Goal: Task Accomplishment & Management: Complete application form

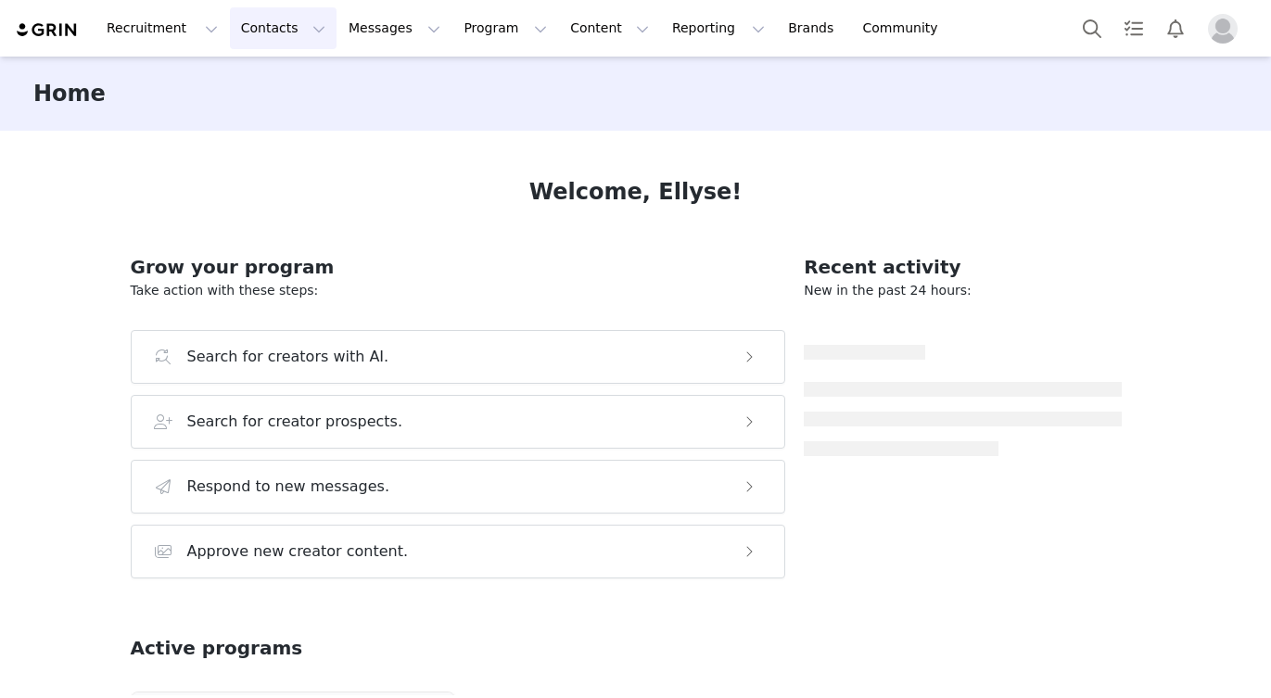
click at [269, 37] on button "Contacts Contacts" at bounding box center [283, 28] width 107 height 42
click at [283, 83] on p "Creators" at bounding box center [260, 81] width 56 height 19
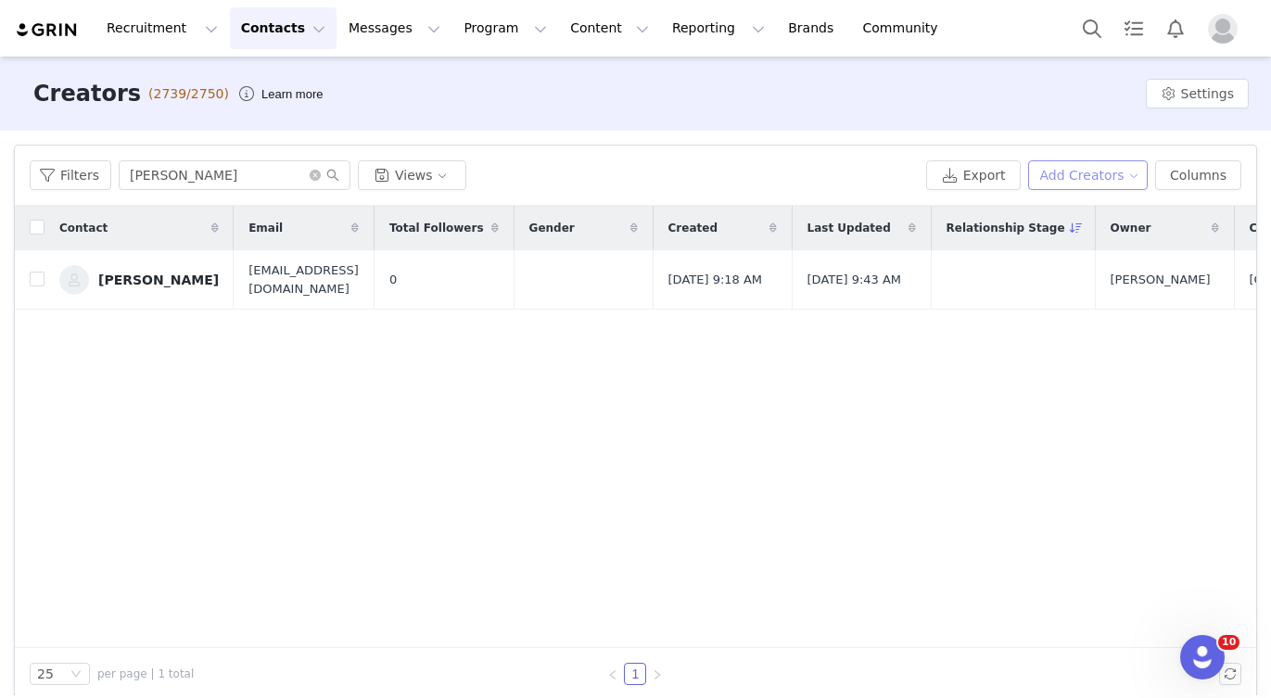
click at [1081, 176] on button "Add Creators" at bounding box center [1088, 175] width 120 height 30
click at [1062, 207] on span "Add a Creator" at bounding box center [1091, 212] width 90 height 20
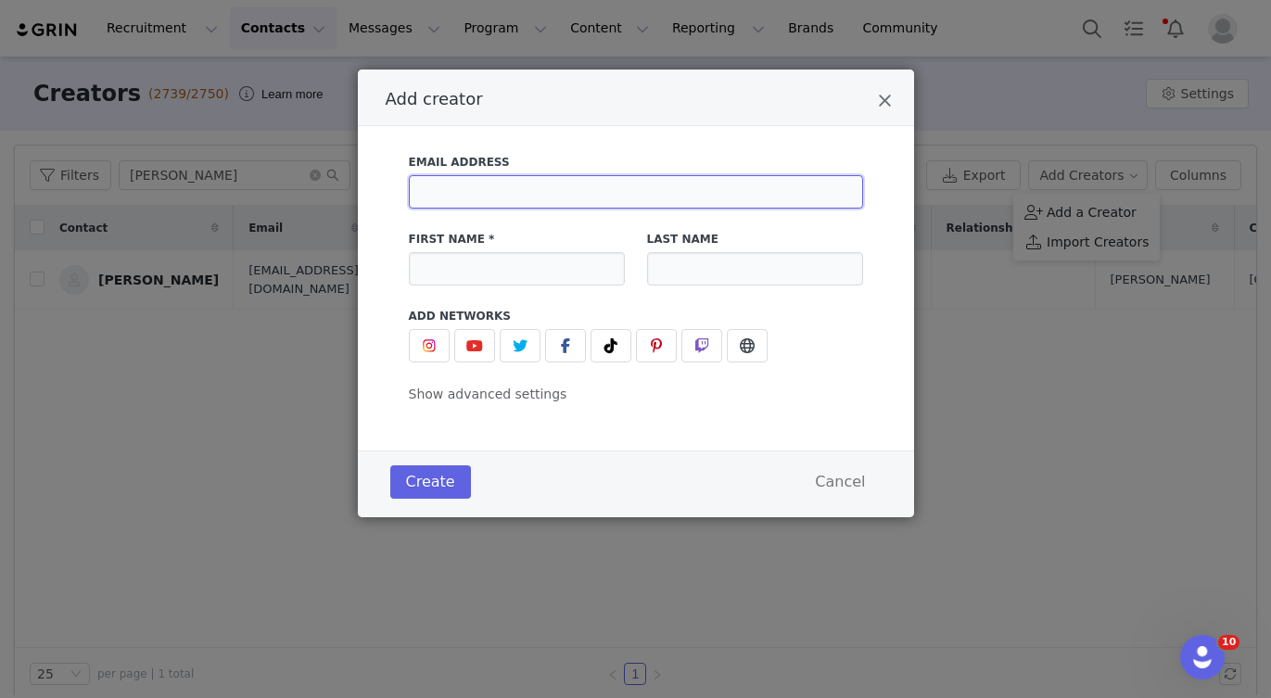
click at [487, 192] on input "Add creator" at bounding box center [636, 191] width 454 height 33
type input "okwukwe.oji@gmail.com"
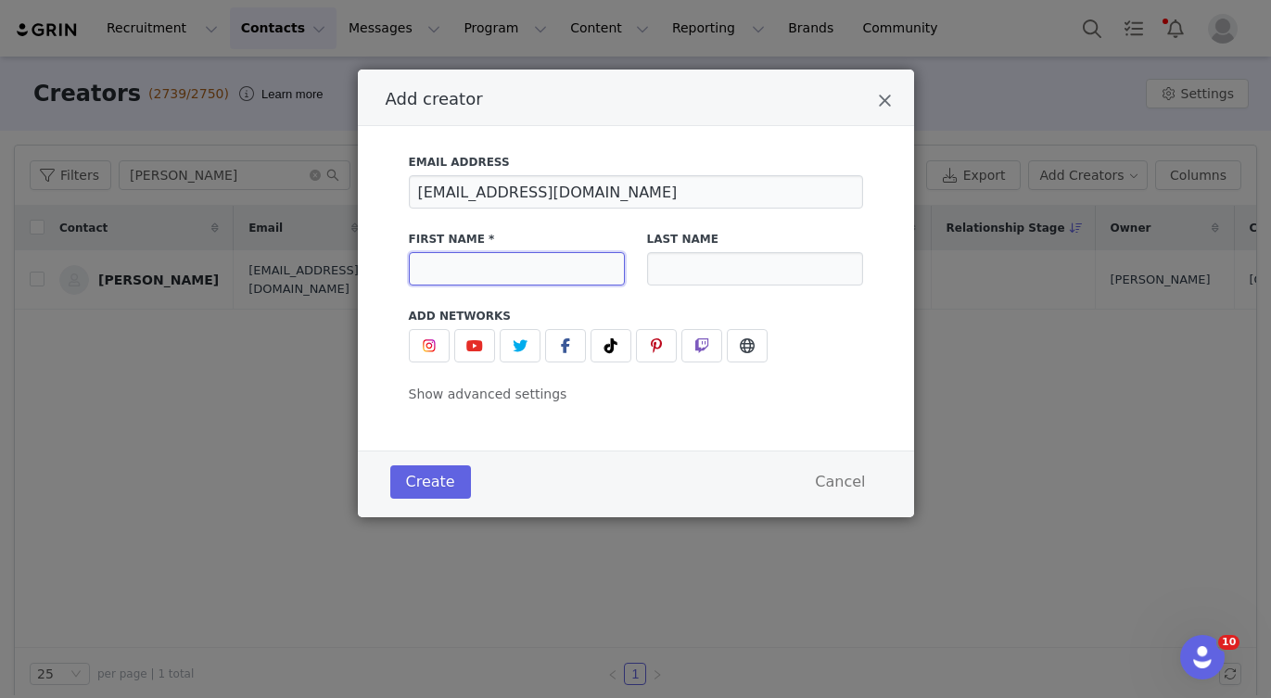
click at [472, 276] on input "Add creator" at bounding box center [517, 268] width 216 height 33
type input "Okwukwe"
click at [701, 280] on input "Add creator" at bounding box center [755, 268] width 216 height 33
type input "Oji"
click at [410, 347] on button "Add creator" at bounding box center [429, 345] width 41 height 33
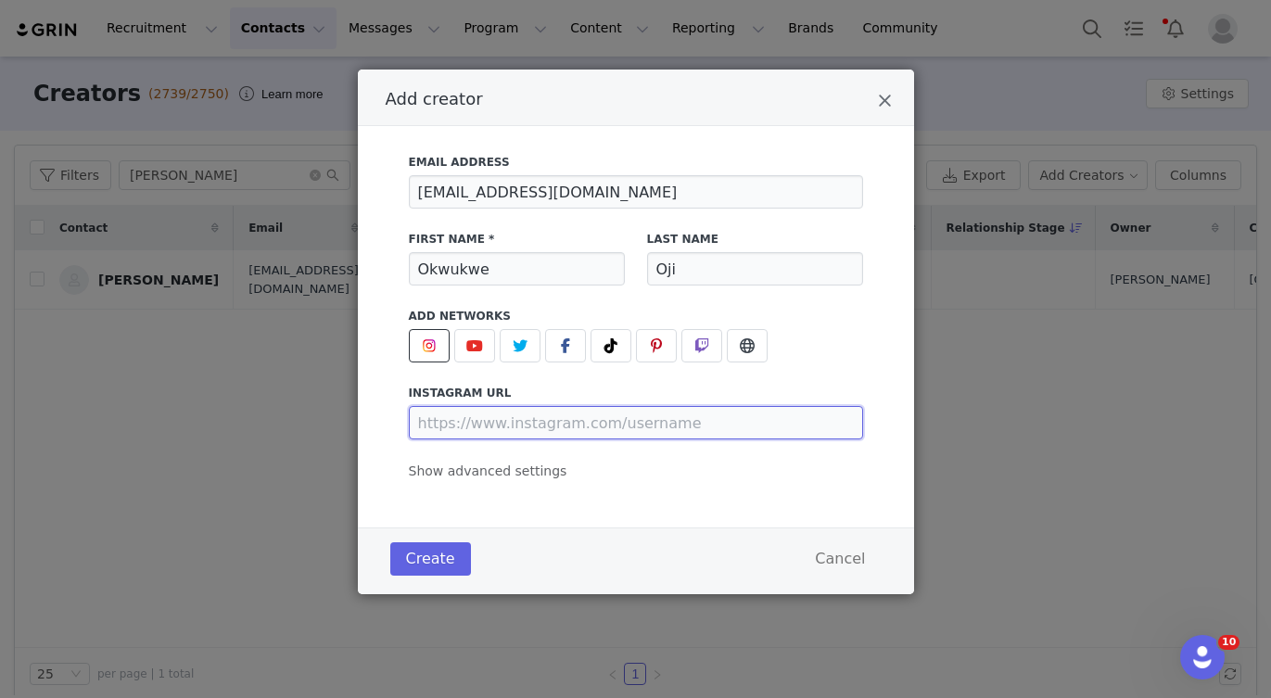
click at [475, 426] on input "Add creator" at bounding box center [636, 422] width 454 height 33
paste input "https://www.instagram.com/theylovekuku/?hl=en"
type input "https://www.instagram.com/theylovekuku/"
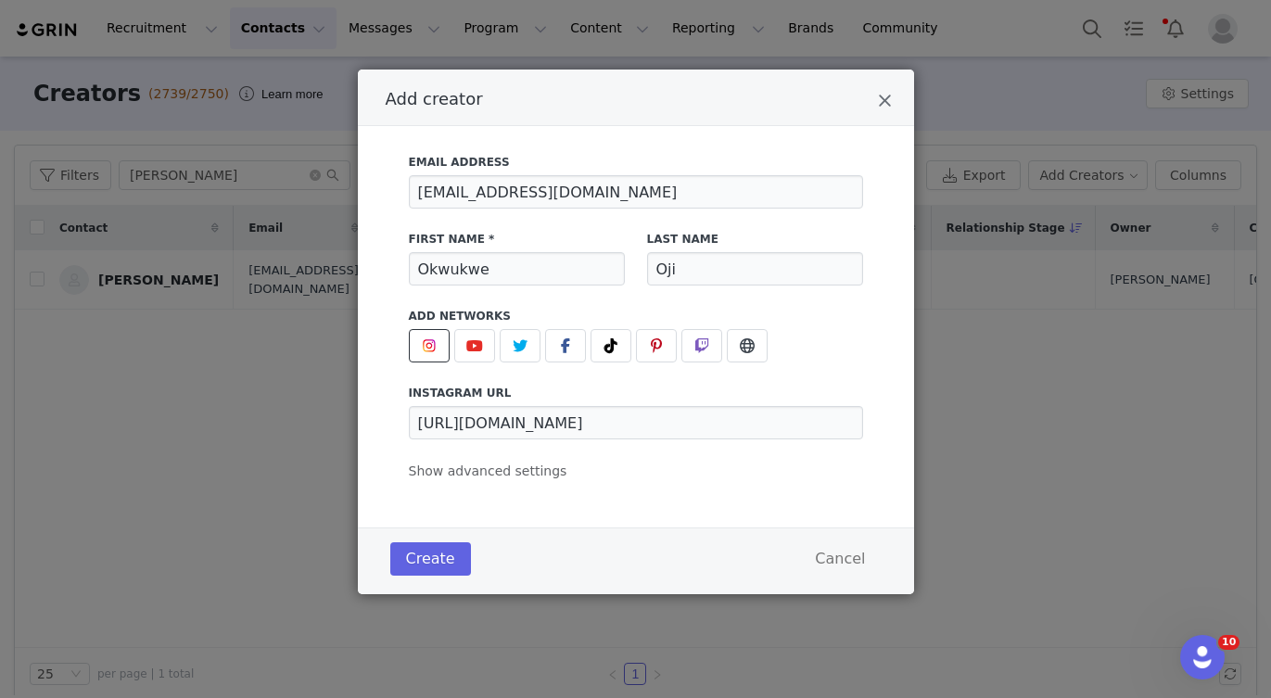
click at [418, 577] on div "Create Cancel" at bounding box center [636, 559] width 500 height 43
click at [427, 565] on button "Create" at bounding box center [430, 558] width 81 height 33
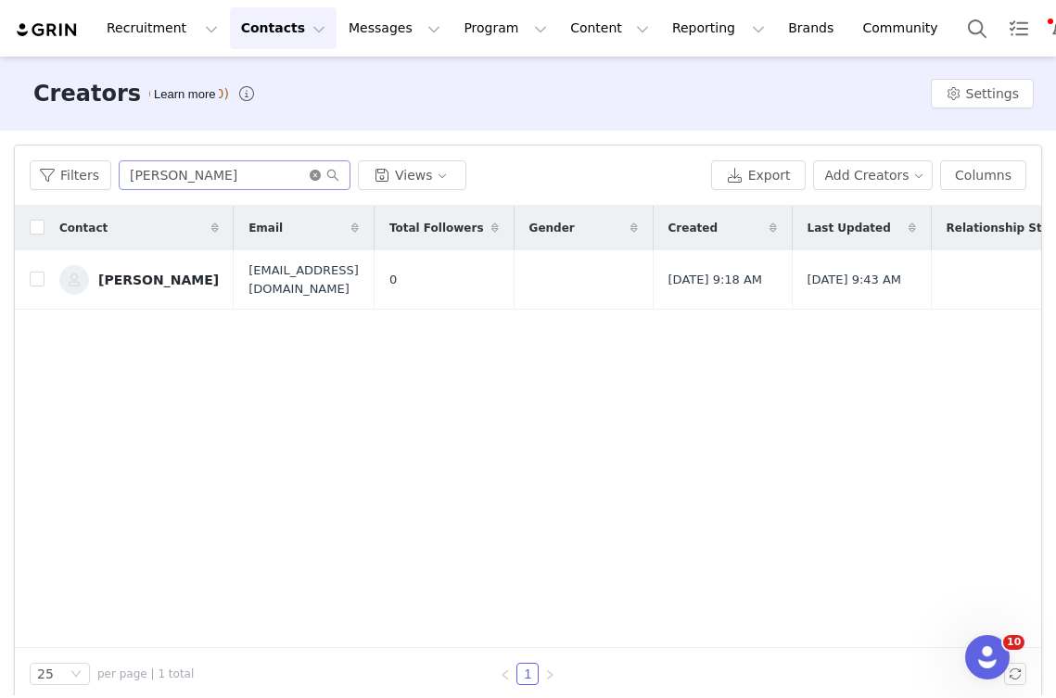
click at [312, 177] on icon "icon: close-circle" at bounding box center [315, 175] width 11 height 11
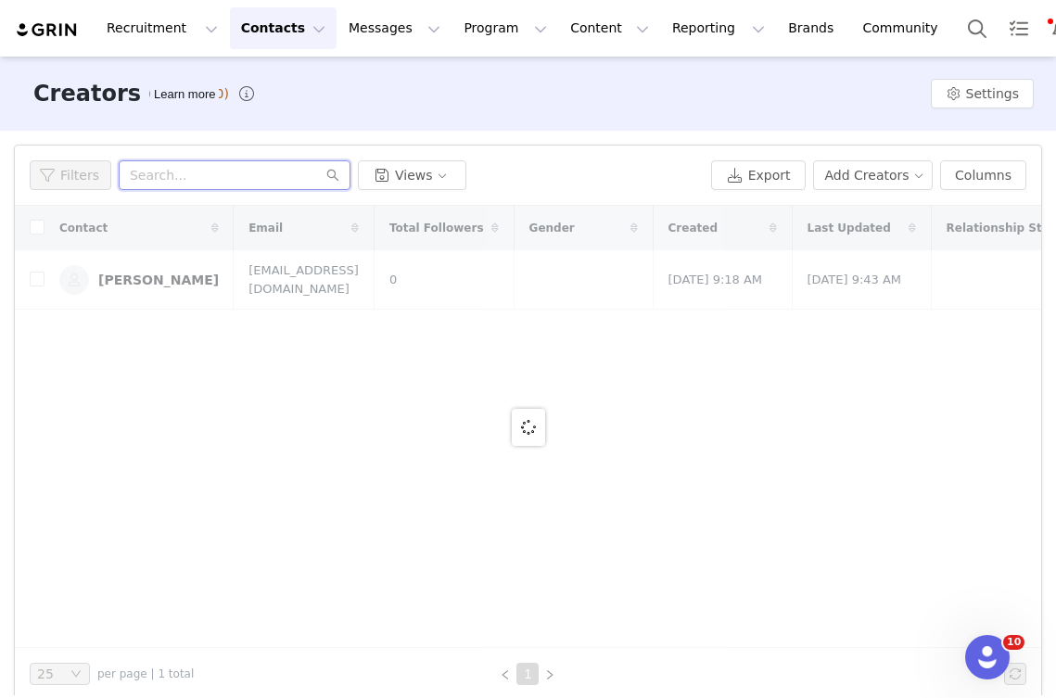
click at [312, 177] on input "text" at bounding box center [235, 175] width 232 height 30
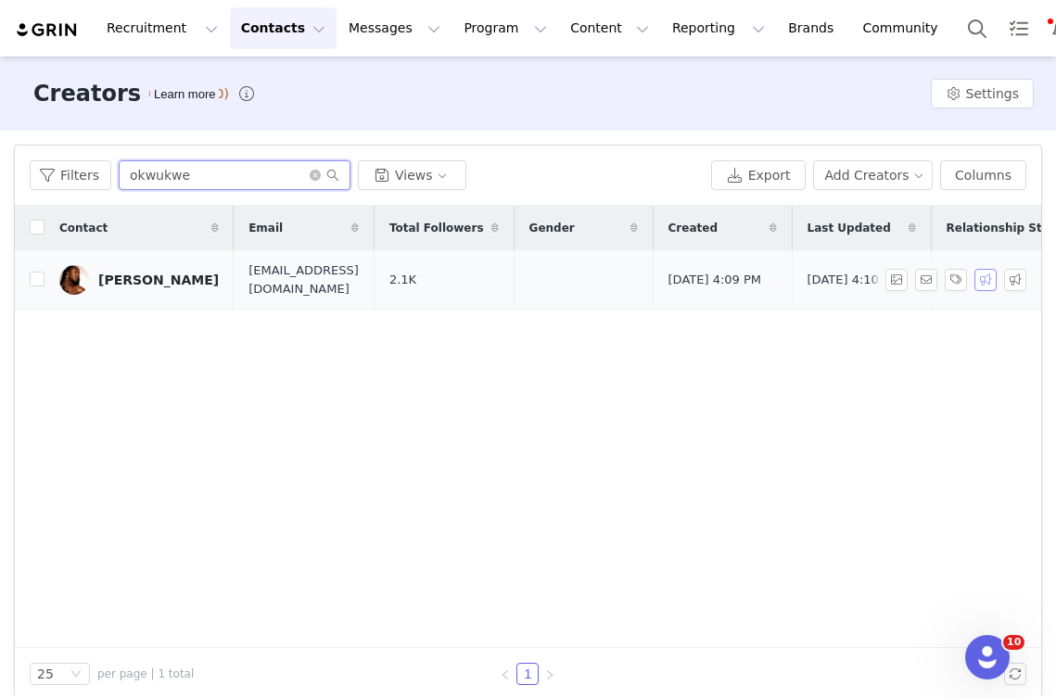
type input "okwukwe"
click at [995, 273] on button "button" at bounding box center [985, 280] width 22 height 22
click at [1011, 278] on button "button" at bounding box center [1015, 280] width 22 height 22
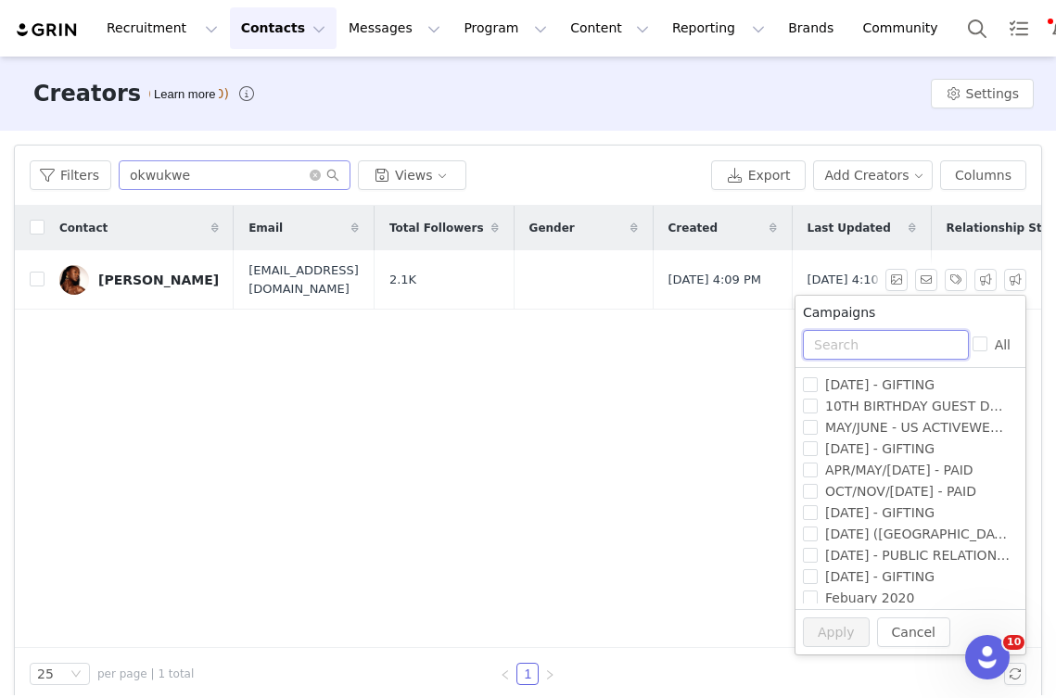
click at [885, 348] on input "text" at bounding box center [886, 345] width 166 height 30
type input "25"
click at [870, 472] on span "SEPTEMBER 25 - GIFTING" at bounding box center [879, 469] width 124 height 15
click at [817, 472] on input "SEPTEMBER 25 - GIFTING" at bounding box center [810, 469] width 15 height 15
checkbox input "true"
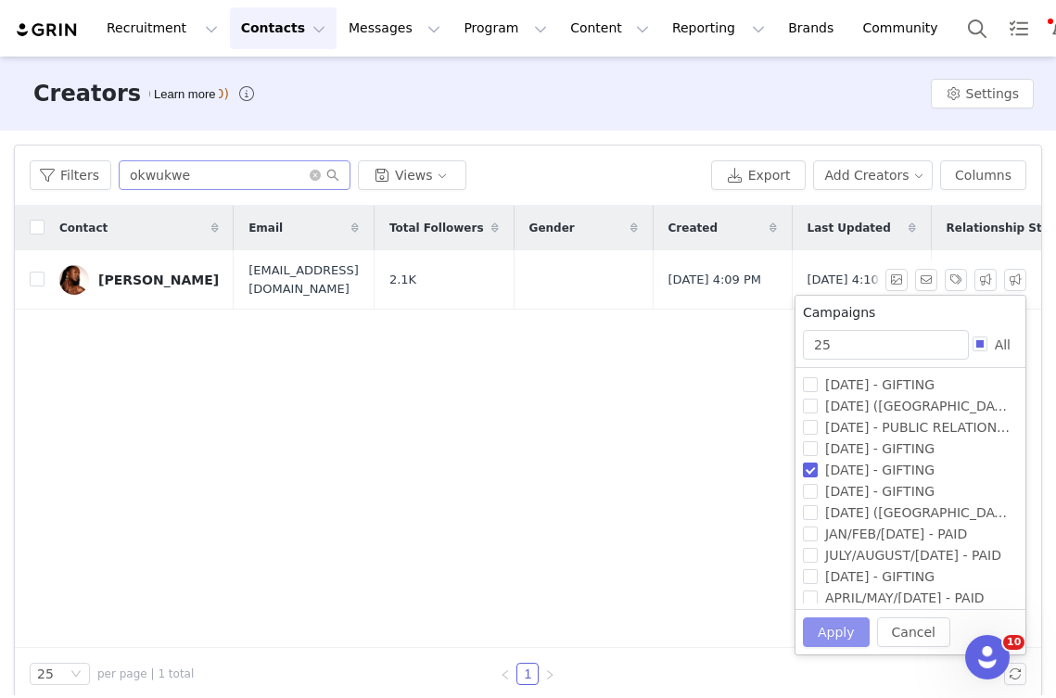
click at [847, 636] on button "Apply" at bounding box center [836, 632] width 67 height 30
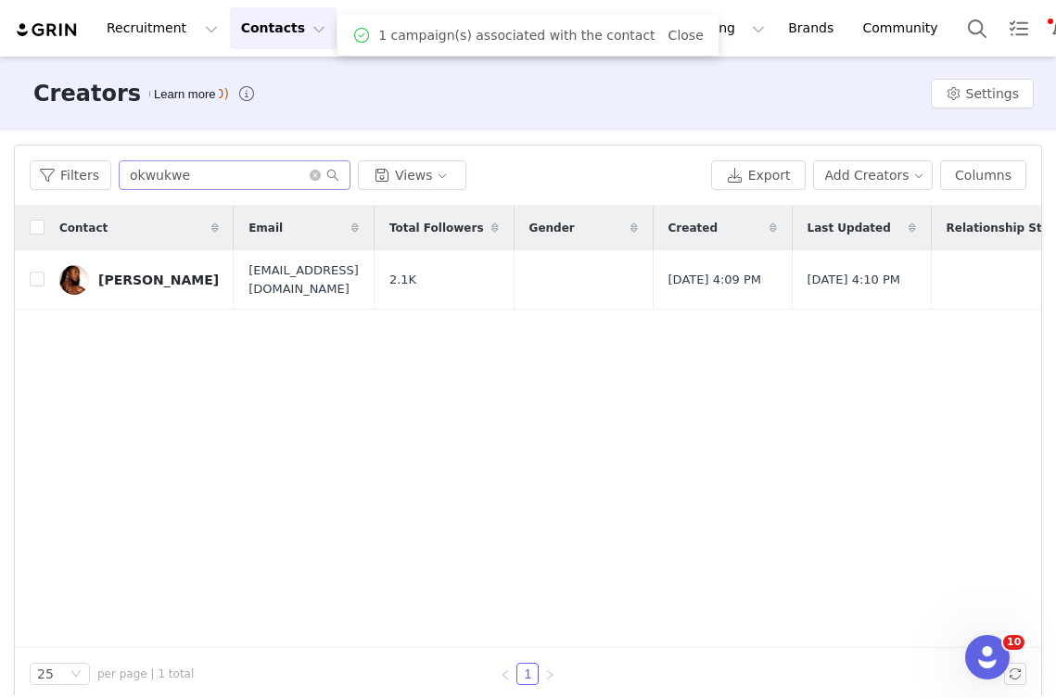
click at [673, 45] on div "1 campaign(s) associated with the contact Close" at bounding box center [527, 35] width 351 height 22
click at [673, 40] on link "Close" at bounding box center [685, 35] width 35 height 15
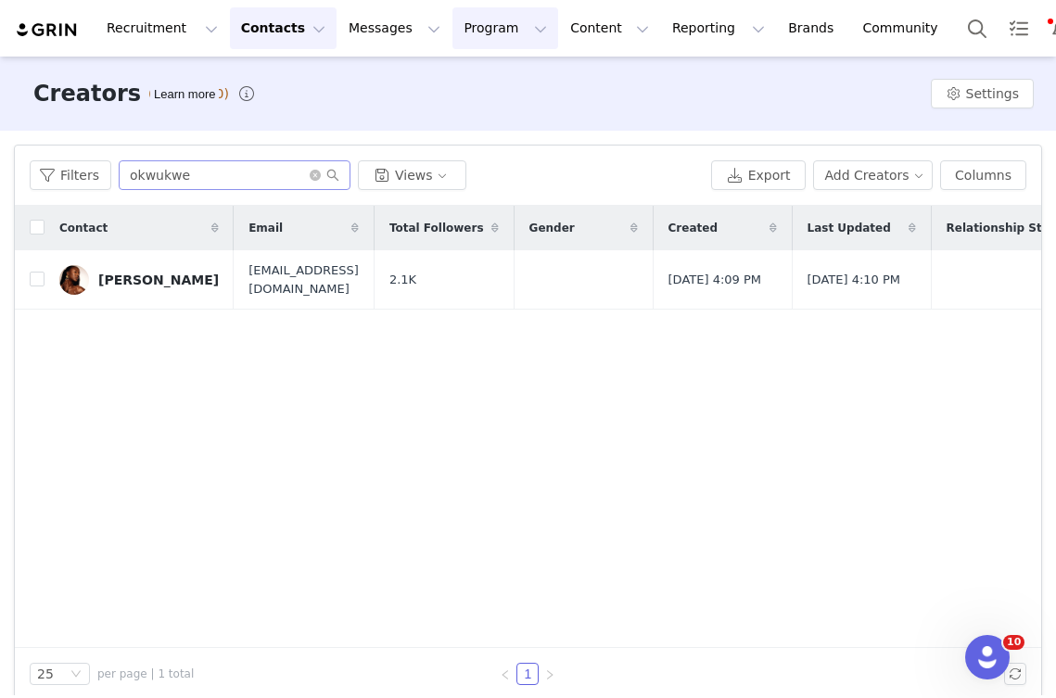
click at [518, 24] on button "Program Program" at bounding box center [505, 28] width 106 height 42
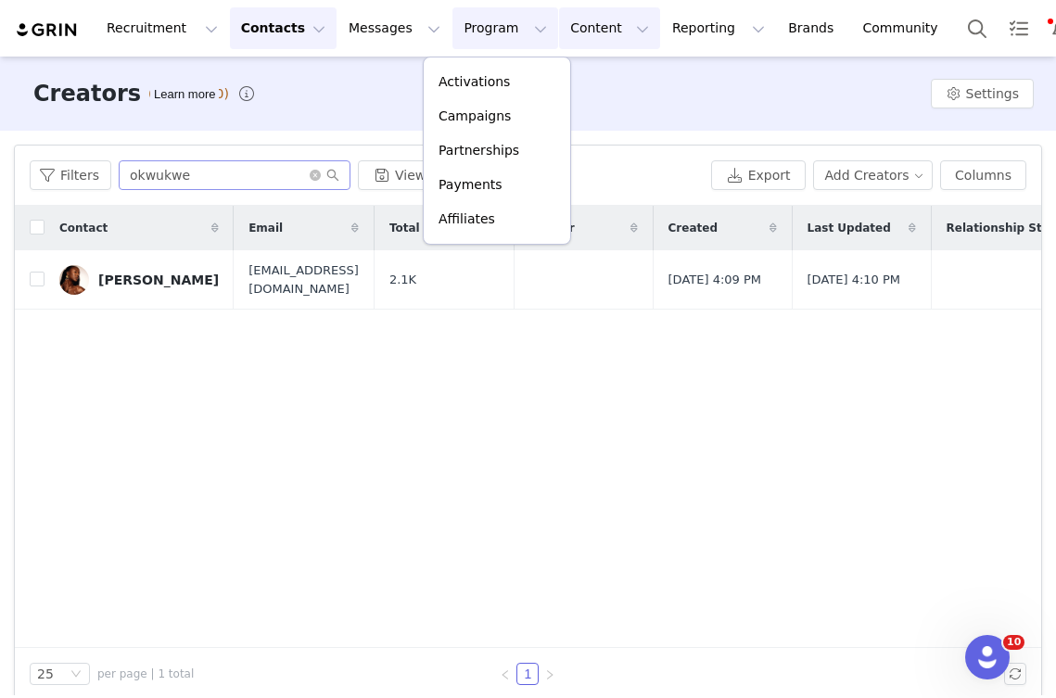
click at [559, 24] on button "Content Content" at bounding box center [609, 28] width 101 height 42
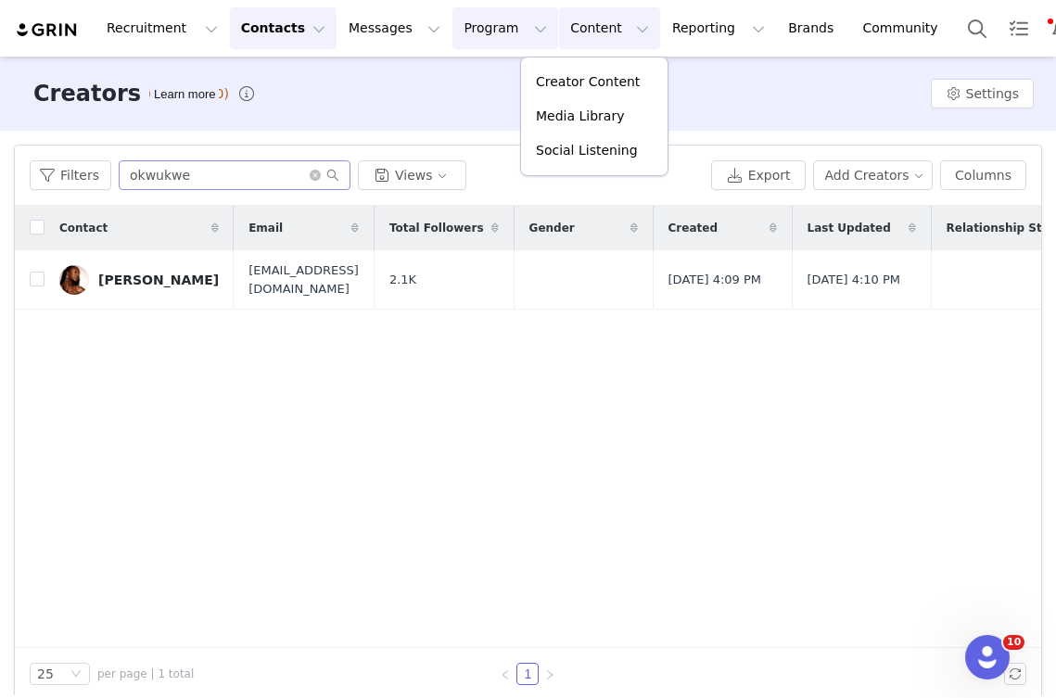
click at [473, 26] on button "Program Program" at bounding box center [505, 28] width 106 height 42
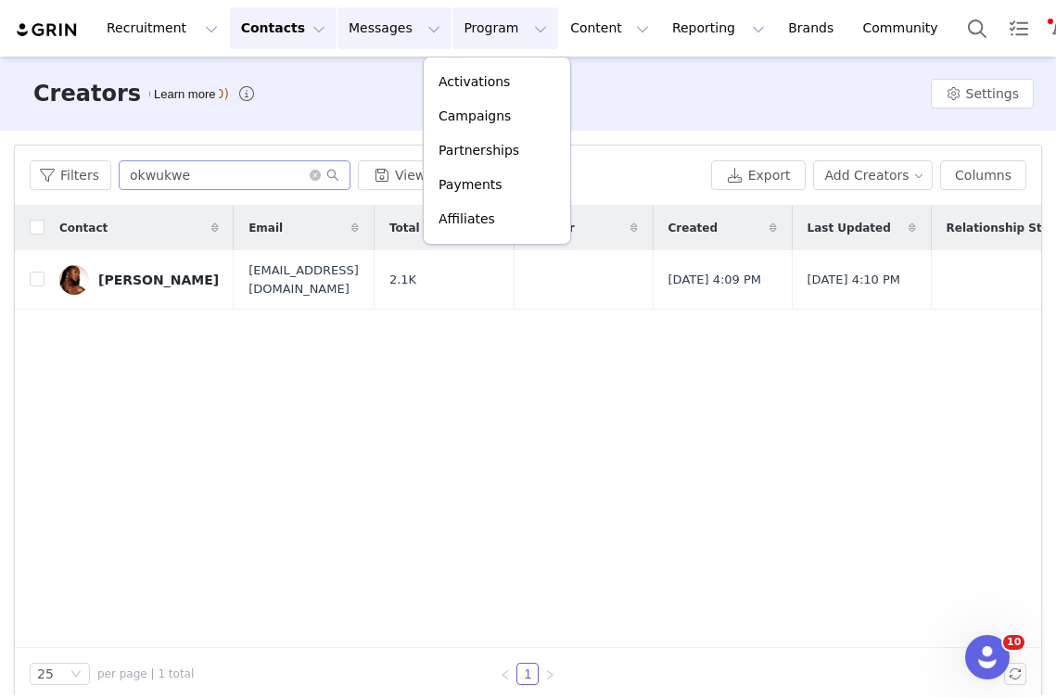
click at [354, 26] on button "Messages Messages" at bounding box center [394, 28] width 114 height 42
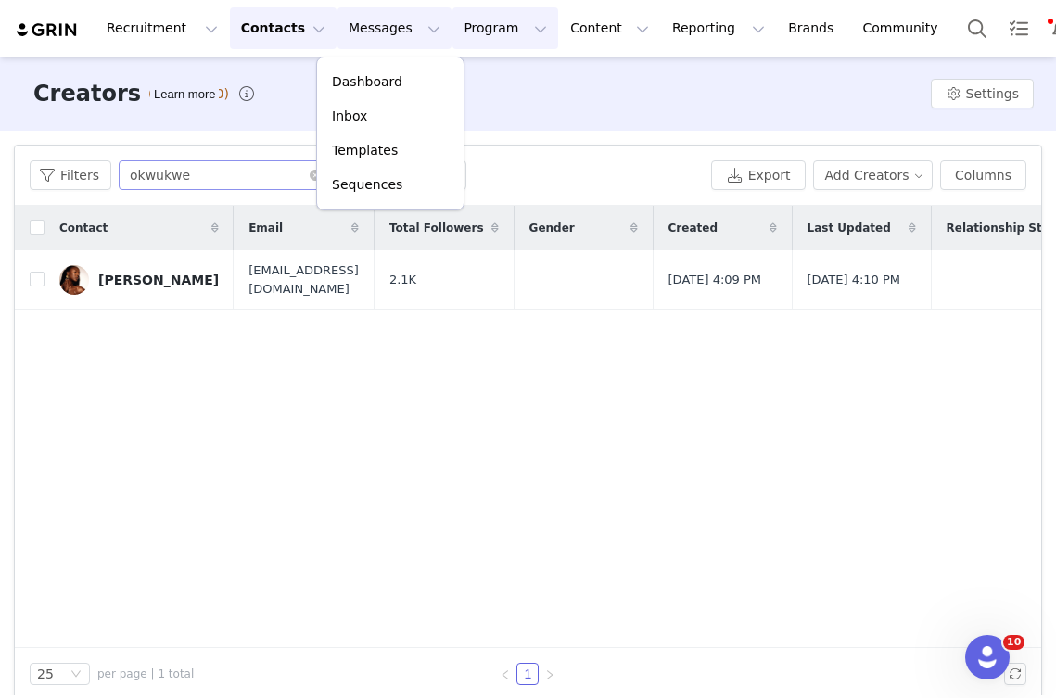
click at [464, 37] on button "Program Program" at bounding box center [505, 28] width 106 height 42
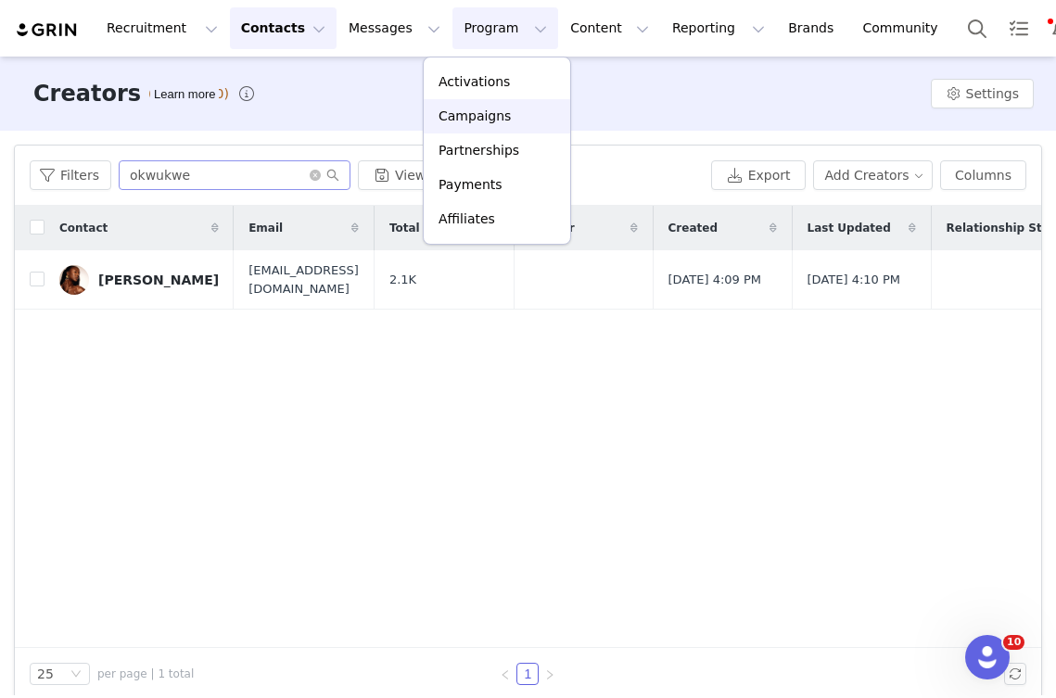
click at [466, 108] on p "Campaigns" at bounding box center [474, 116] width 72 height 19
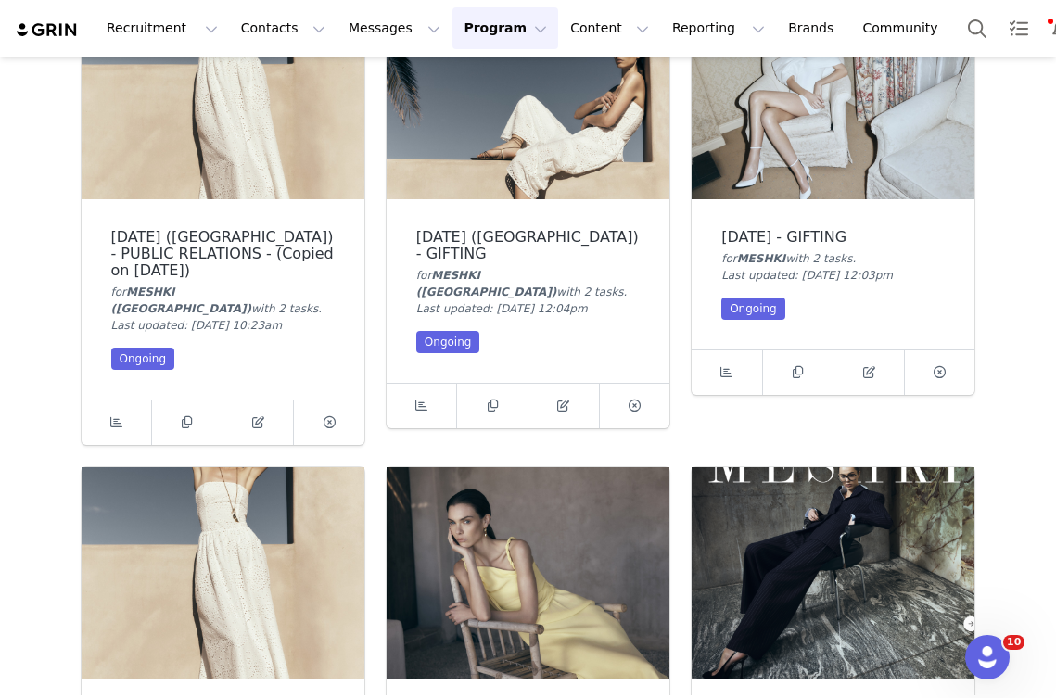
scroll to position [158, 0]
click at [824, 121] on img at bounding box center [832, 92] width 283 height 212
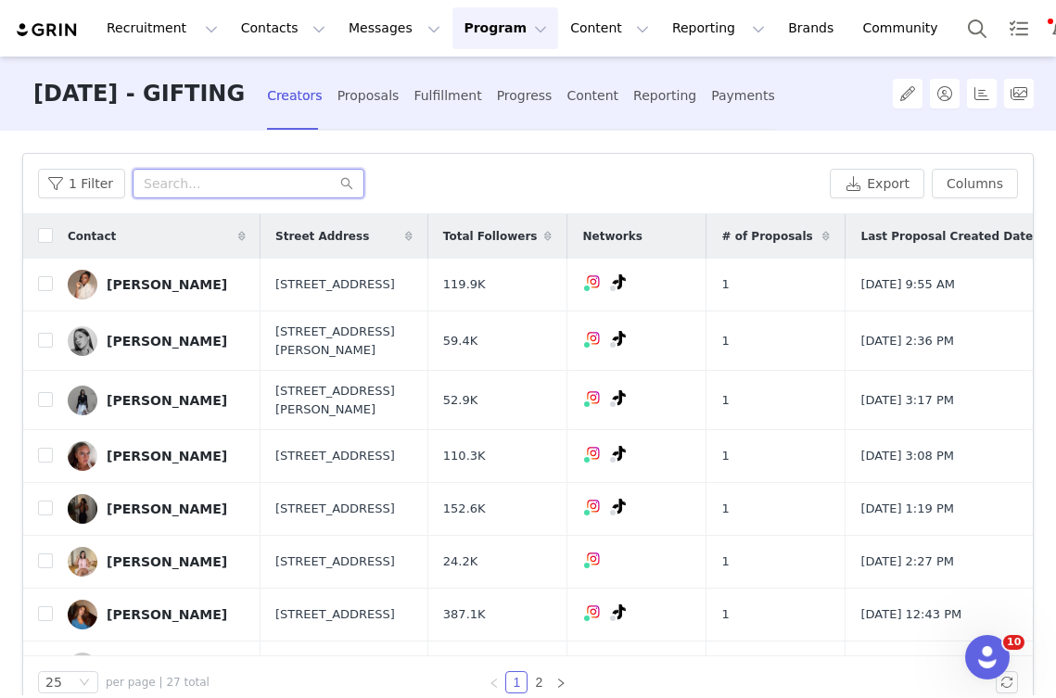
click at [215, 176] on input "text" at bounding box center [249, 184] width 232 height 30
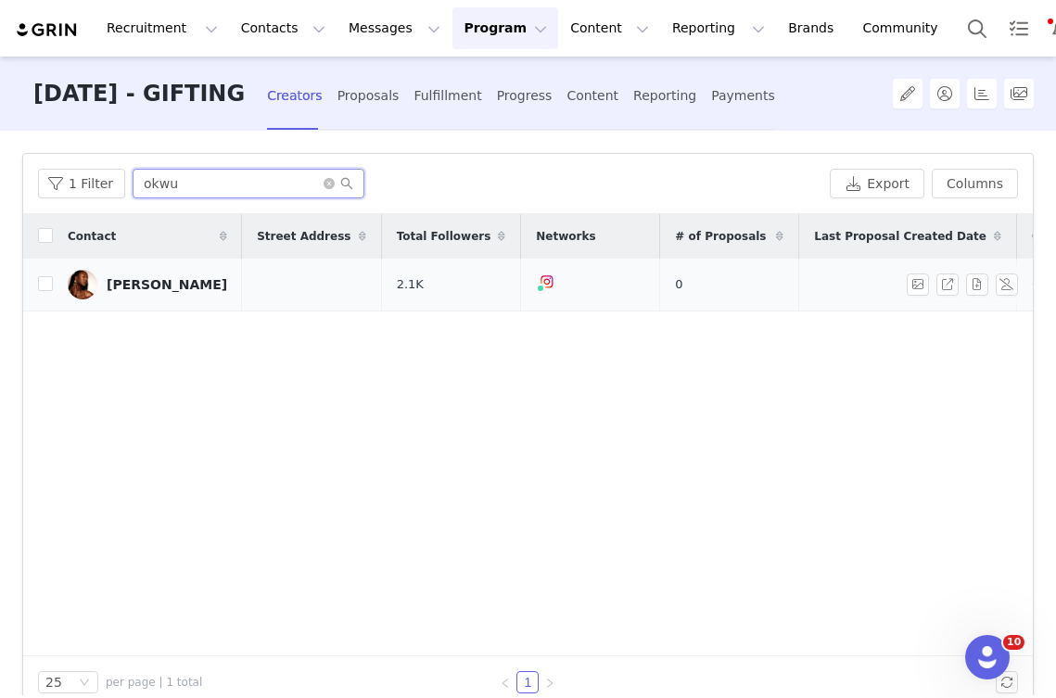
scroll to position [0, 127]
type input "okwu"
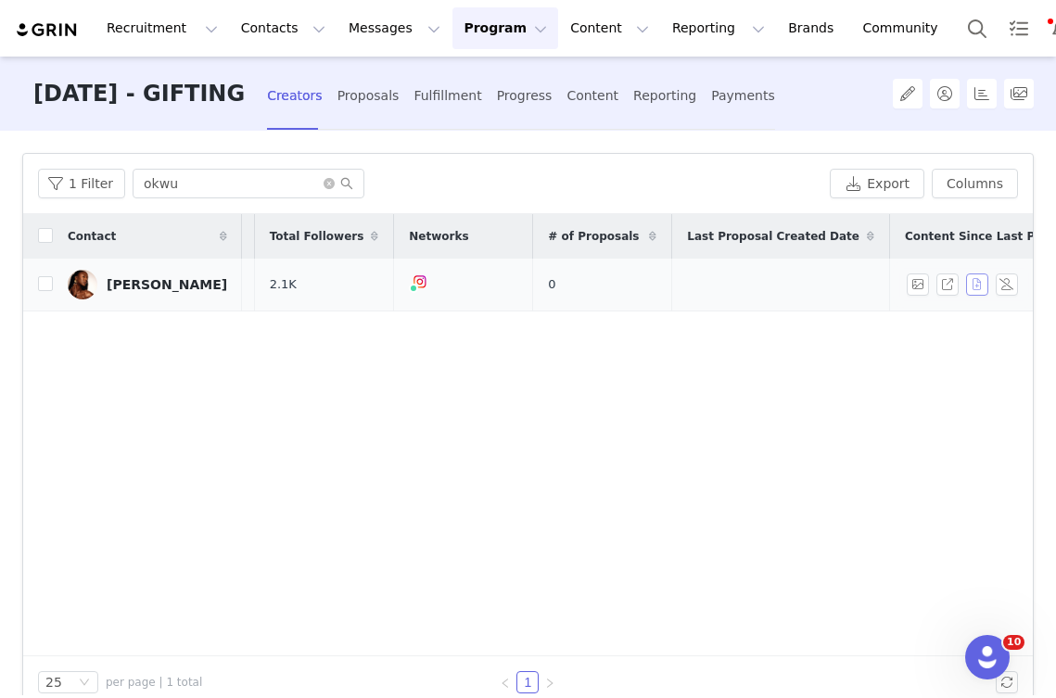
click at [975, 281] on button "button" at bounding box center [977, 284] width 22 height 22
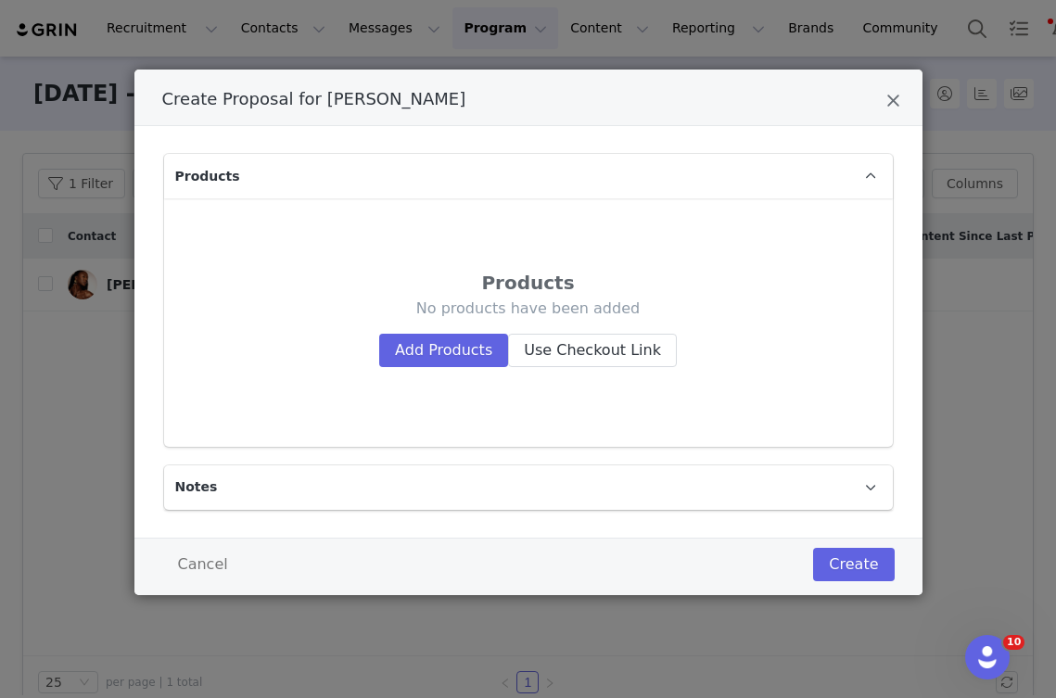
click at [455, 332] on div "No products have been added Add Products Use Checkout Link" at bounding box center [528, 332] width 625 height 68
click at [450, 343] on button "Add Products" at bounding box center [443, 350] width 129 height 33
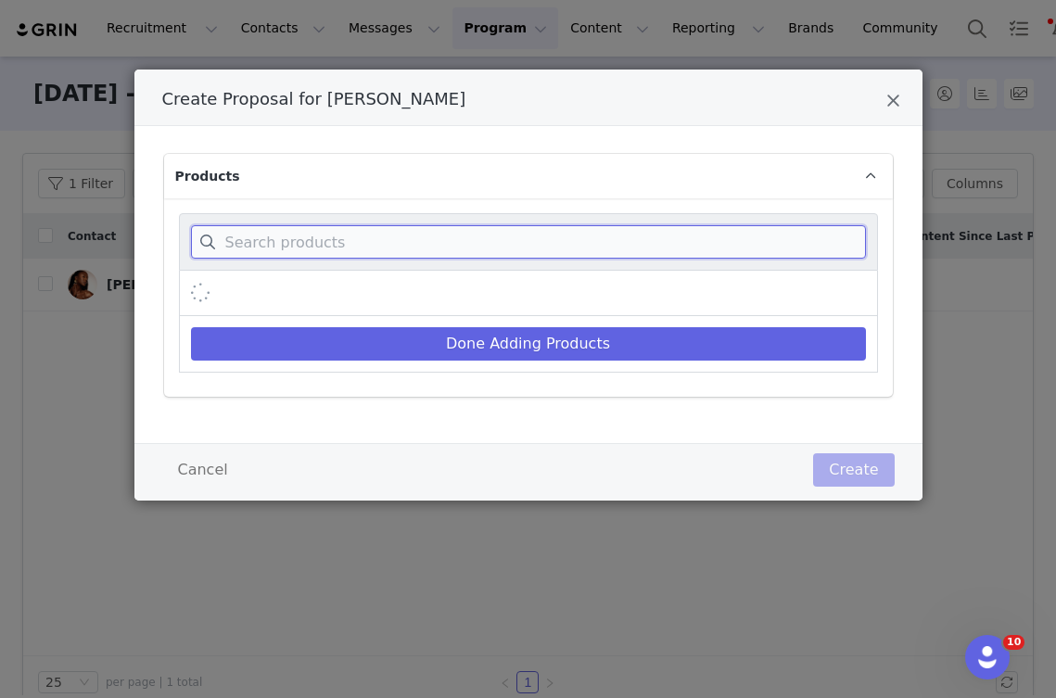
click at [369, 233] on input "Create Proposal for Okwukwe Oji" at bounding box center [528, 241] width 675 height 33
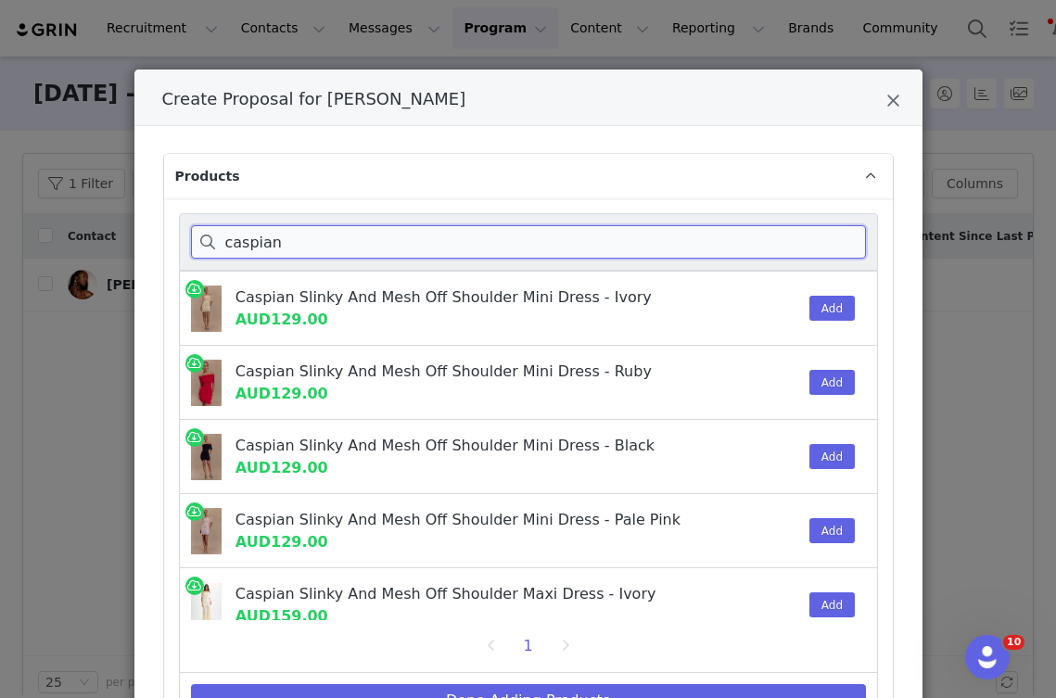
scroll to position [319, 0]
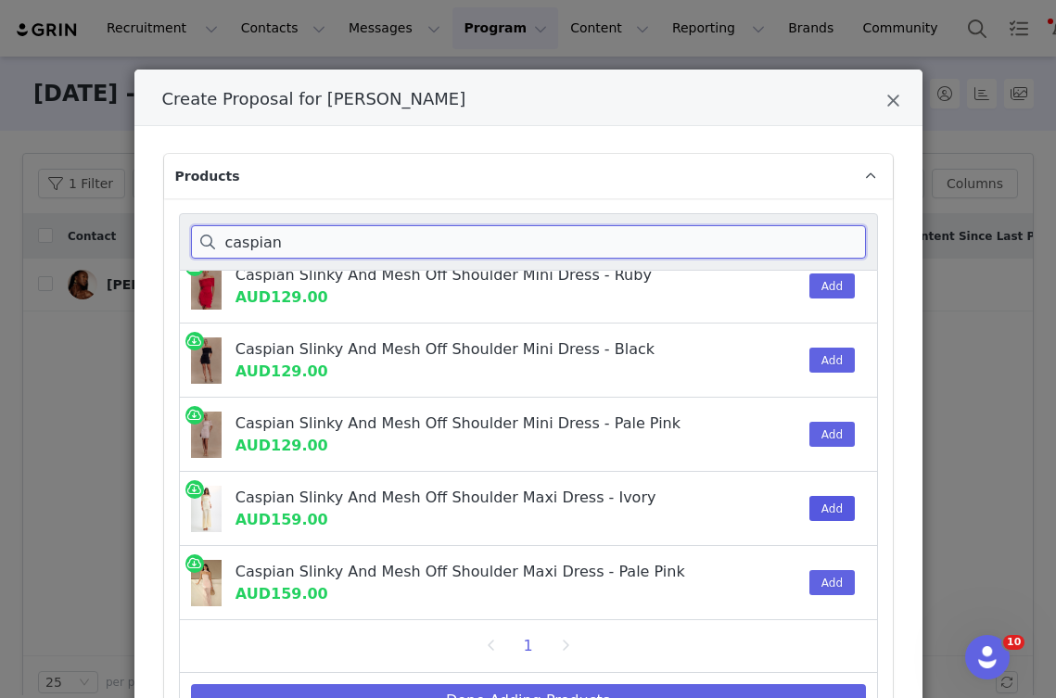
type input "caspian"
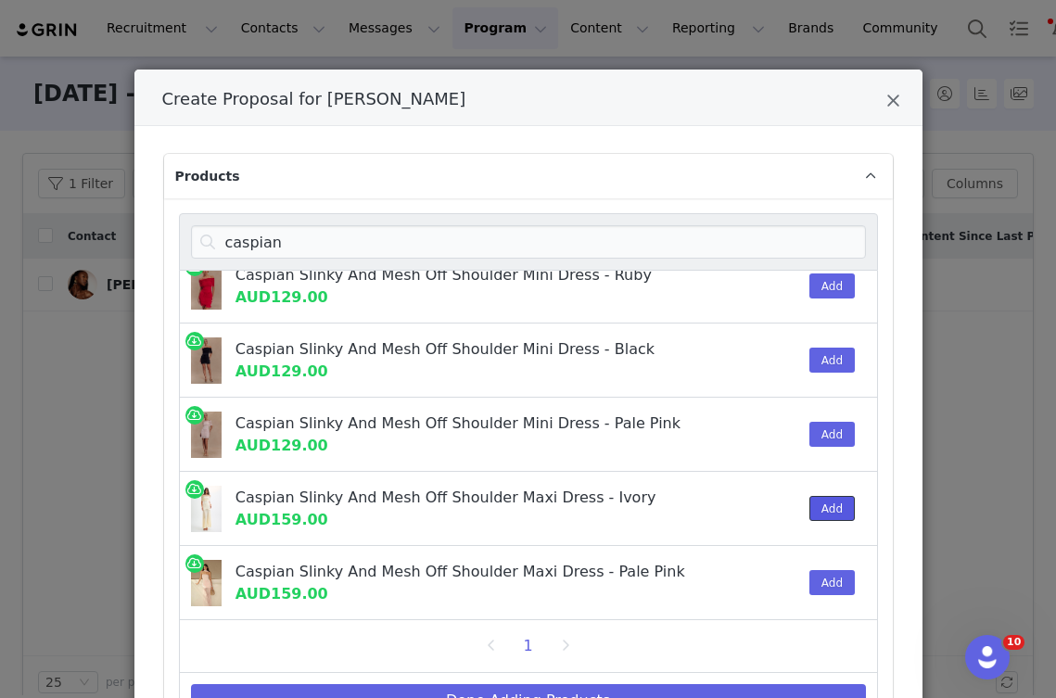
click at [824, 507] on button "Add" at bounding box center [831, 508] width 45 height 25
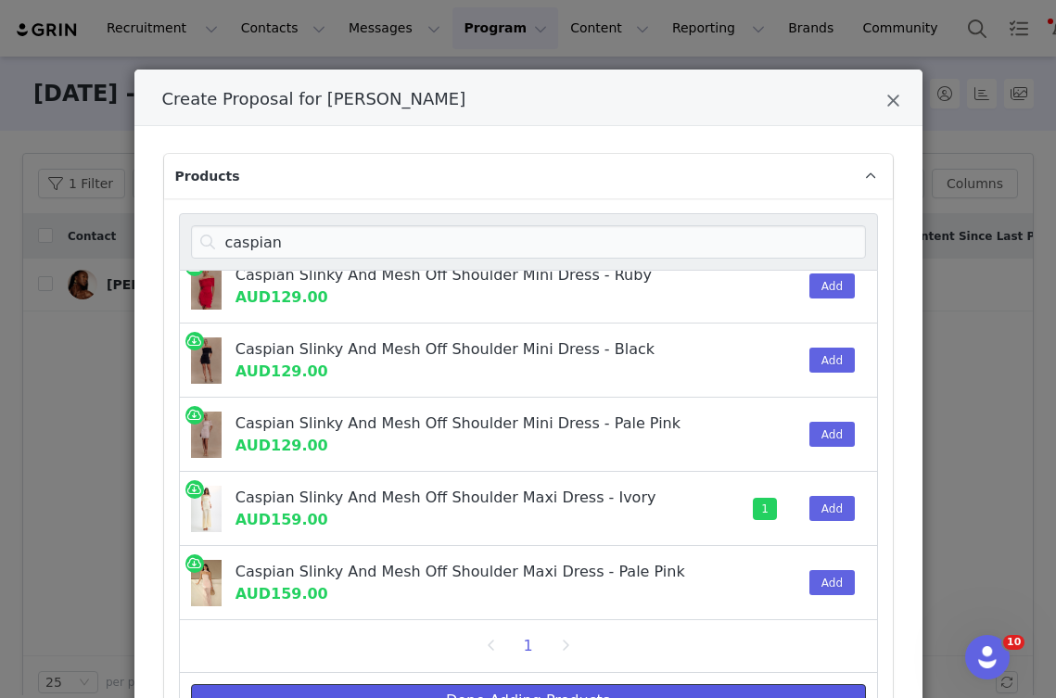
click at [654, 687] on button "Done Adding Products" at bounding box center [528, 700] width 675 height 33
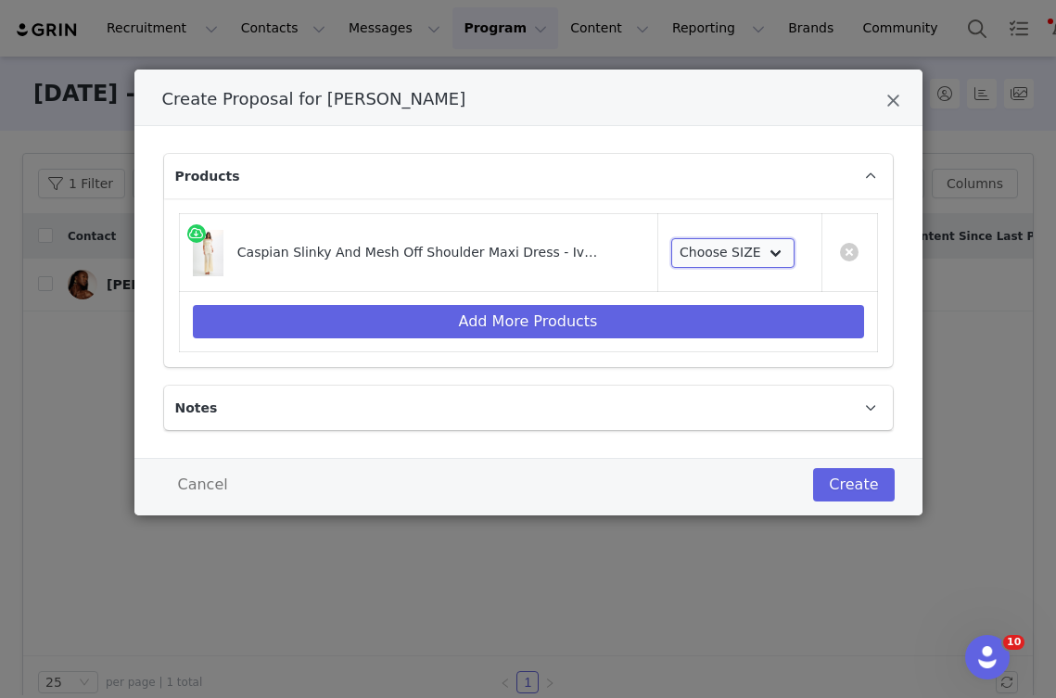
click at [738, 249] on select "Choose SIZE XXS XS S M L XL XXL 3XL" at bounding box center [732, 253] width 123 height 30
select select "23499690"
click at [671, 238] on select "Choose SIZE XXS XS S M L XL XXL 3XL" at bounding box center [732, 253] width 123 height 30
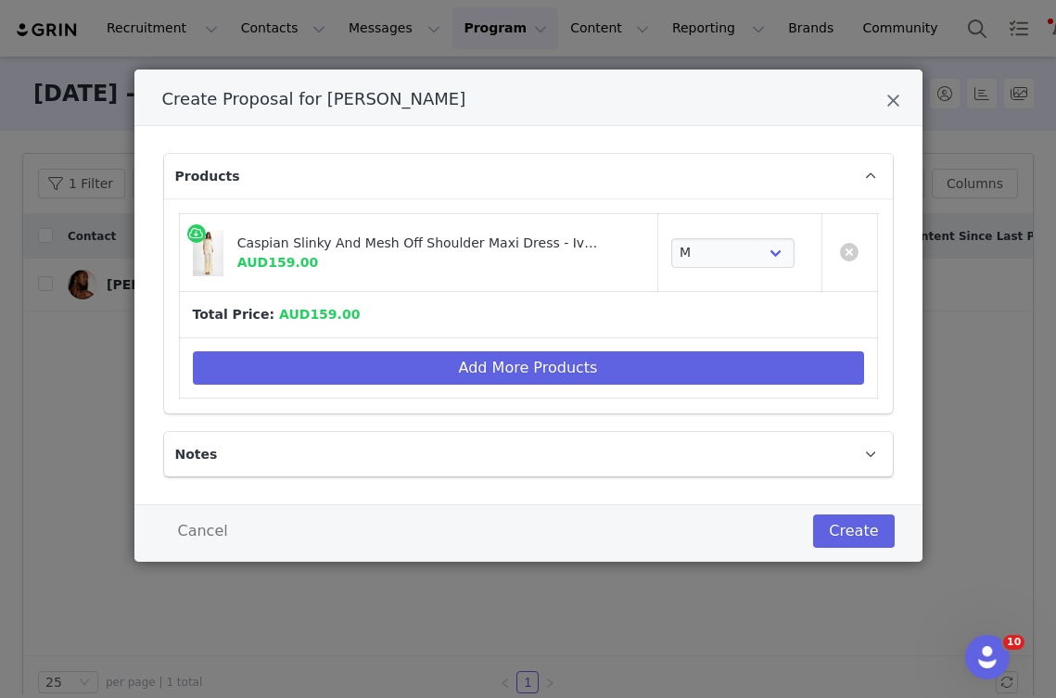
click at [601, 176] on p "Products" at bounding box center [506, 176] width 684 height 44
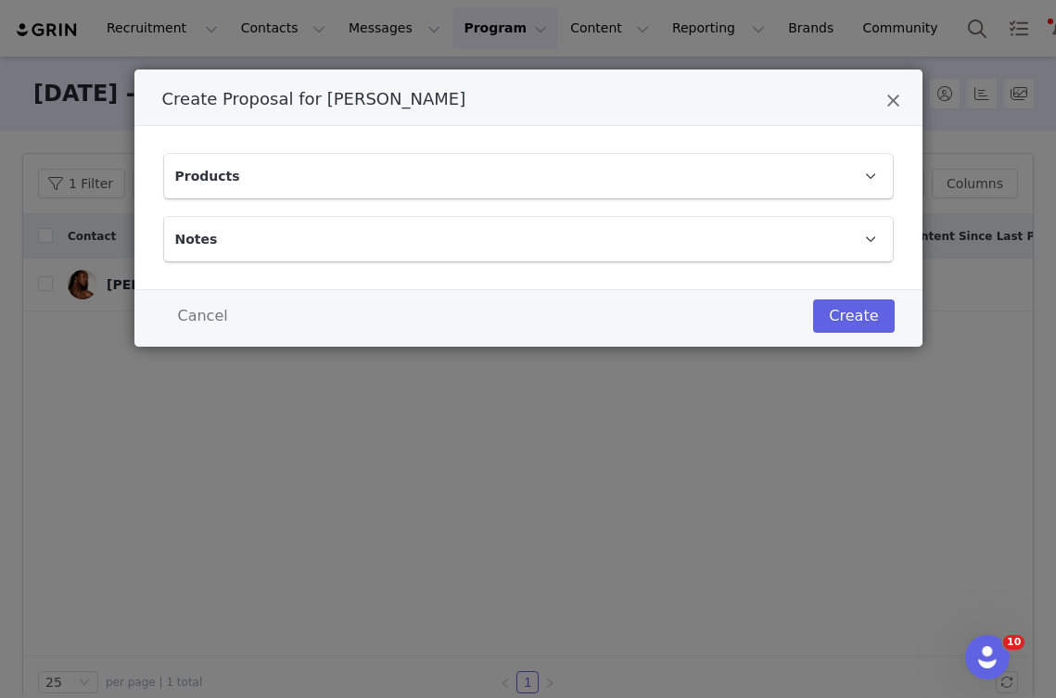
click at [599, 173] on p "Products" at bounding box center [506, 176] width 684 height 44
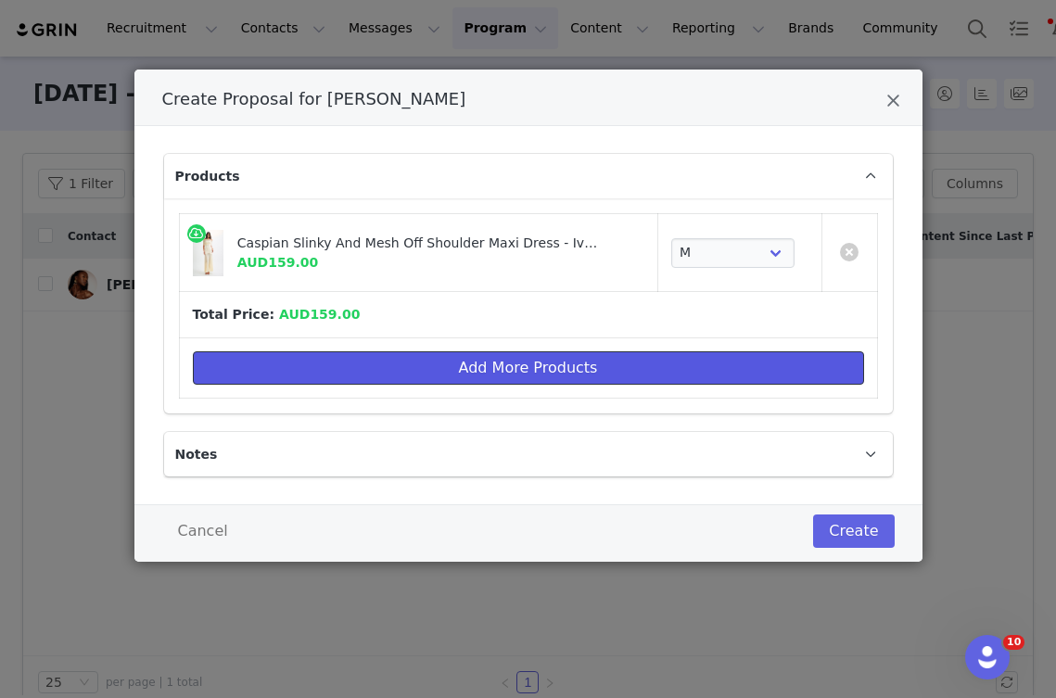
click at [496, 361] on button "Add More Products" at bounding box center [528, 367] width 671 height 33
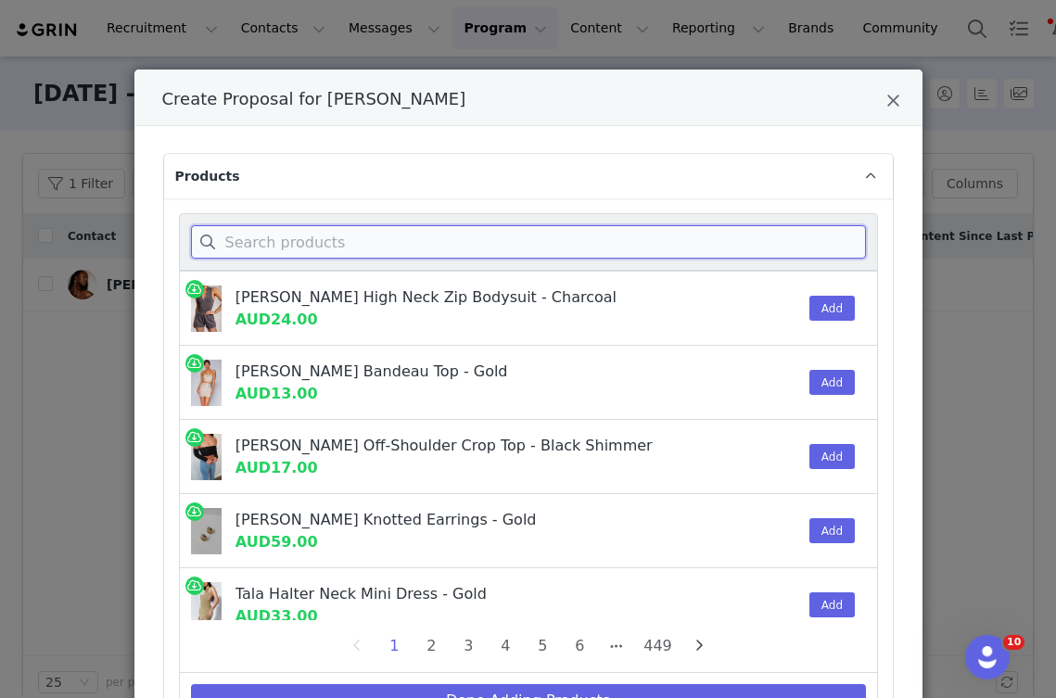
click at [335, 239] on input "Create Proposal for Okwukwe Oji" at bounding box center [528, 241] width 675 height 33
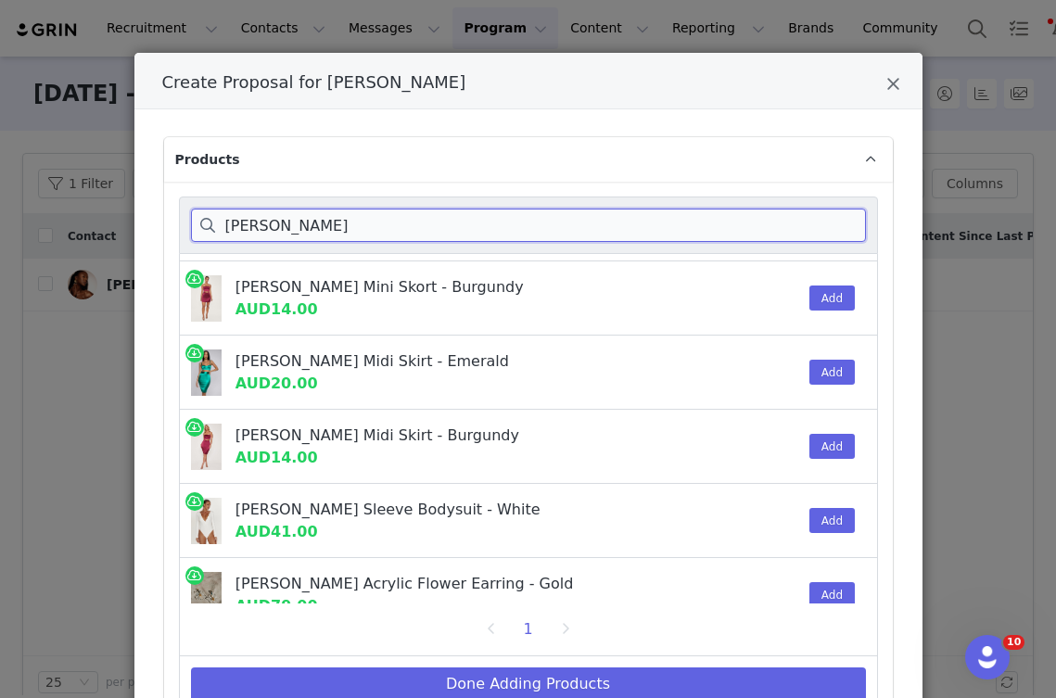
scroll to position [541, 0]
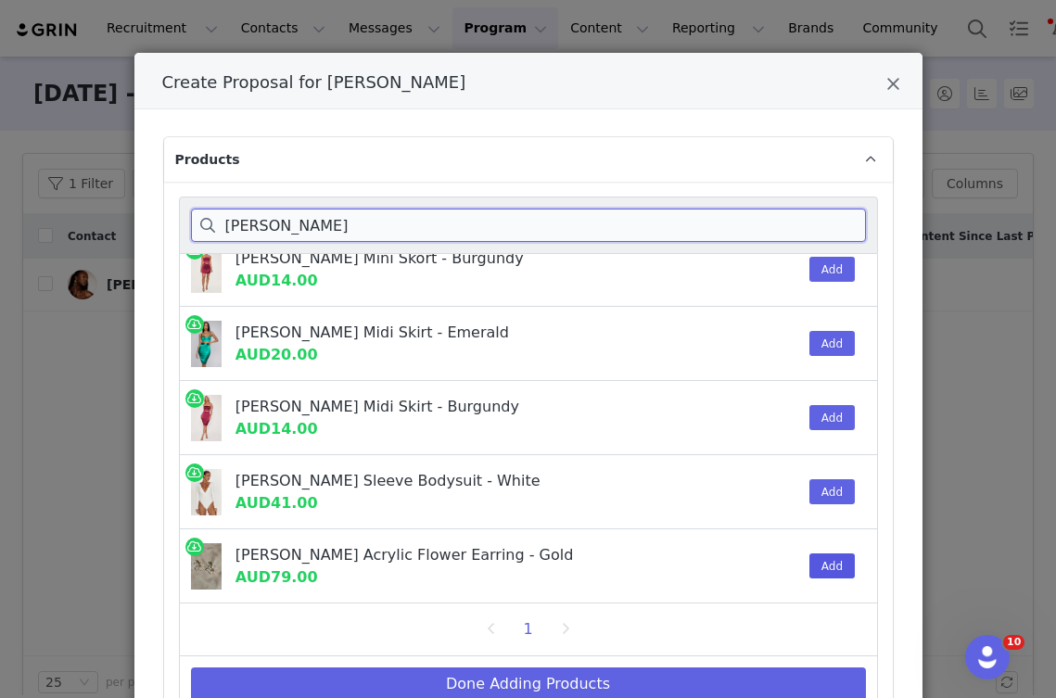
type input "naomi"
click at [834, 557] on button "Add" at bounding box center [831, 565] width 45 height 25
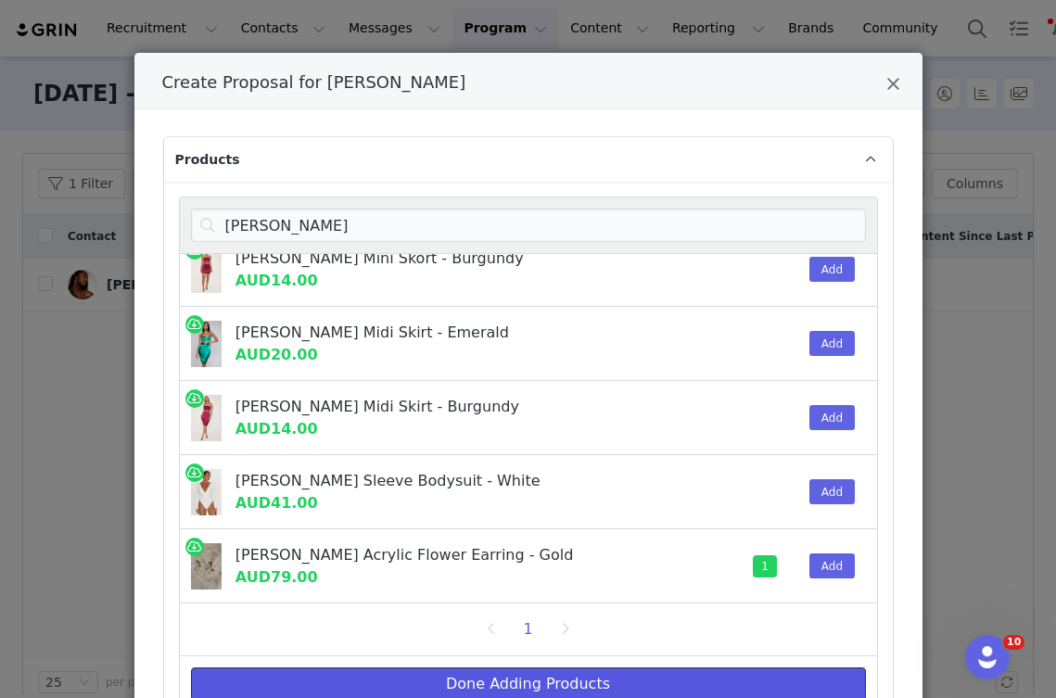
click at [626, 678] on button "Done Adding Products" at bounding box center [528, 683] width 675 height 33
select select "23499690"
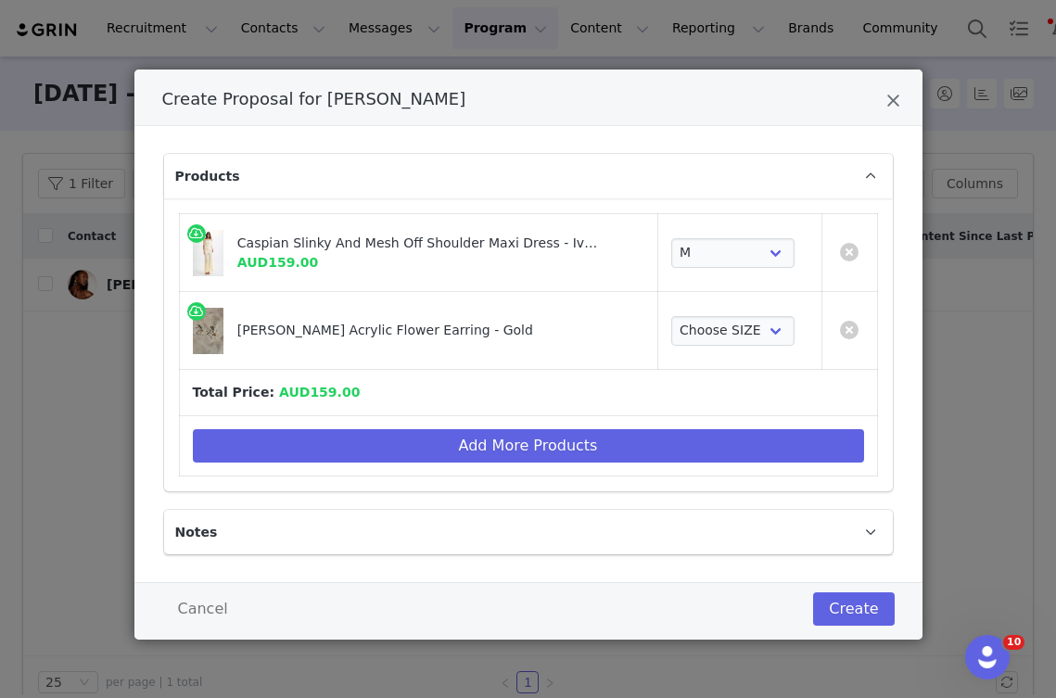
scroll to position [0, 0]
click at [718, 328] on select "Choose SIZE One Size" at bounding box center [732, 331] width 123 height 30
select select "25938636"
click at [671, 316] on select "Choose SIZE One Size" at bounding box center [732, 331] width 123 height 30
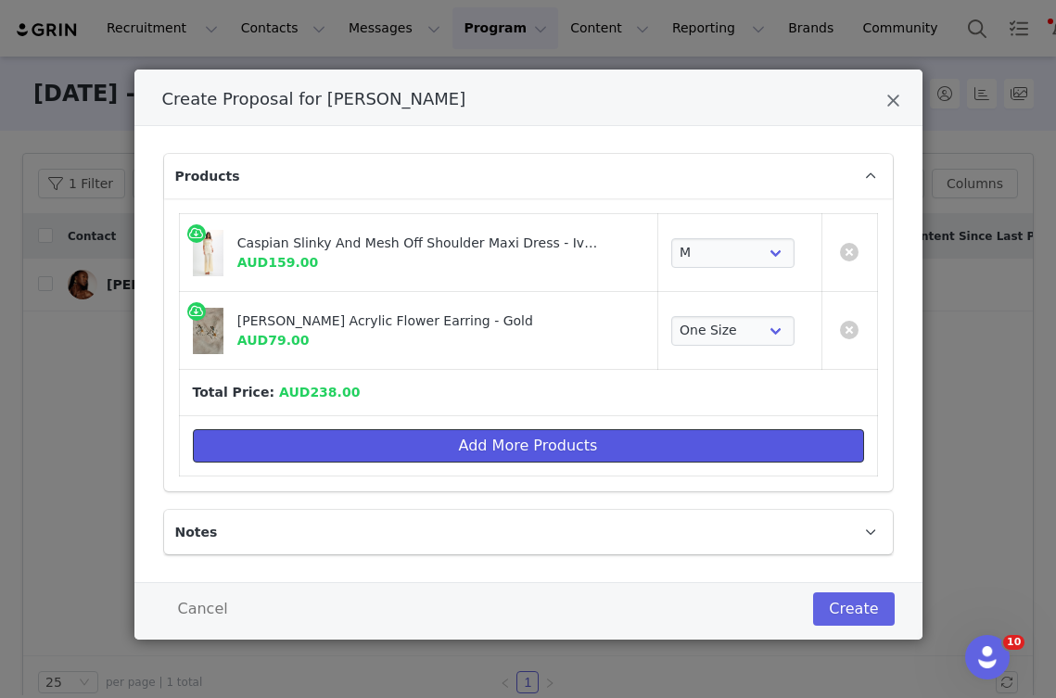
click at [434, 441] on button "Add More Products" at bounding box center [528, 445] width 671 height 33
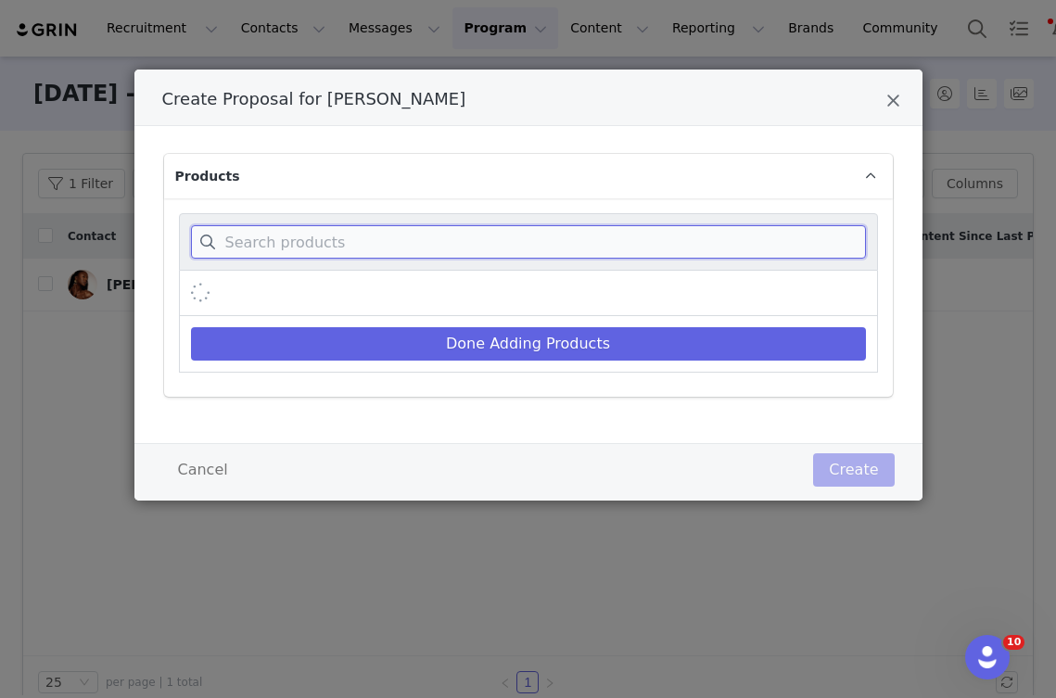
click at [389, 246] on input "Create Proposal for Okwukwe Oji" at bounding box center [528, 241] width 675 height 33
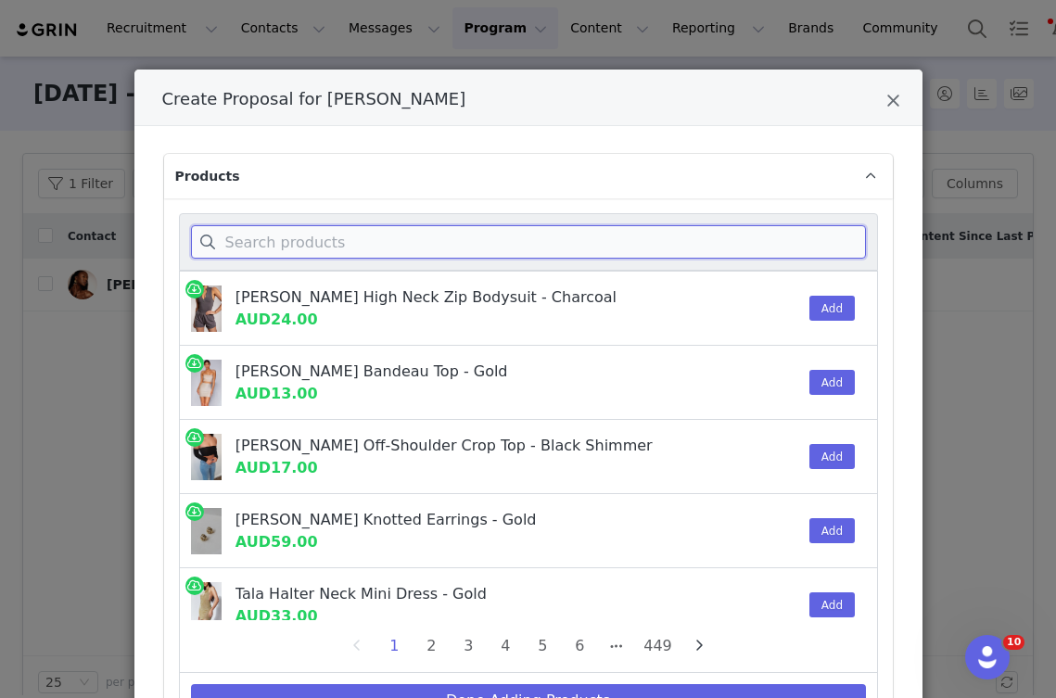
paste input "Aryanne"
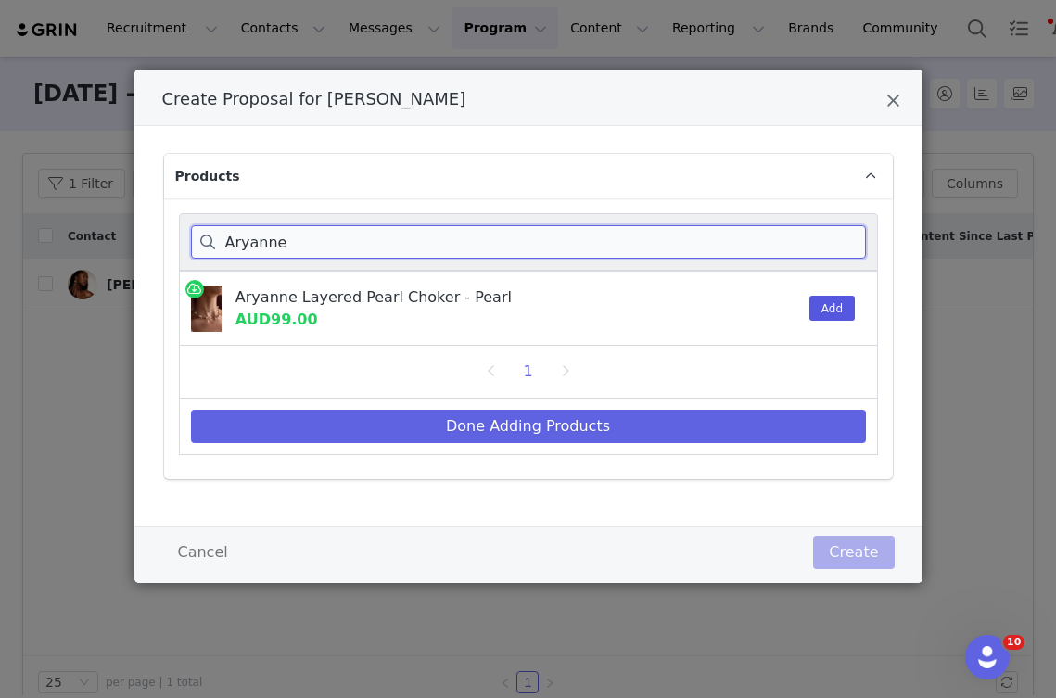
type input "Aryanne"
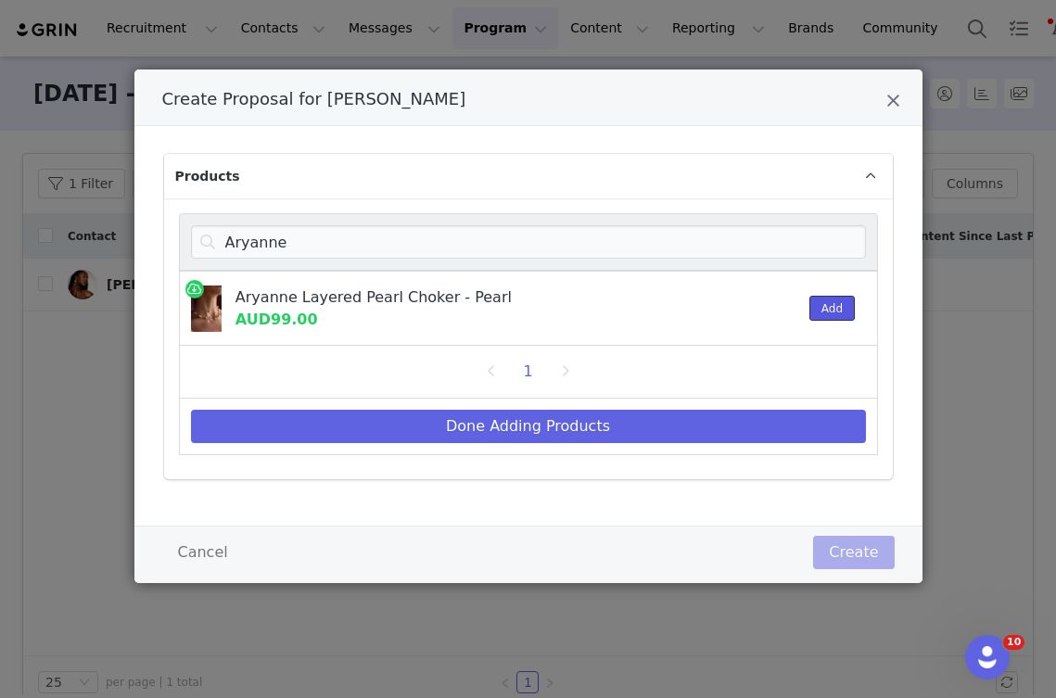
click at [831, 309] on button "Add" at bounding box center [831, 308] width 45 height 25
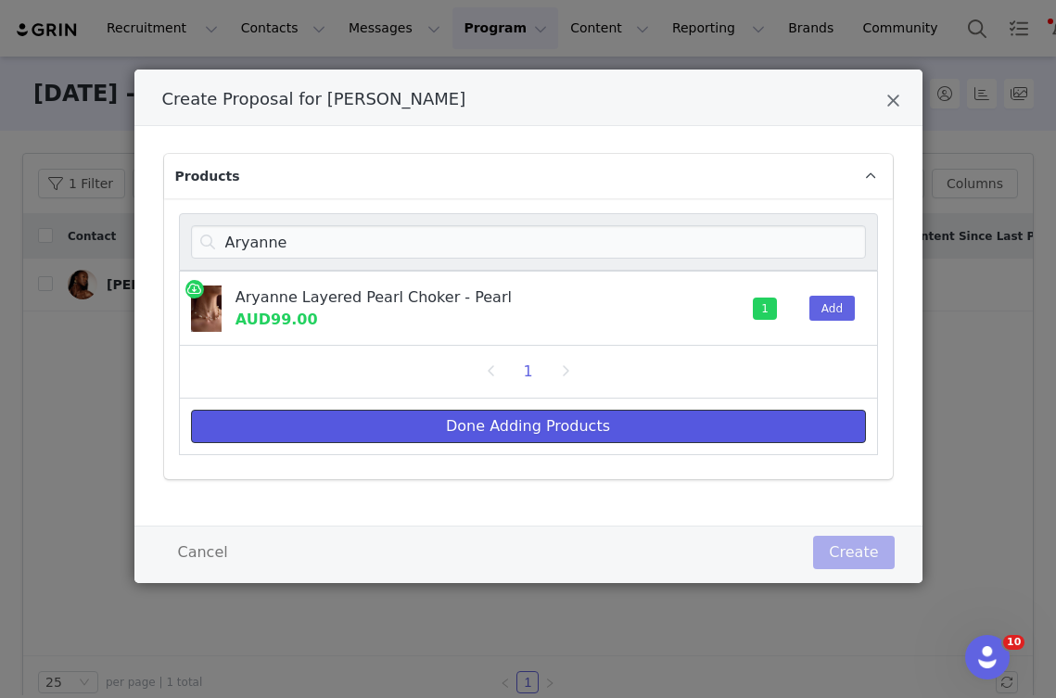
click at [605, 433] on button "Done Adding Products" at bounding box center [528, 426] width 675 height 33
select select "23499690"
select select "25938636"
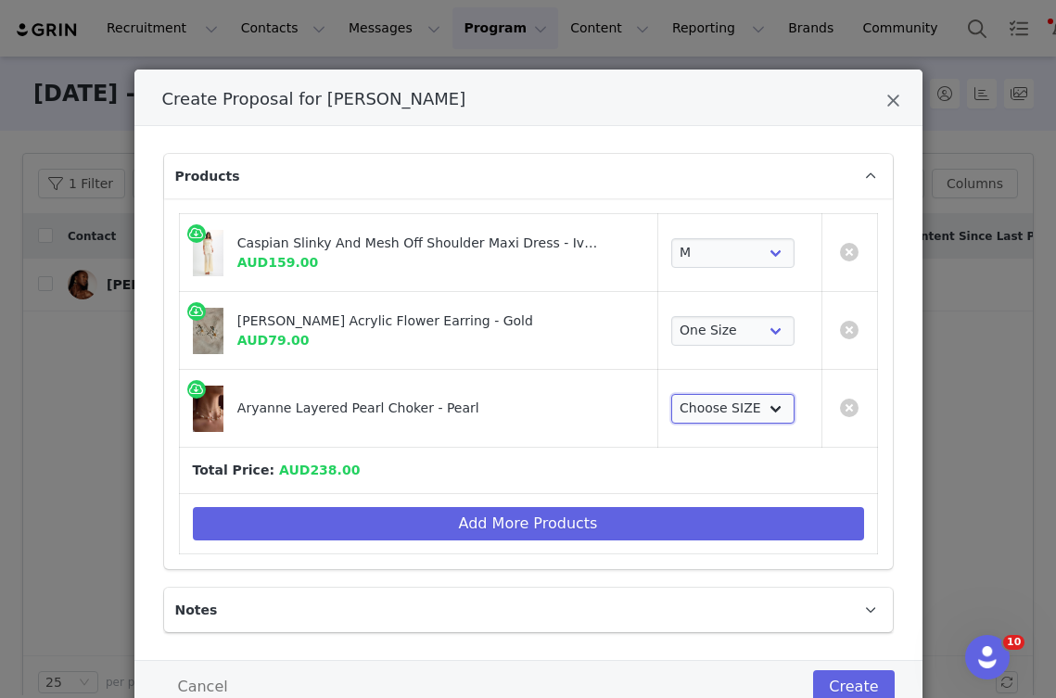
click at [703, 408] on select "Choose SIZE One Size" at bounding box center [732, 409] width 123 height 30
select select "25939116"
click at [671, 394] on select "Choose SIZE One Size" at bounding box center [732, 409] width 123 height 30
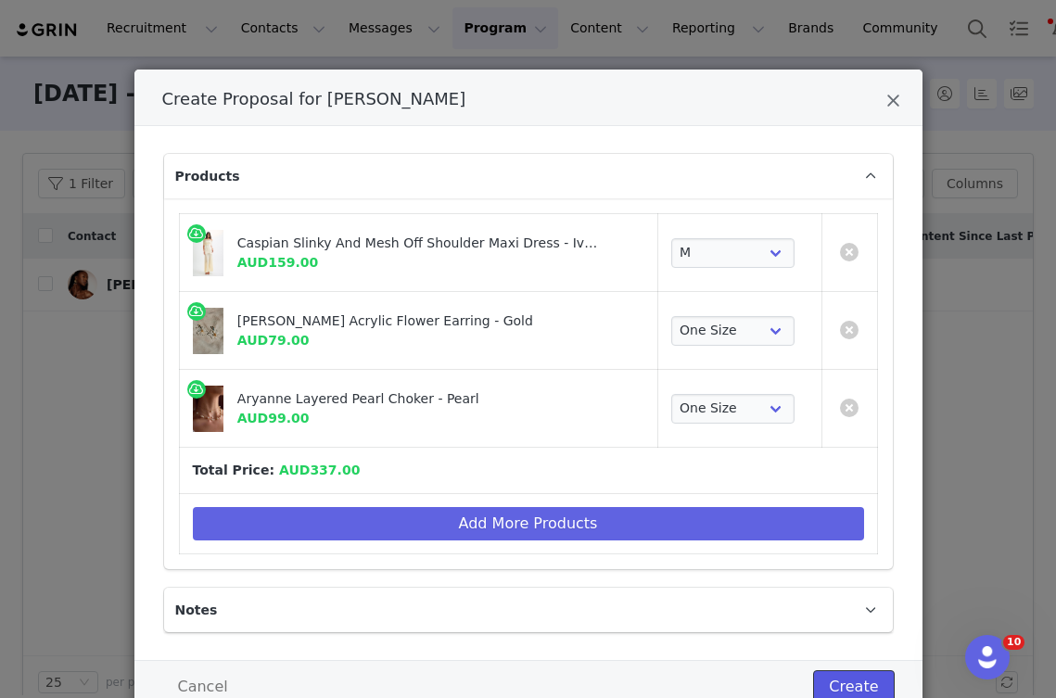
click at [851, 682] on button "Create" at bounding box center [853, 686] width 81 height 33
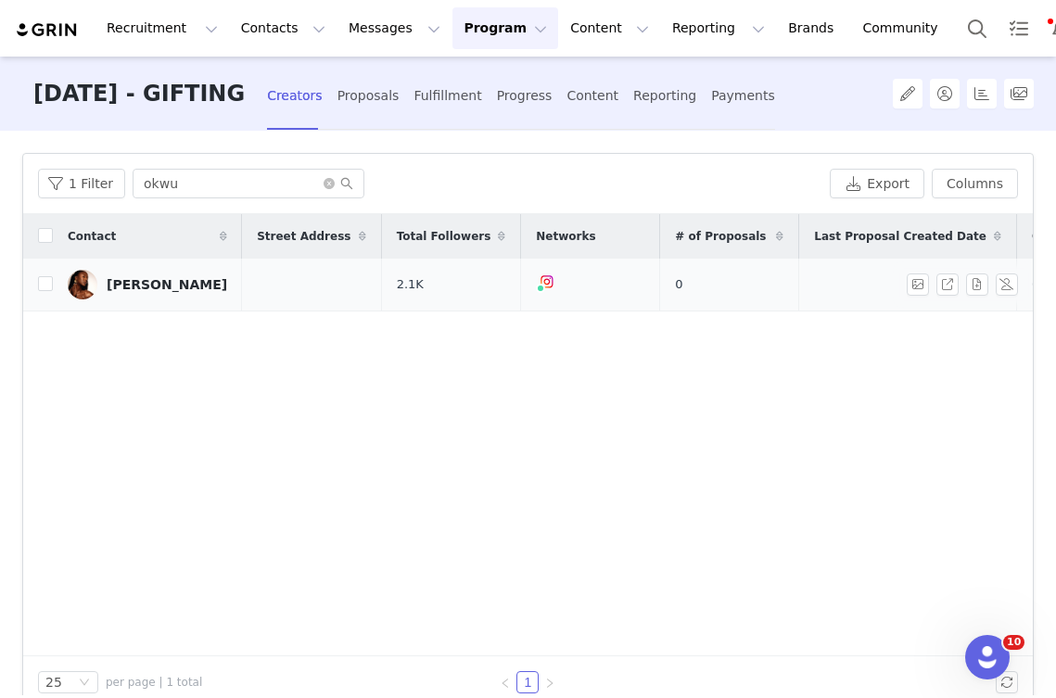
click at [256, 285] on td at bounding box center [311, 285] width 139 height 53
click at [140, 284] on div "Okwukwe Oji" at bounding box center [167, 284] width 120 height 15
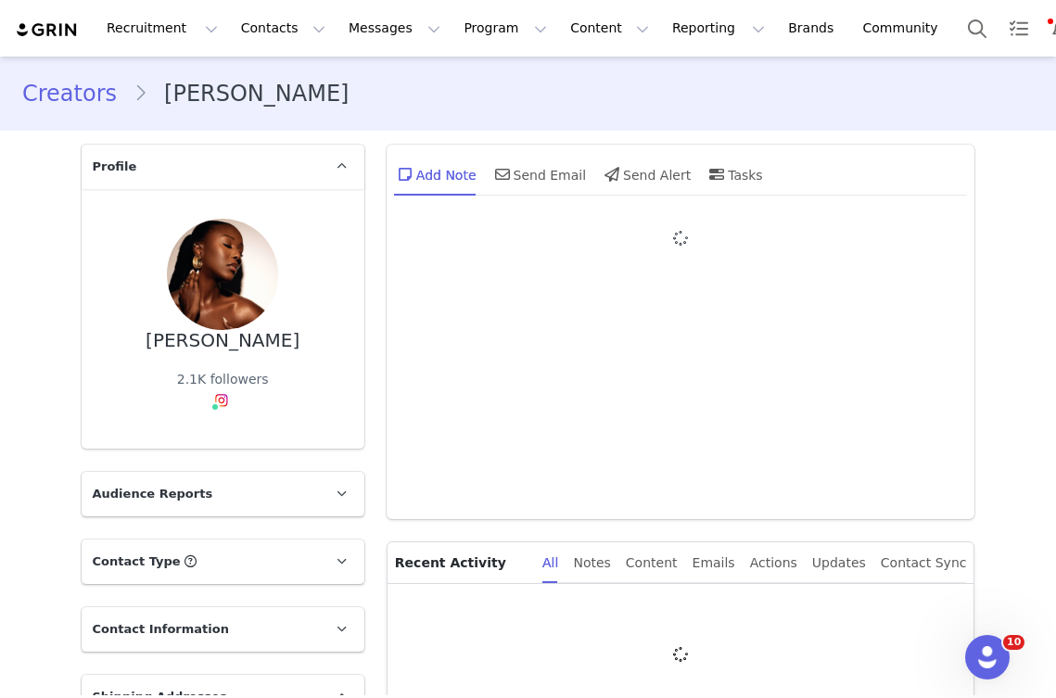
type input "Okwukwe"
type input "Oji"
type input "okwukwe.oji@gmail.com"
type input "US"
select select
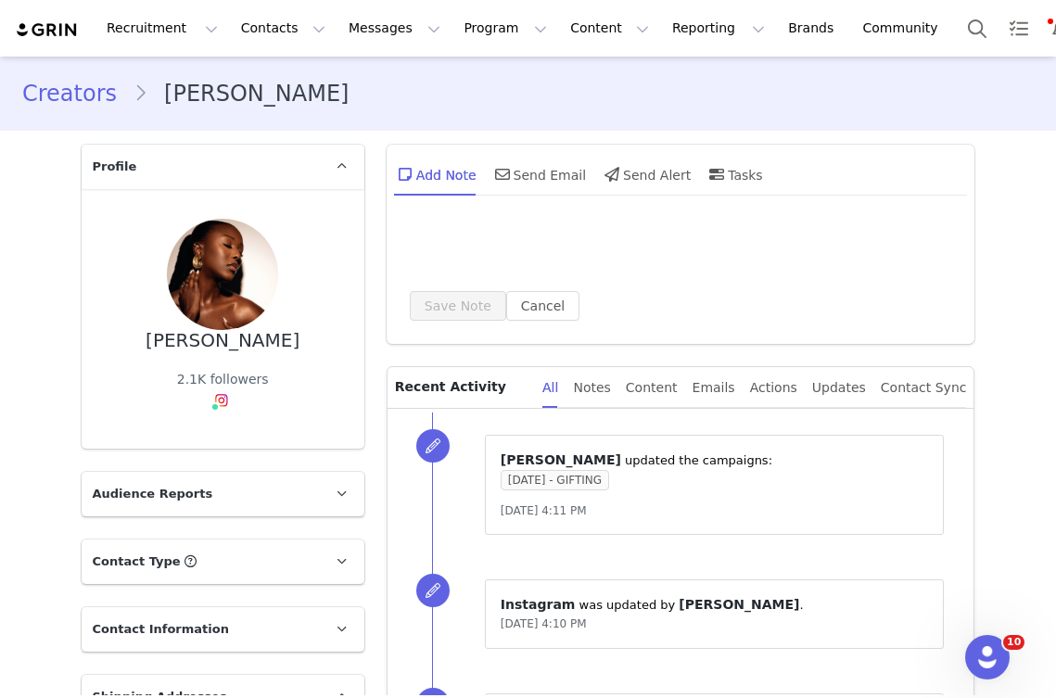
type input "+1 (United States)"
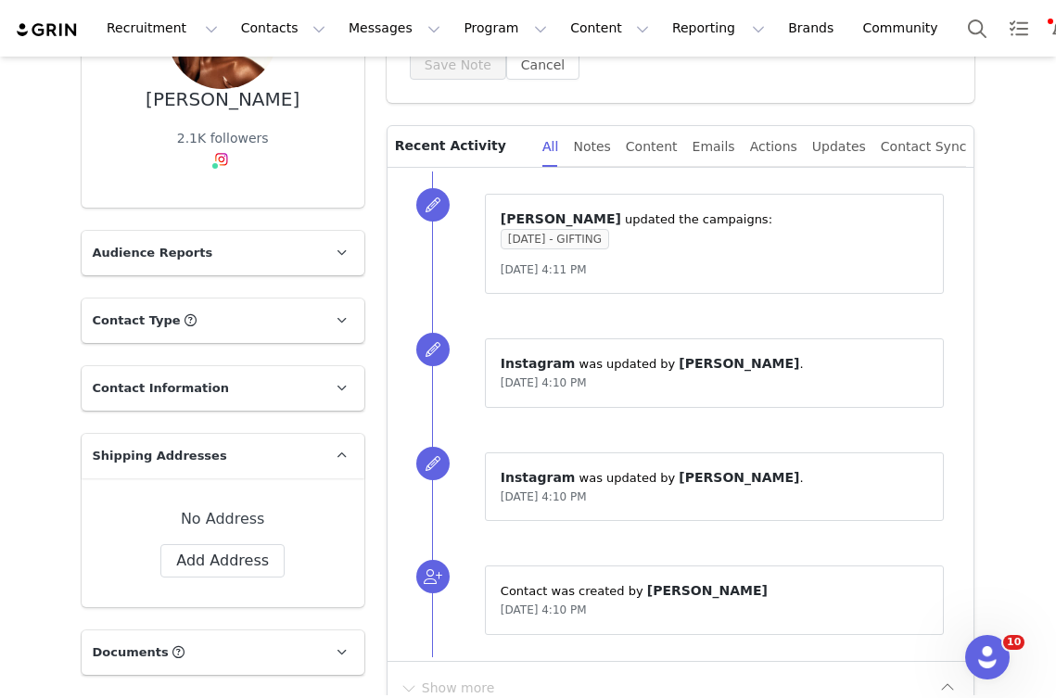
scroll to position [256, 0]
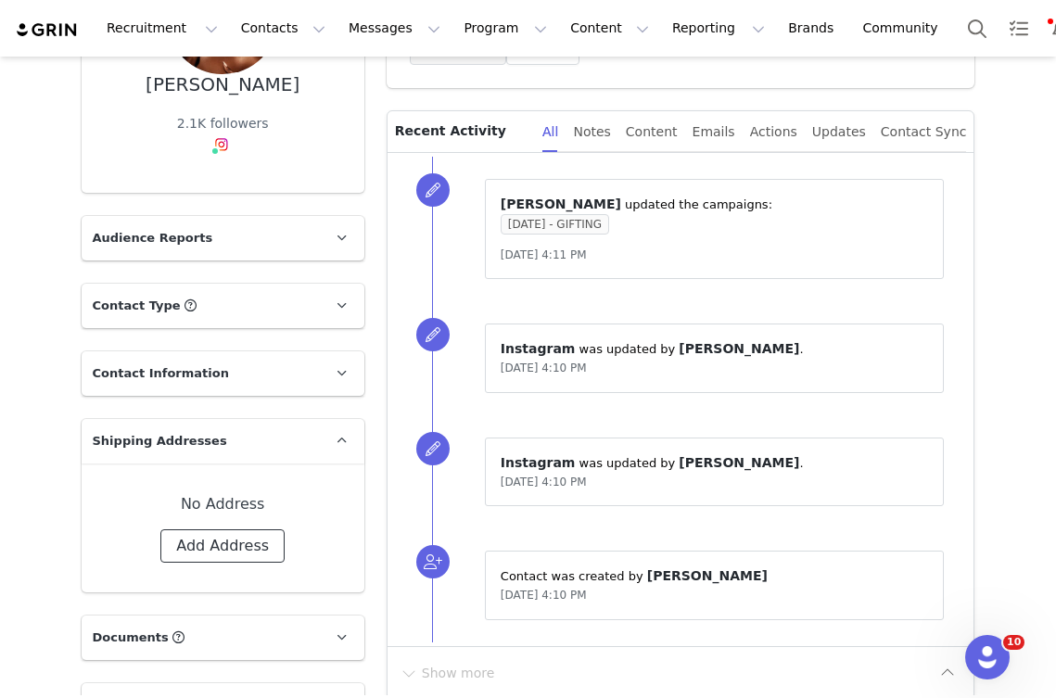
click at [232, 545] on button "Add Address" at bounding box center [222, 545] width 124 height 33
select select
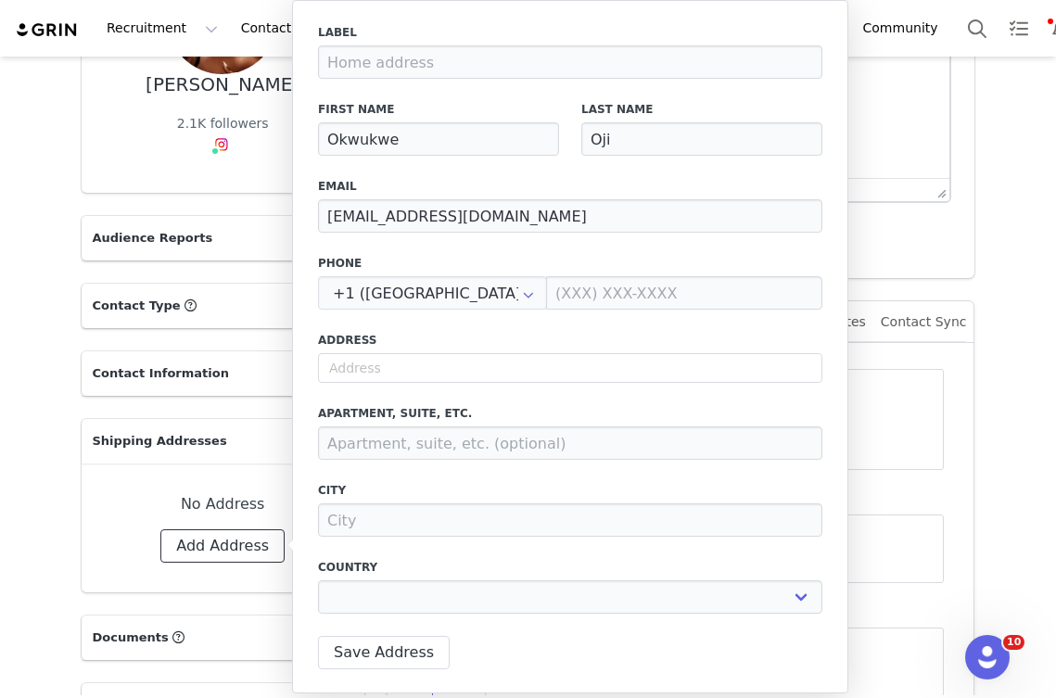
scroll to position [0, 0]
click at [380, 366] on input "text" at bounding box center [570, 368] width 504 height 30
type input "9"
select select
type input "97"
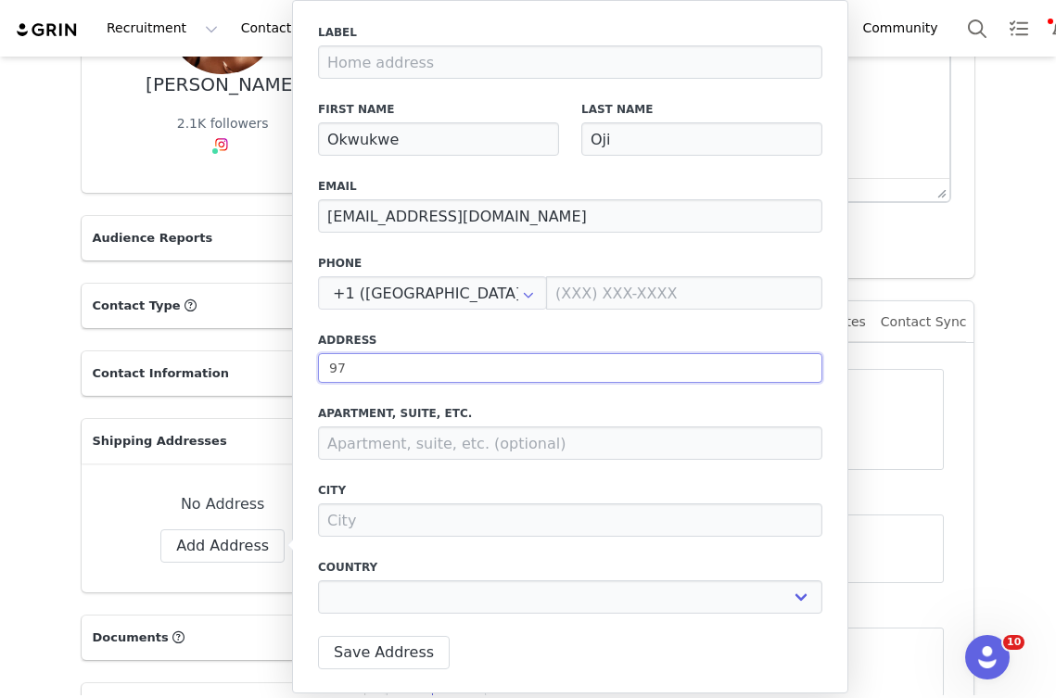
select select
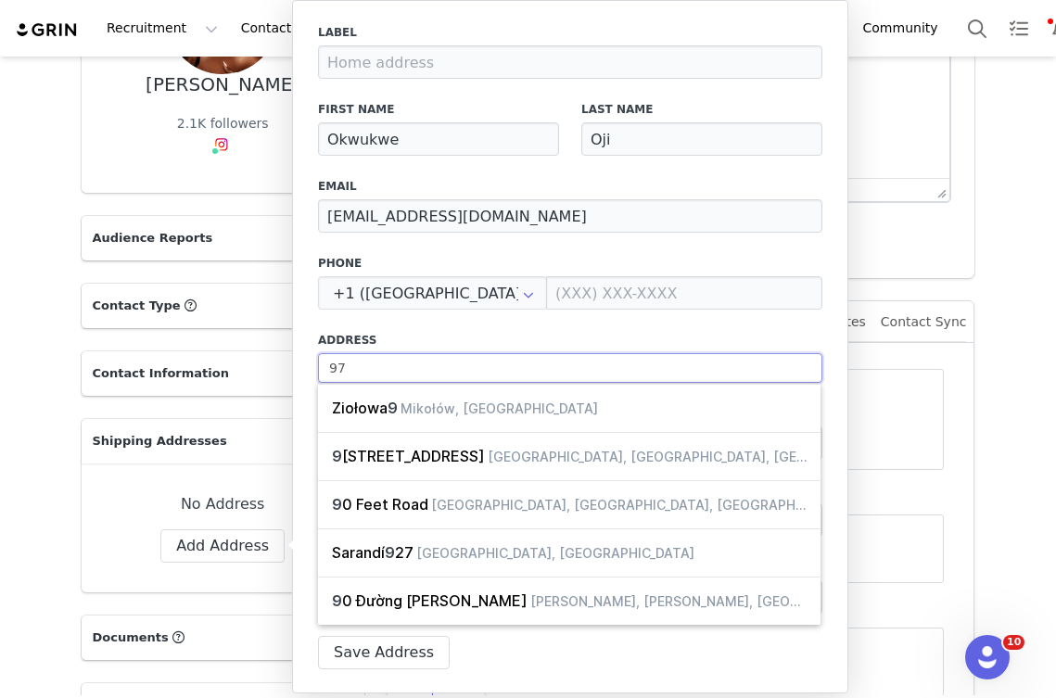
type input "972"
select select
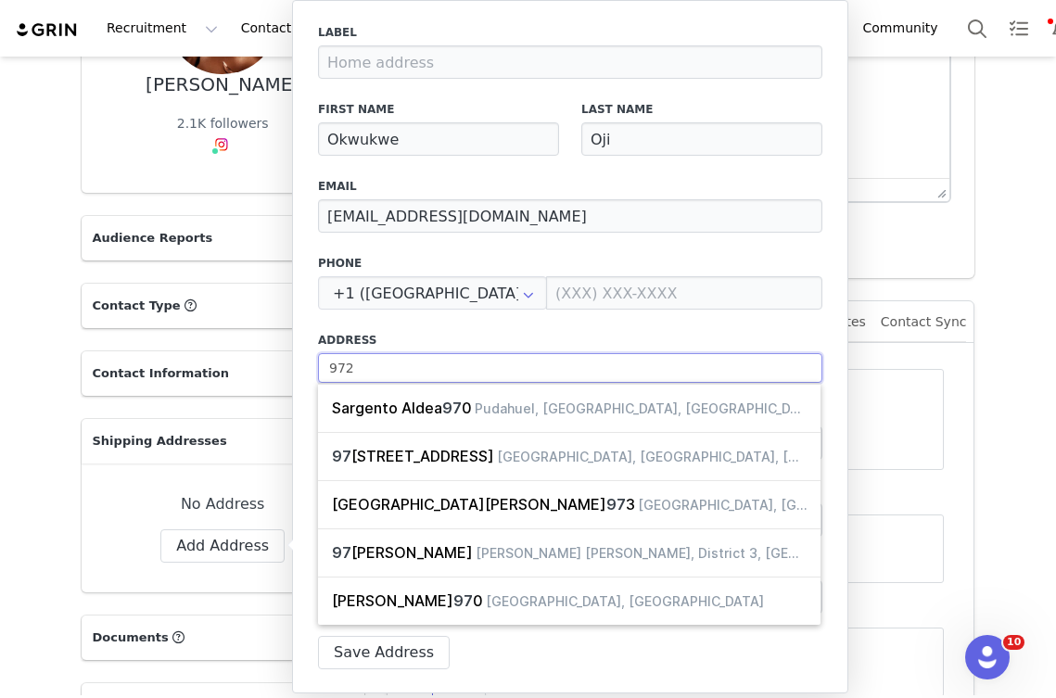
type input "972"
select select
type input "972 b"
select select
type input "972 br"
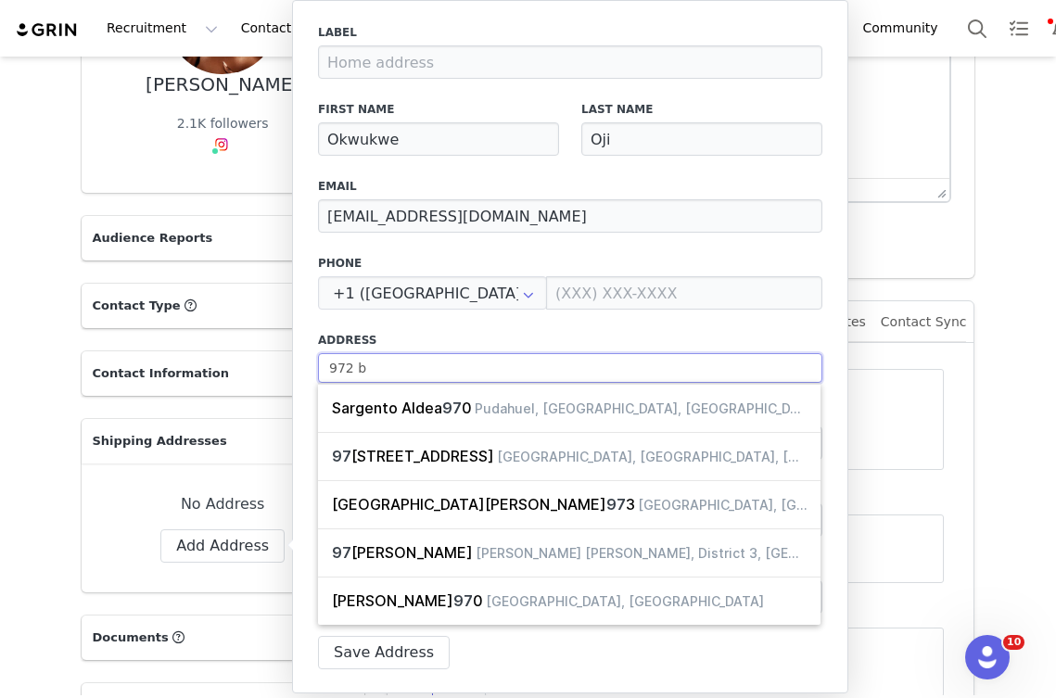
select select
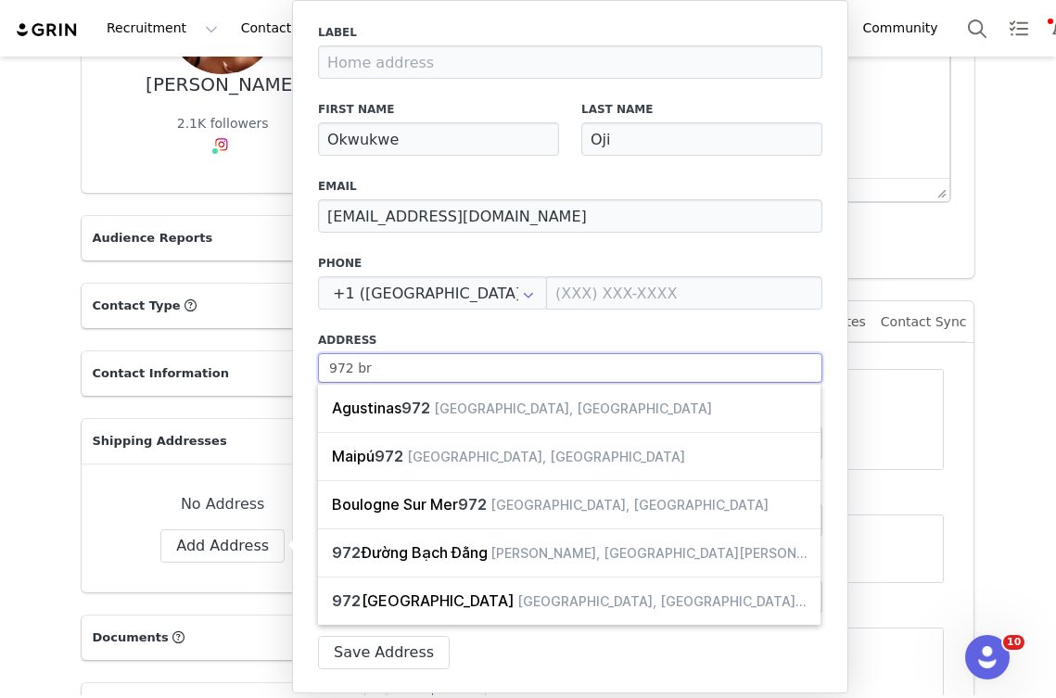
type input "972 bra"
select select
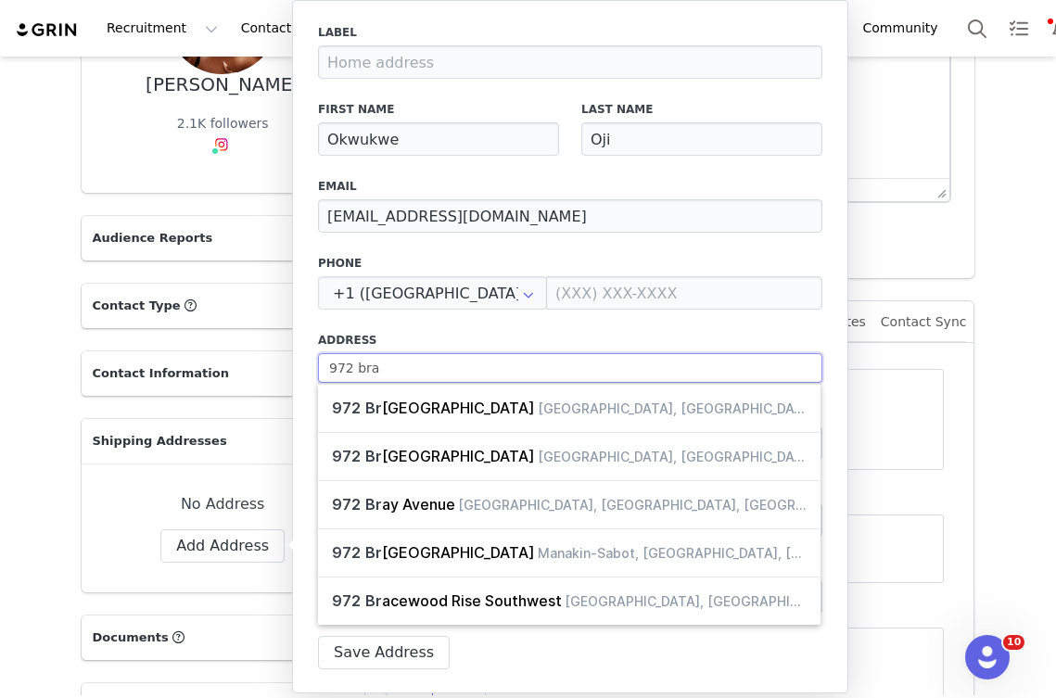
type input "972 bray"
select select
type input "972 bray"
select select
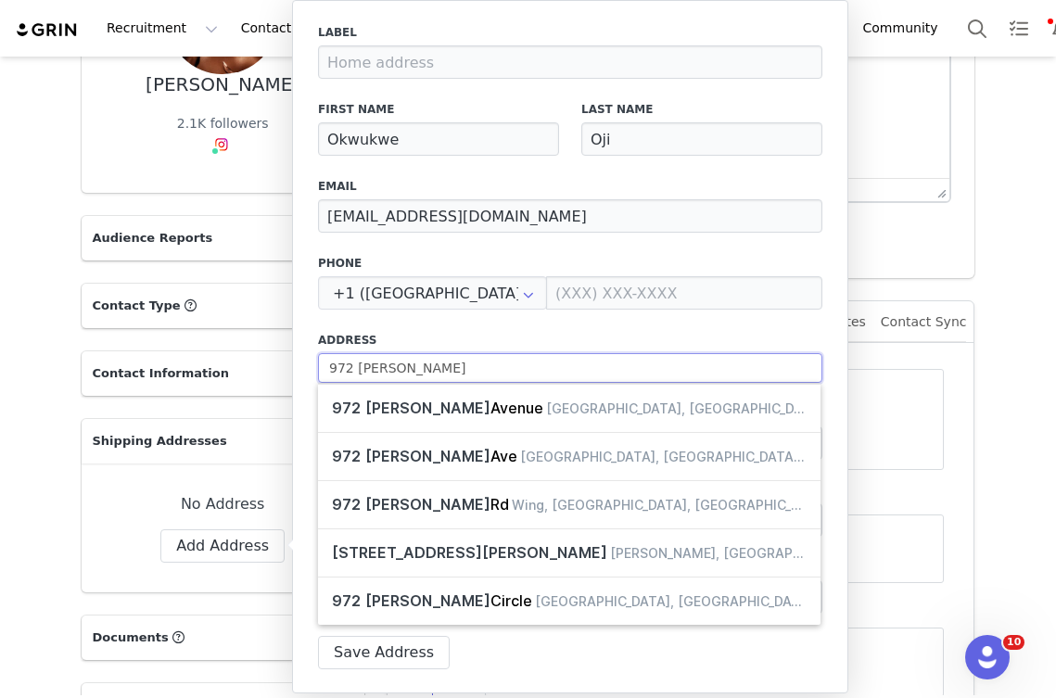
type input "972 bray a"
select select
type input "972 bray av"
select select
type input "972 bray ave"
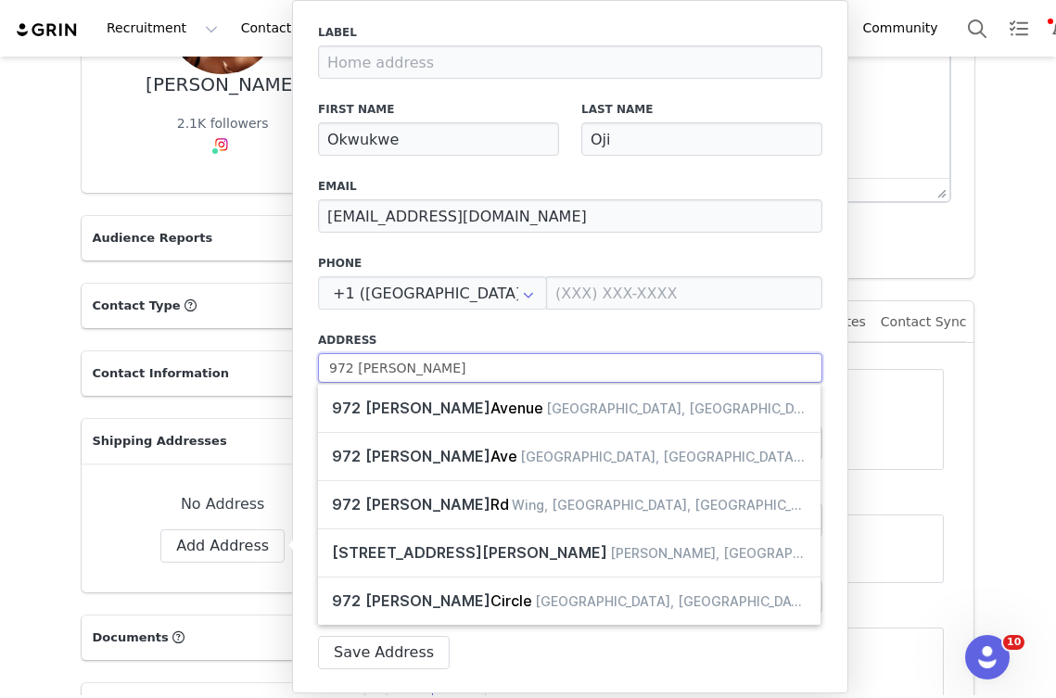
select select
type input "972 bray aven"
select select
type input "972 bray avenu"
select select
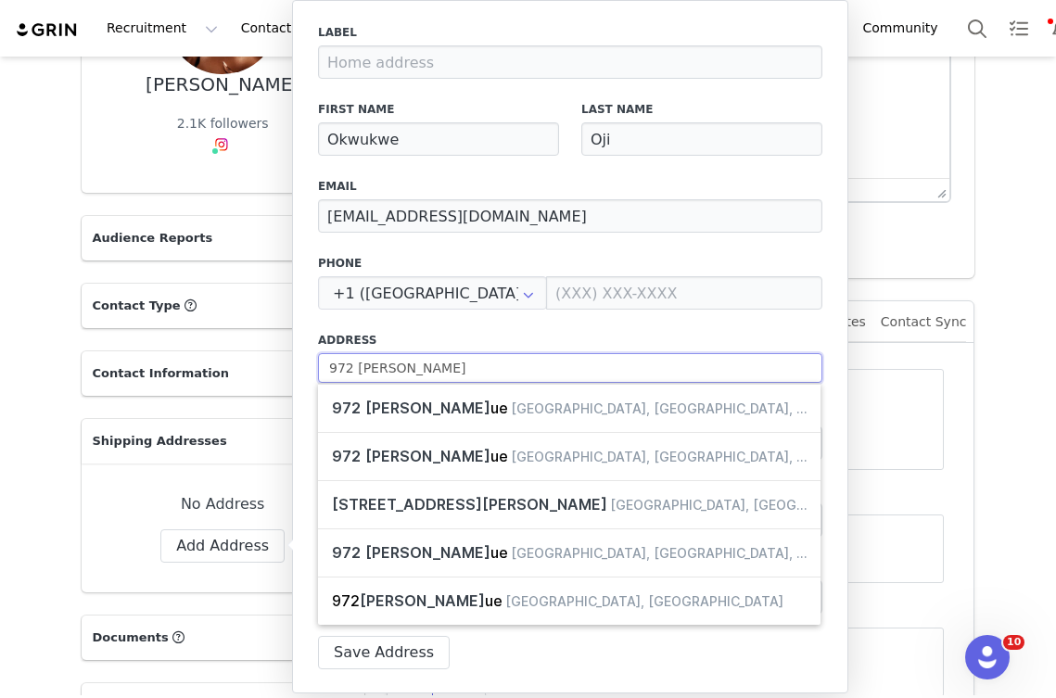
type input "972 bray avenue"
select select
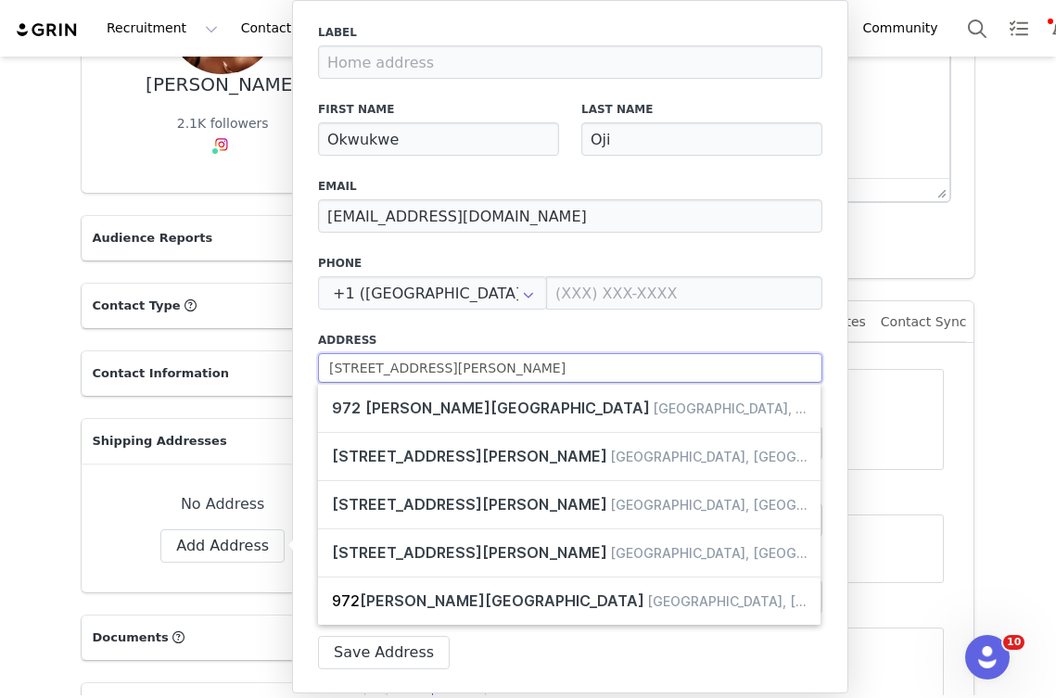
type input "972 bray avenue,"
select select
type input "972 bray avenue,"
select select
type input "972 bray avenue, a"
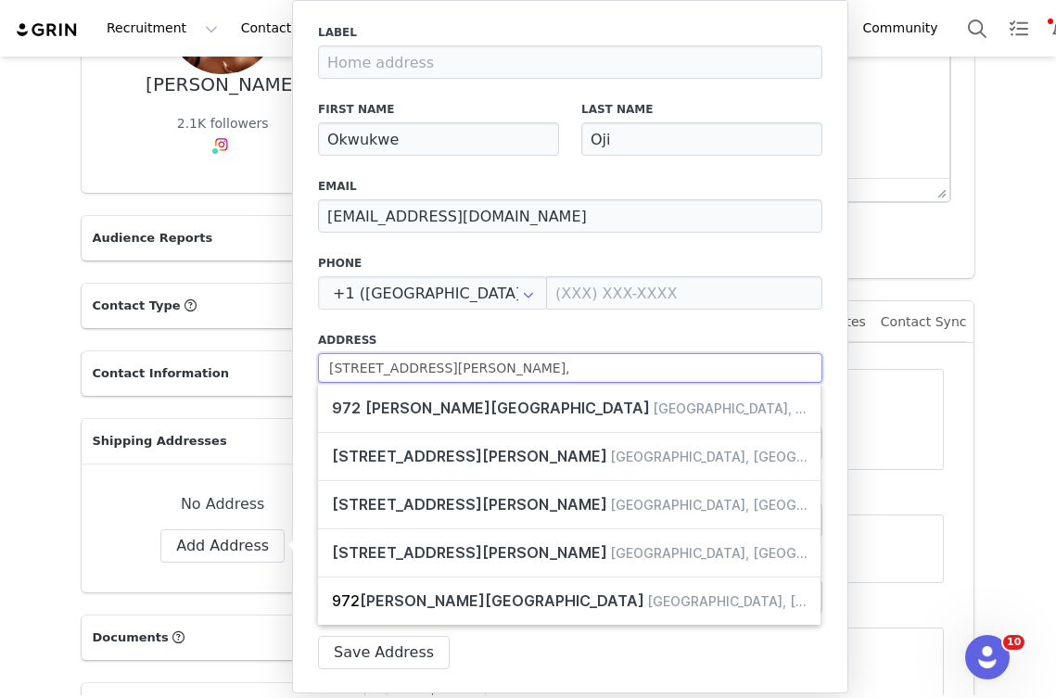
select select
type input "972 bray avenue, ap"
select select
type input "972 bray avenue, apa"
select select
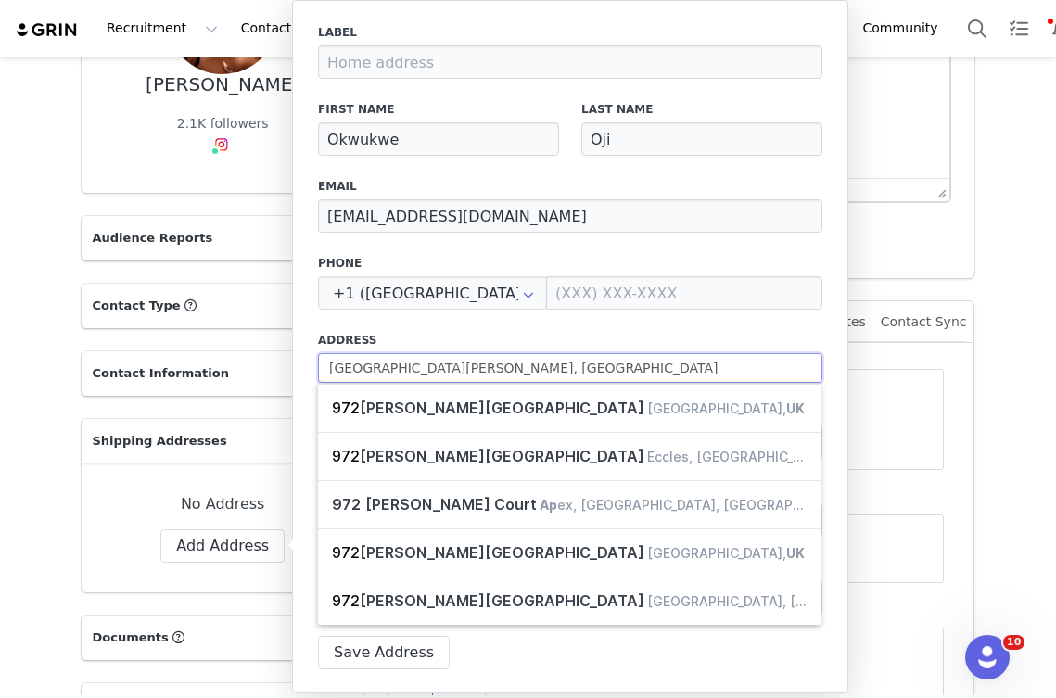
type input "972 bray avenue, apar"
select select
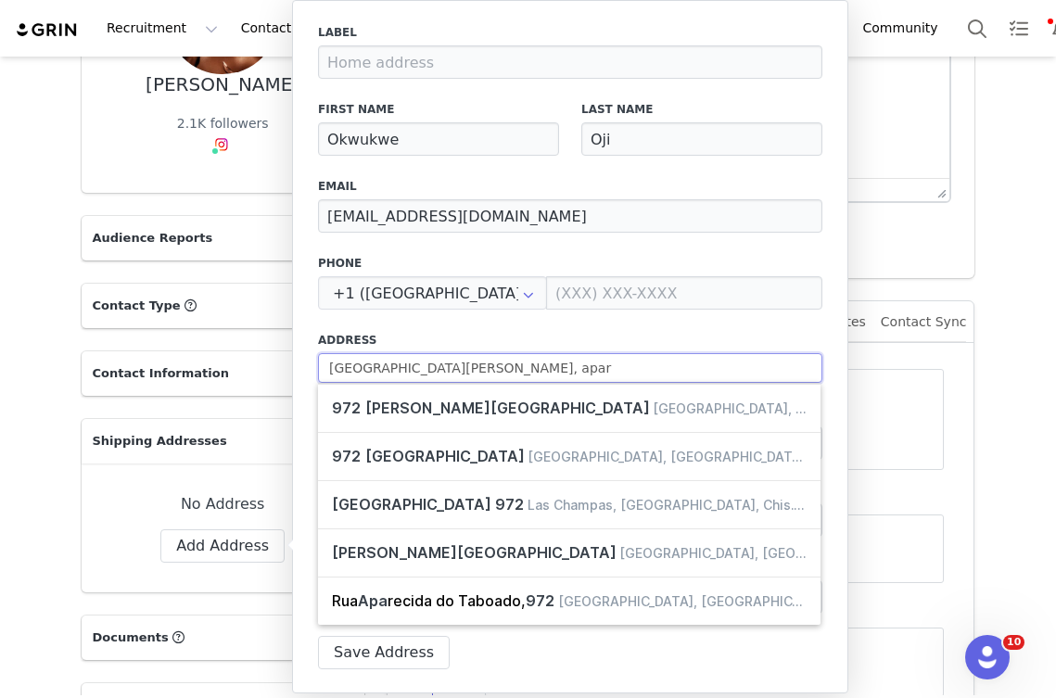
type input "972 bray avenue, apart"
select select
type input "972 bray avenue, aparte"
select select
type input "972 bray avenue, apart"
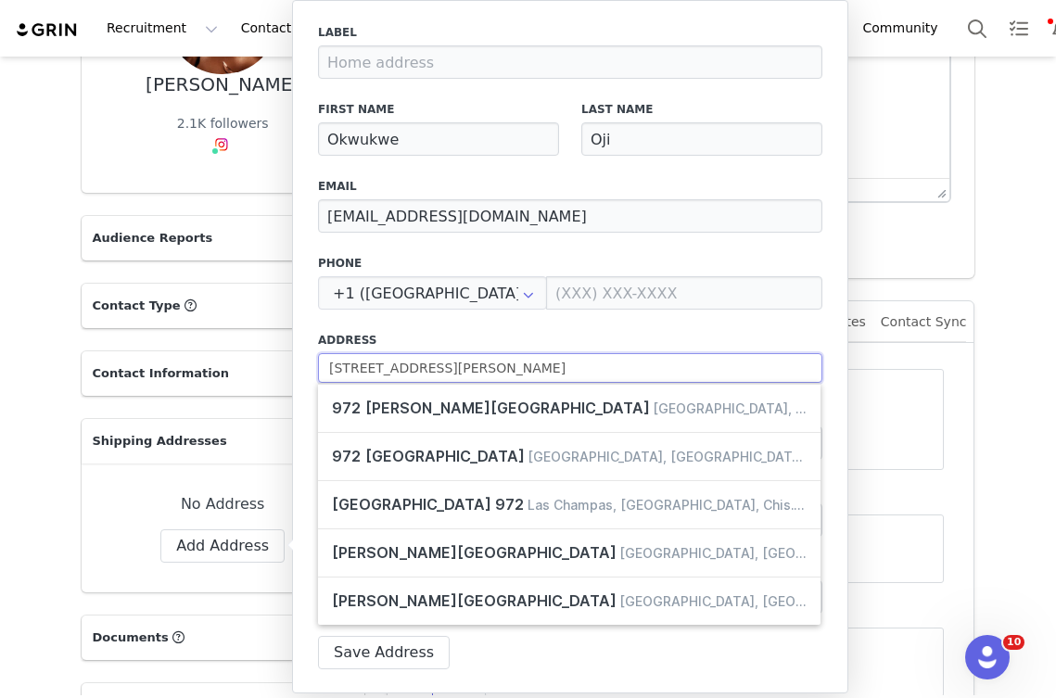
select select
type input "972 bray avenue, apartm"
select select
type input "972 bray avenue, apartme"
select select
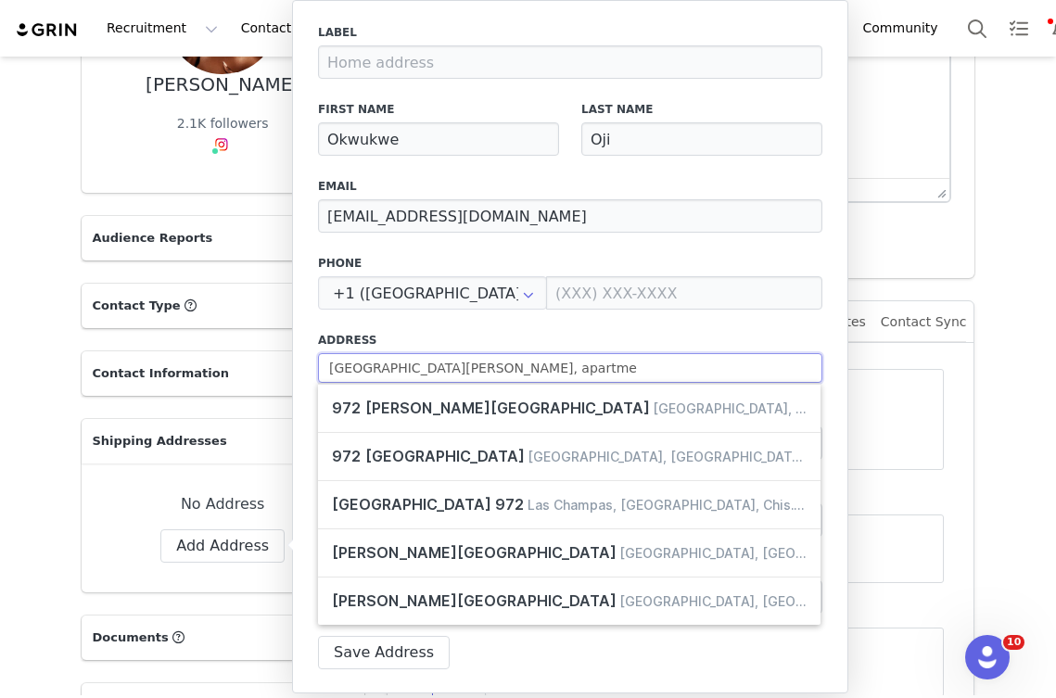
type input "972 bray avenue, apartmen"
select select
type input "972 bray avenue, apartment"
select select
type input "972 bray avenue, apartment"
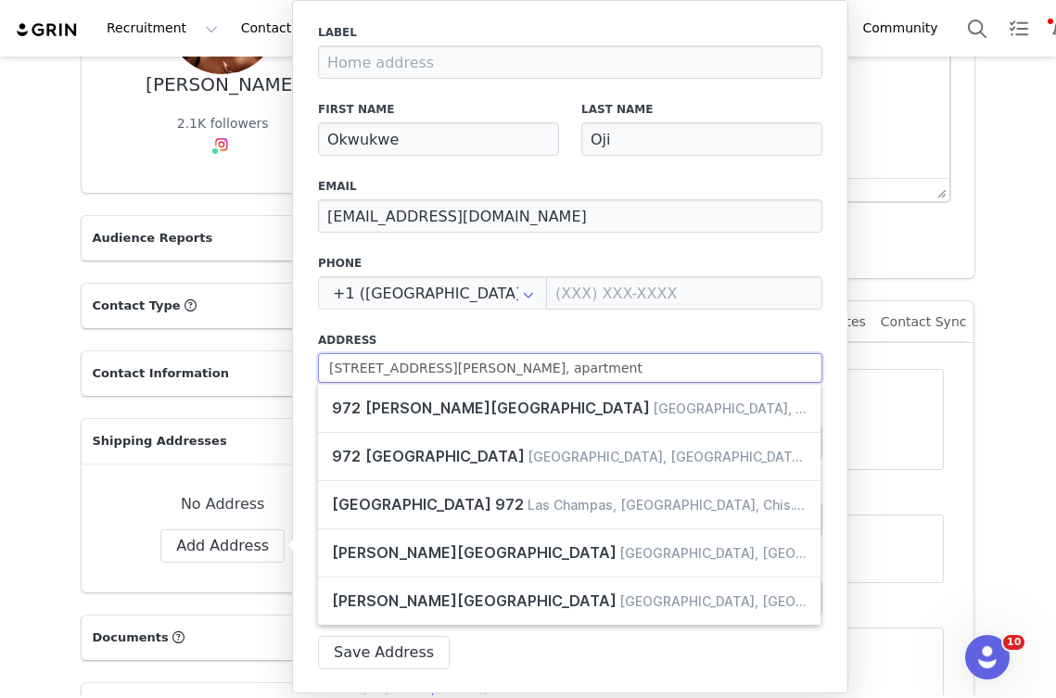
select select
type input "972 bray avenue, apartment 2"
select select
type input "972 bray avenue, apartment 20"
select select
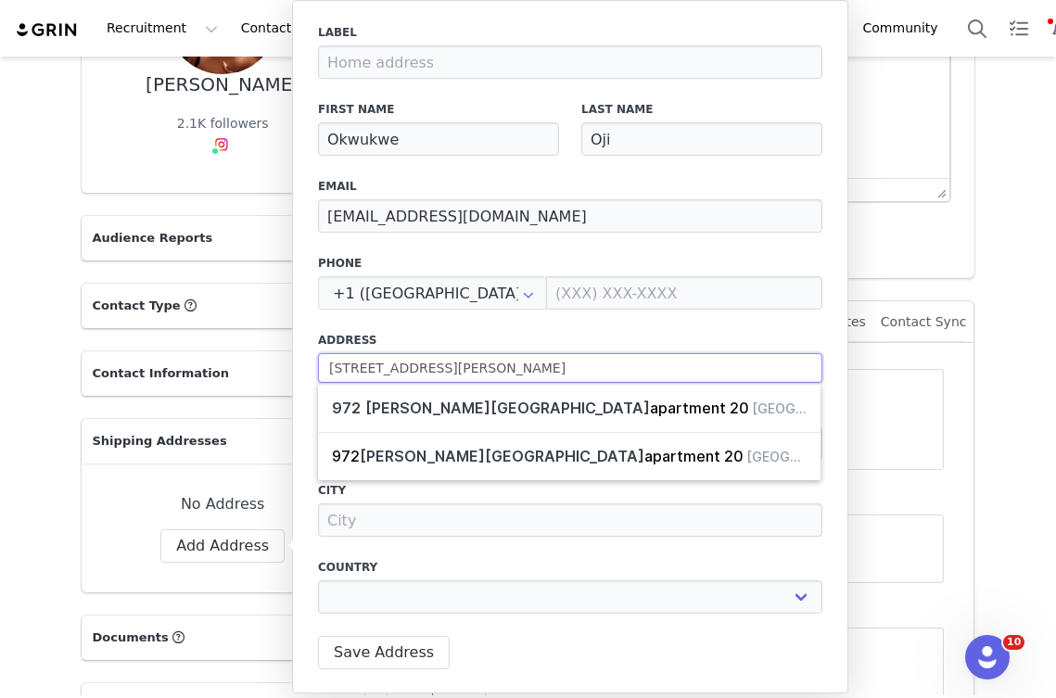
type input "972 bray avenue, apartment 208"
select select
type input "972 bray avenue, apartment 208,"
select select
type input "972 bray avenue, apartment 208,"
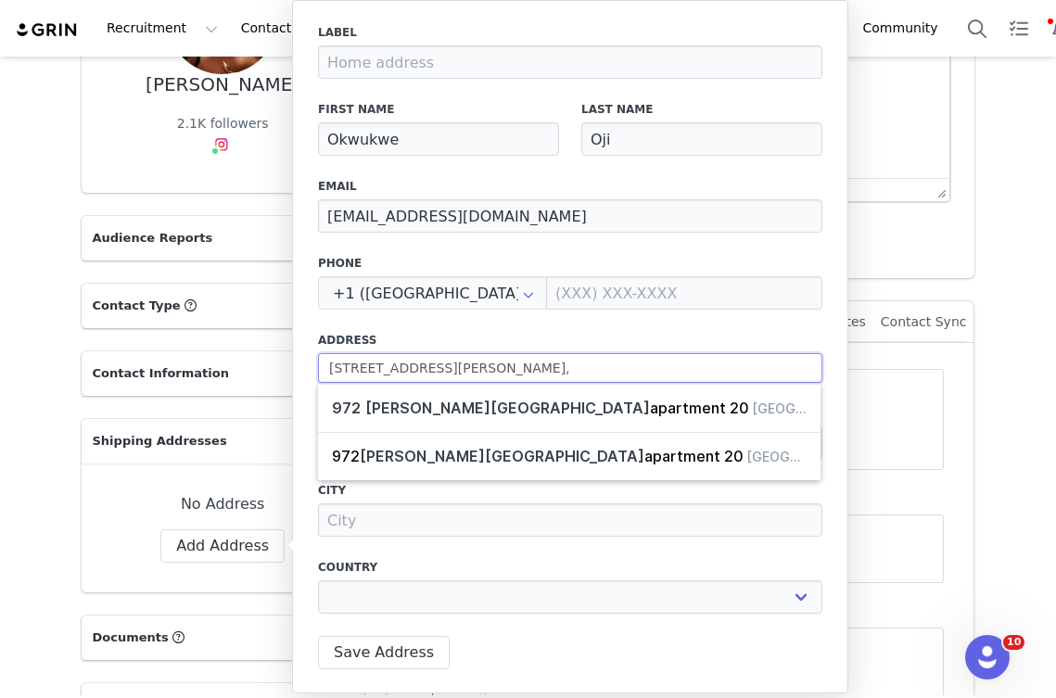
select select
type input "972 bray avenue, apartment 208, l"
select select
type input "972 bray avenue, apartment 208, la"
select select
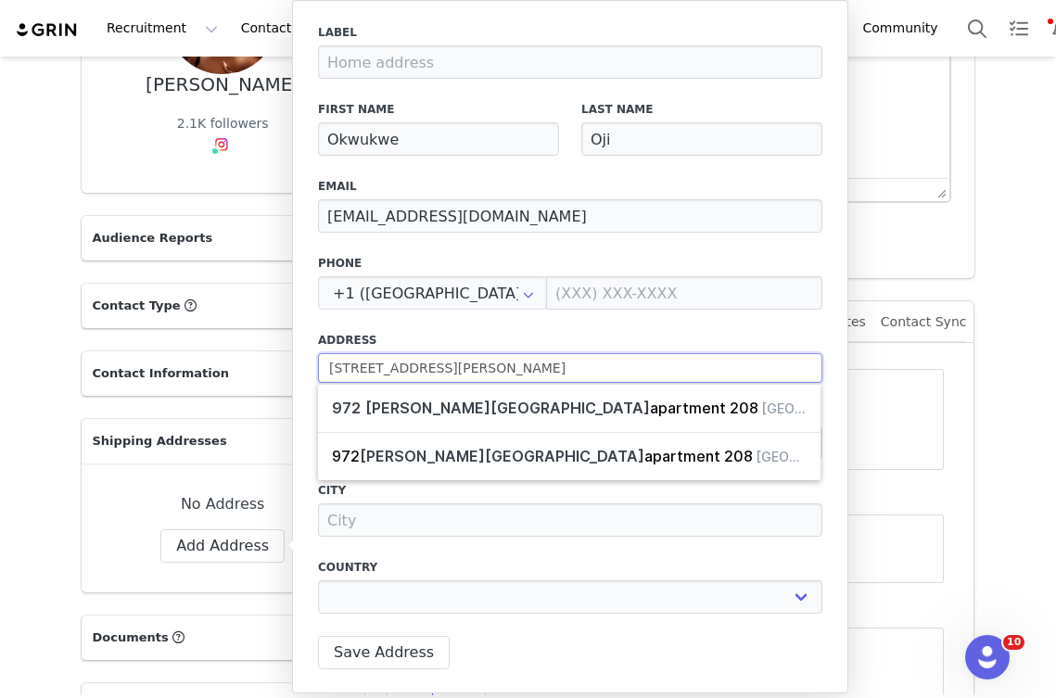
type input "972 bray avenue, apartment 208, lan"
select select
type input "972 bray avenue, apartment 208, lang"
select select
type input "972 bray avenue, apartment 208, langf"
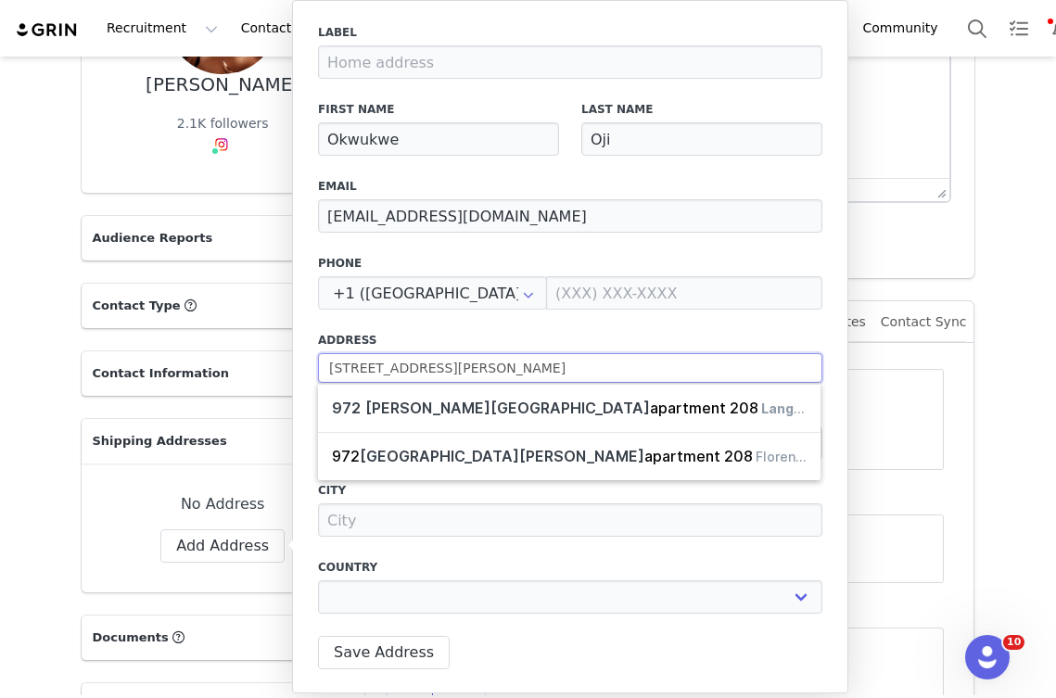
select select
type input "972 bray avenue, apartment 208, langfo"
select select
type input "972 bray avenue, apartment 208, langfor"
select select
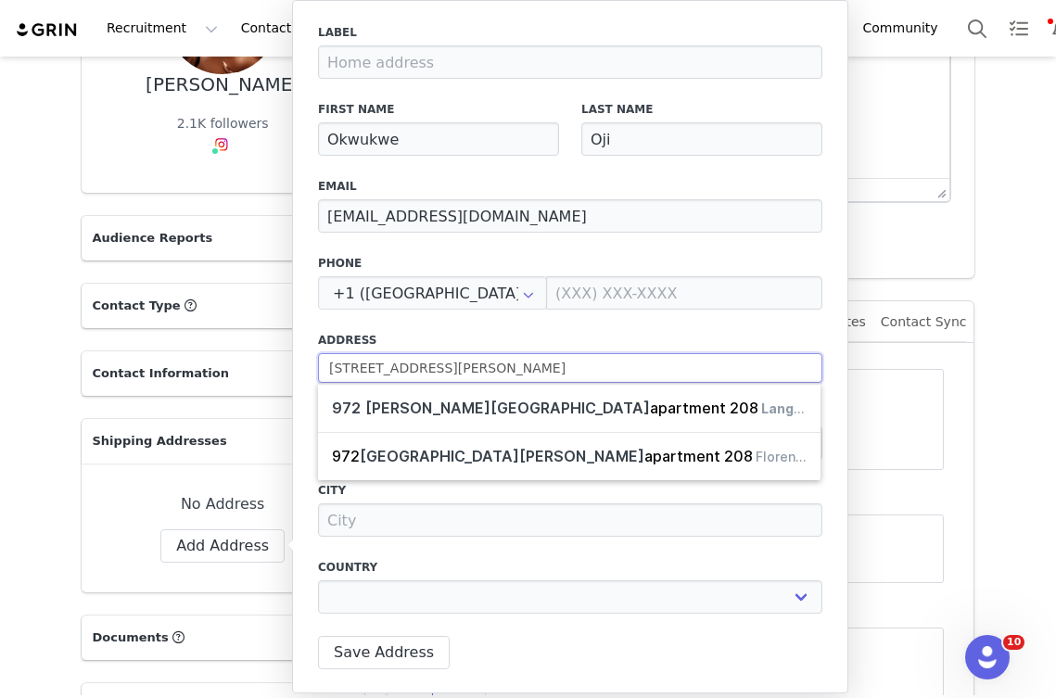
type input "972 bray avenue, apartment 208, langford"
select select
type input "972 bray avenue, apartment 208, langford,"
select select
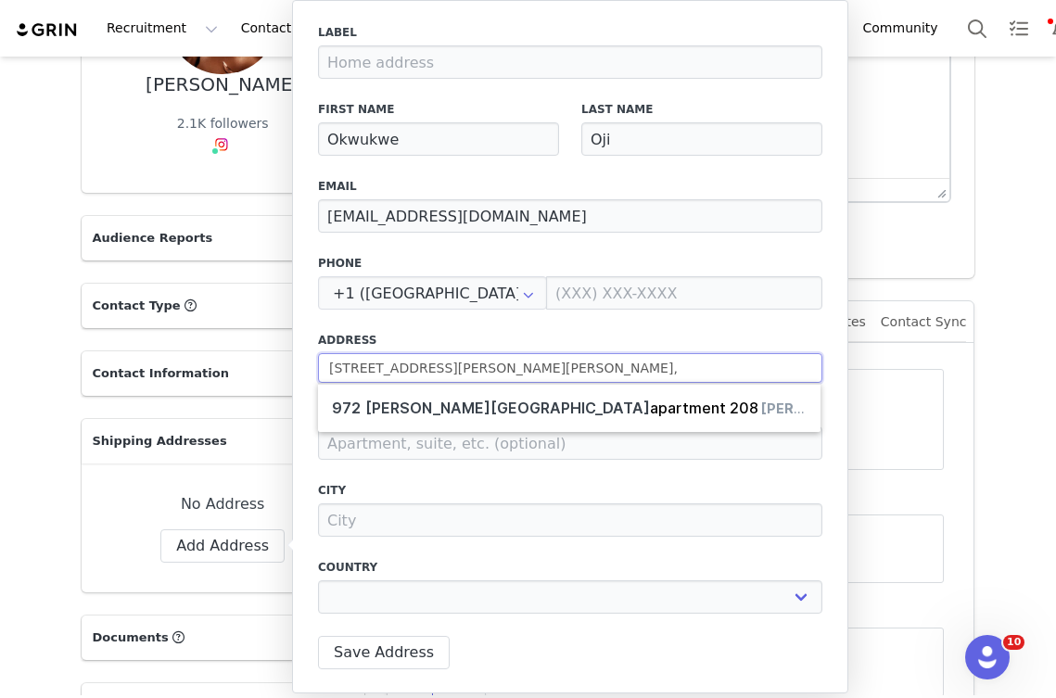
type input "972 bray avenue, apartment 208, langford,"
select select
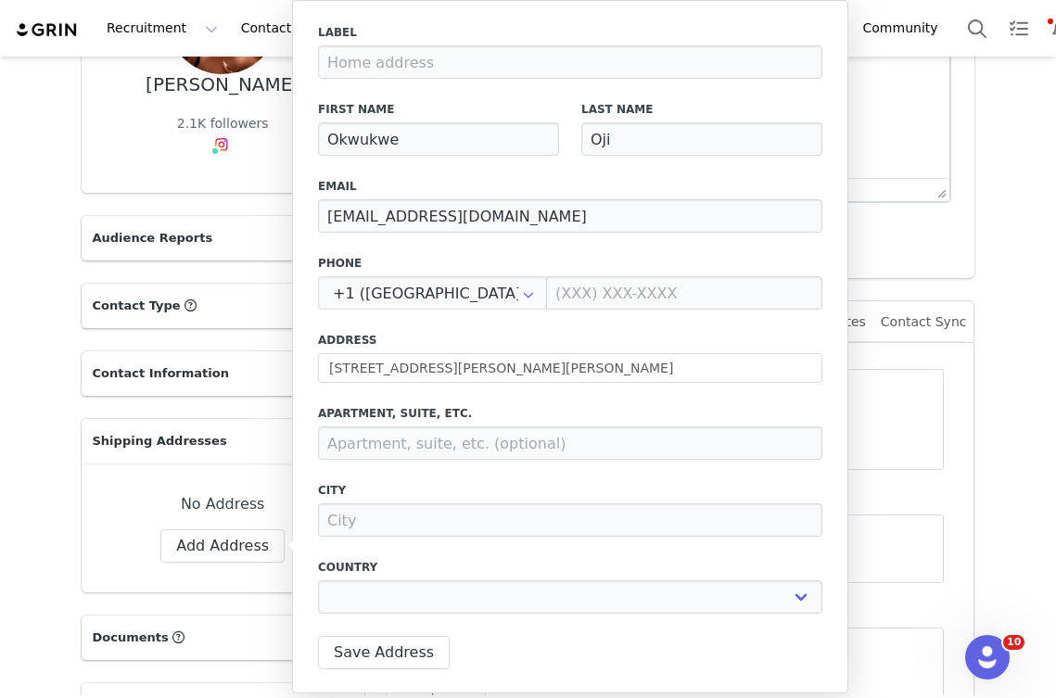
type input "972 Bray Ave"
type input "Victoria"
select select "[object Object]"
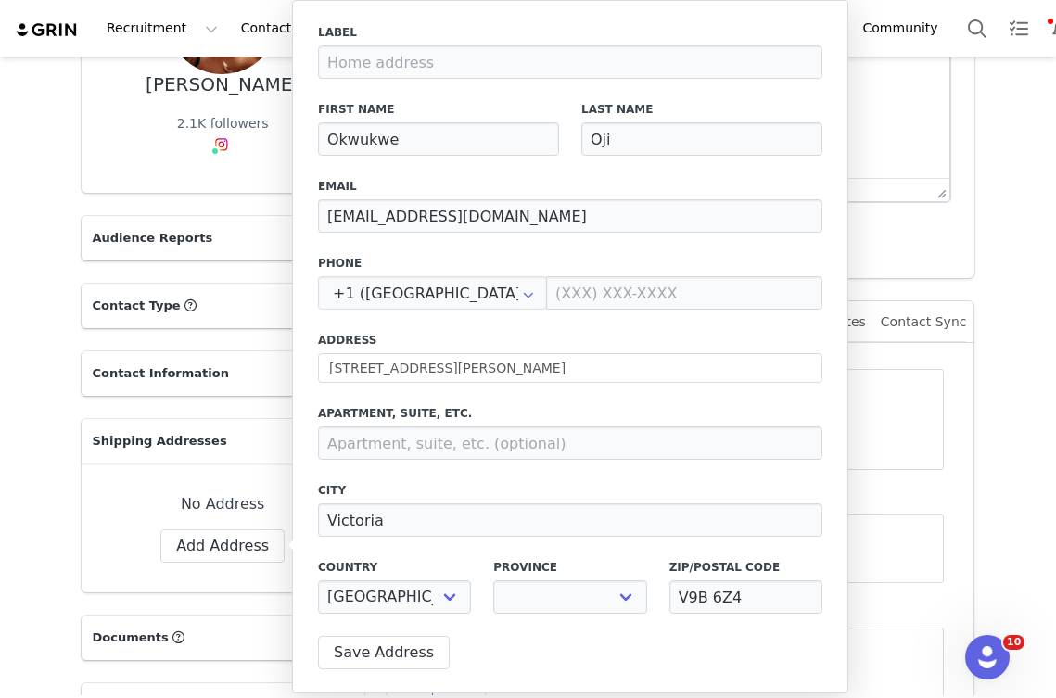
select select "[object Object]"
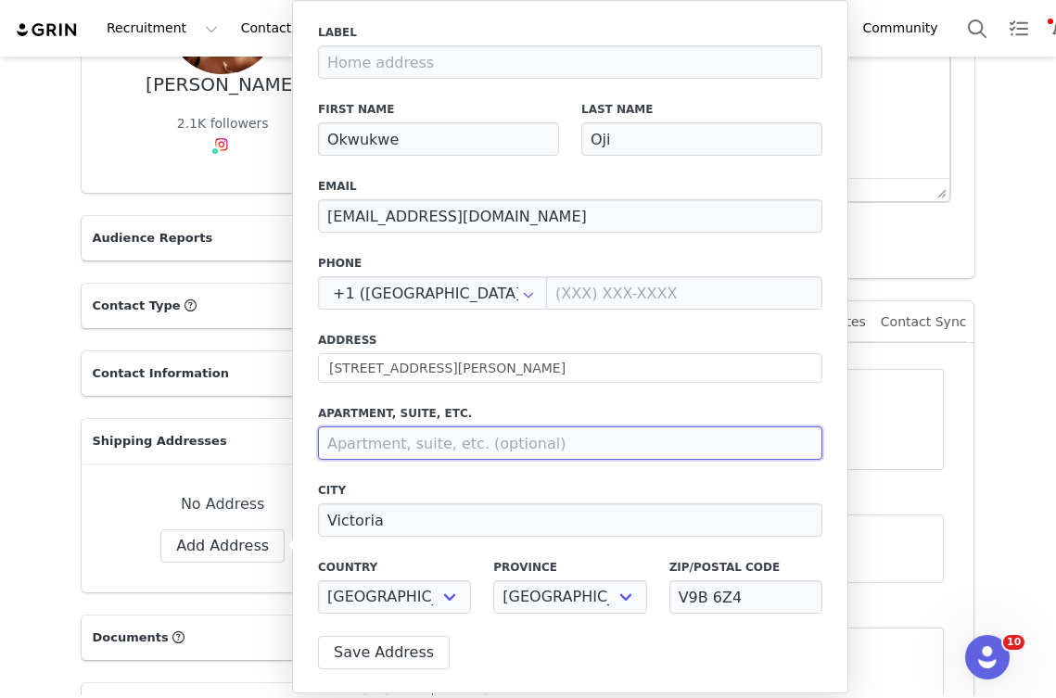
click at [439, 451] on input at bounding box center [570, 442] width 504 height 33
type input "208"
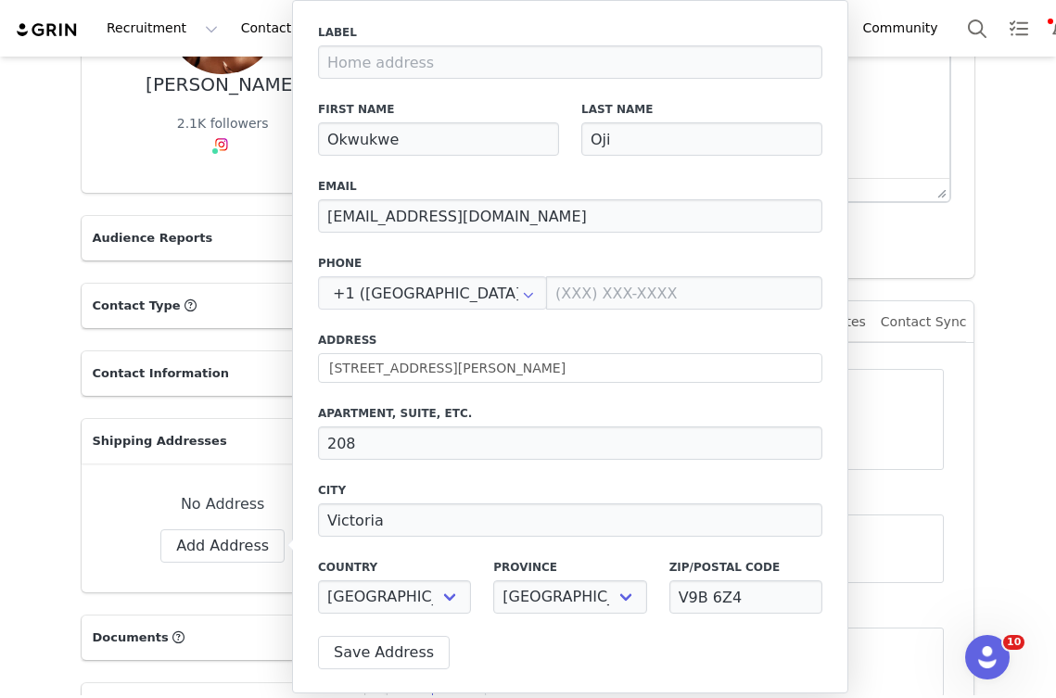
click at [432, 485] on label "City" at bounding box center [570, 490] width 504 height 17
click at [378, 639] on button "Save Address" at bounding box center [384, 652] width 132 height 33
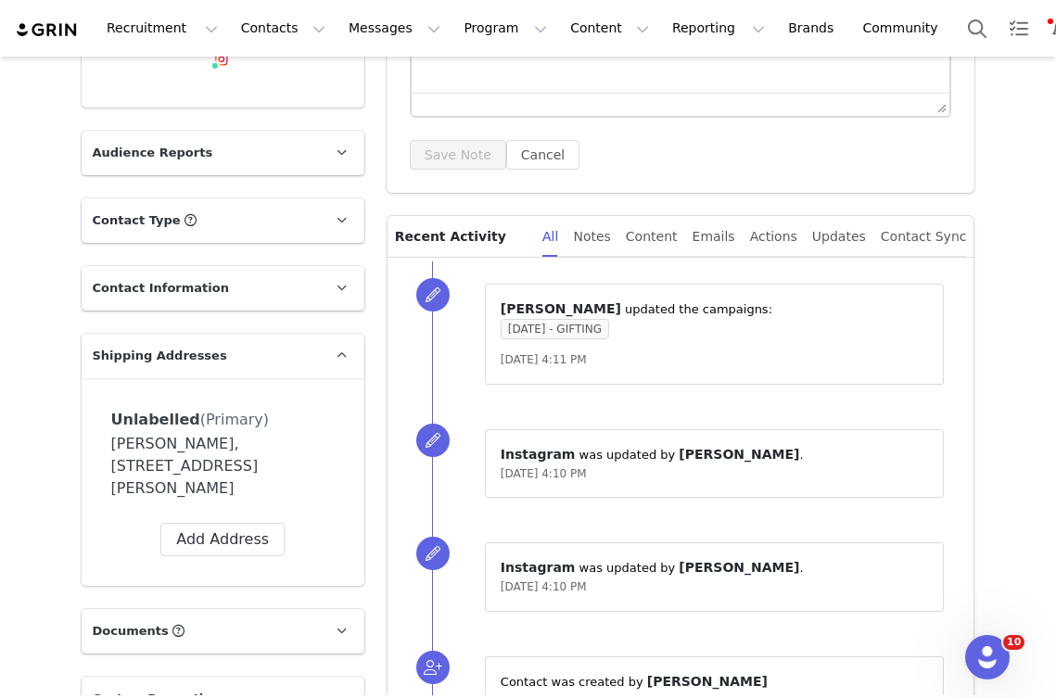
scroll to position [521, 0]
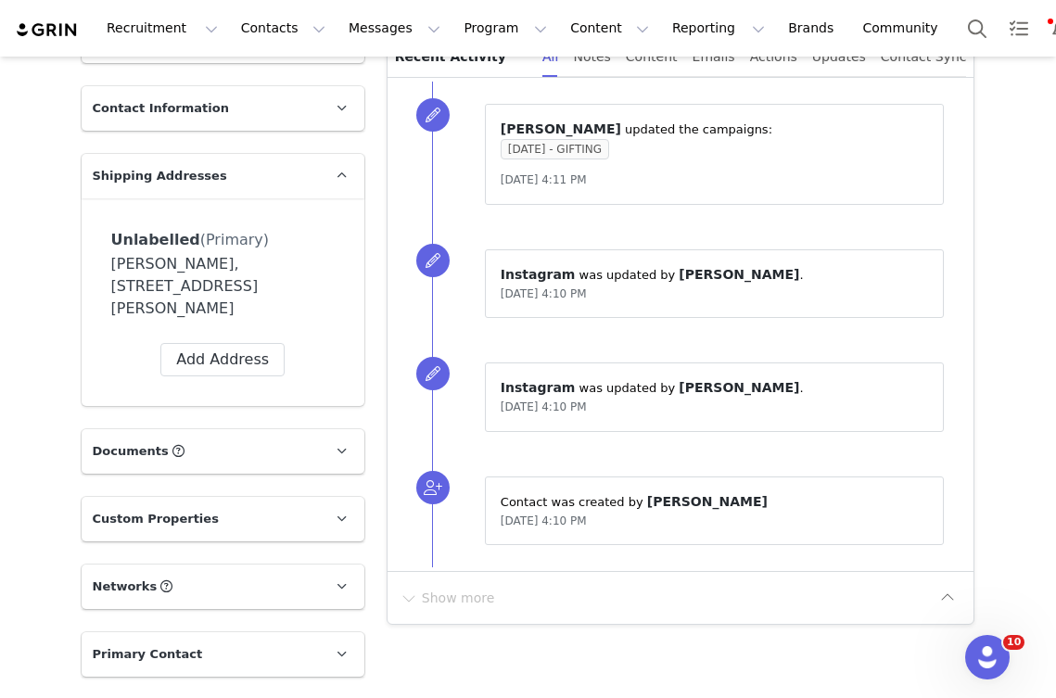
click at [209, 276] on div "Okwukwe Oji, 972 Bray Ave. 208 Victoria, British Columbia V9B 6Z4 Canada" at bounding box center [222, 286] width 223 height 67
click at [169, 295] on div "Okwukwe Oji, 972 Bray Ave. 208 Victoria, British Columbia V9B 6Z4 Canada" at bounding box center [222, 286] width 223 height 67
click at [217, 356] on button "Add Address" at bounding box center [222, 359] width 124 height 33
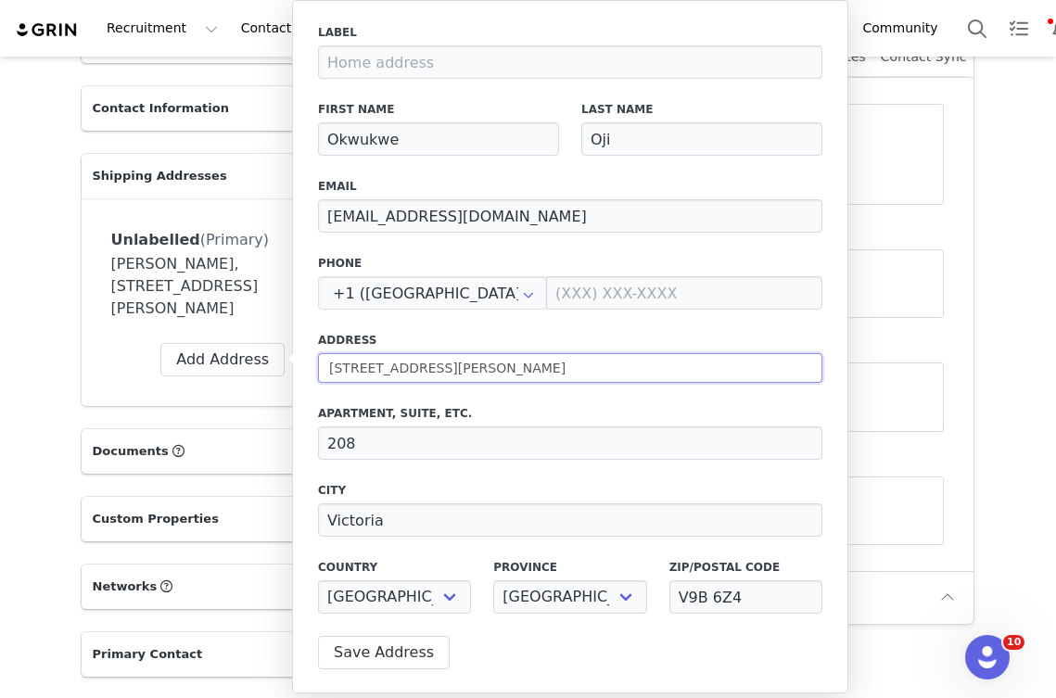
drag, startPoint x: 326, startPoint y: 362, endPoint x: 450, endPoint y: 362, distance: 124.2
click at [450, 362] on input "972 Bray Ave" at bounding box center [570, 368] width 504 height 30
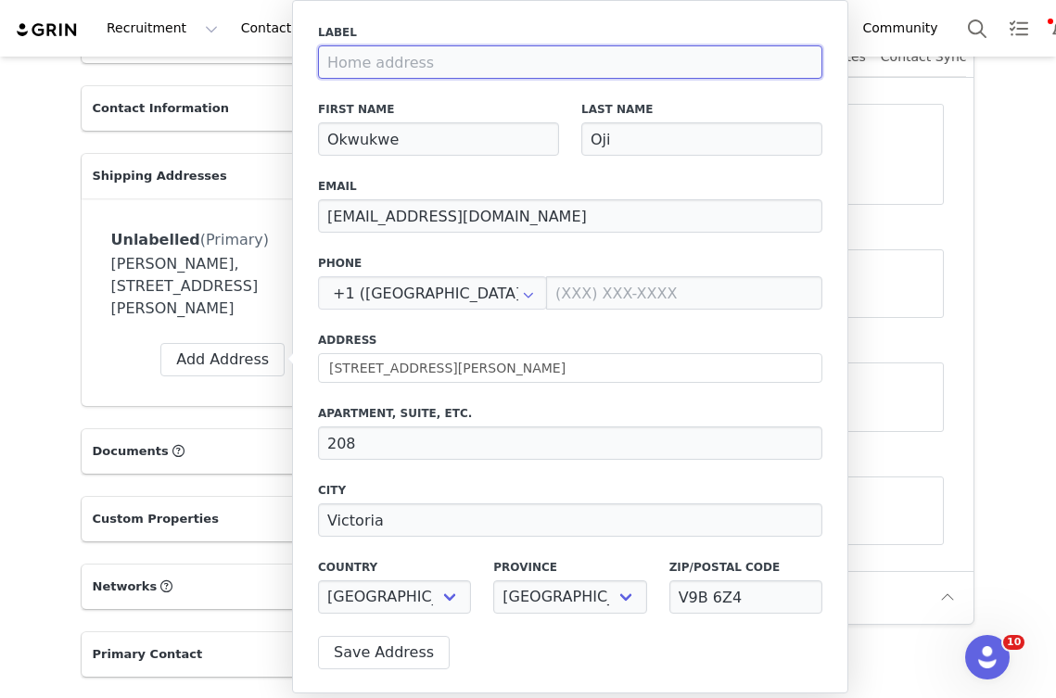
click at [387, 75] on input at bounding box center [570, 61] width 504 height 33
paste input "972 Bray Ave"
type input "972 Bray Ave, Apartment 208, Langford, BC, Canada, V9B 6Z4"
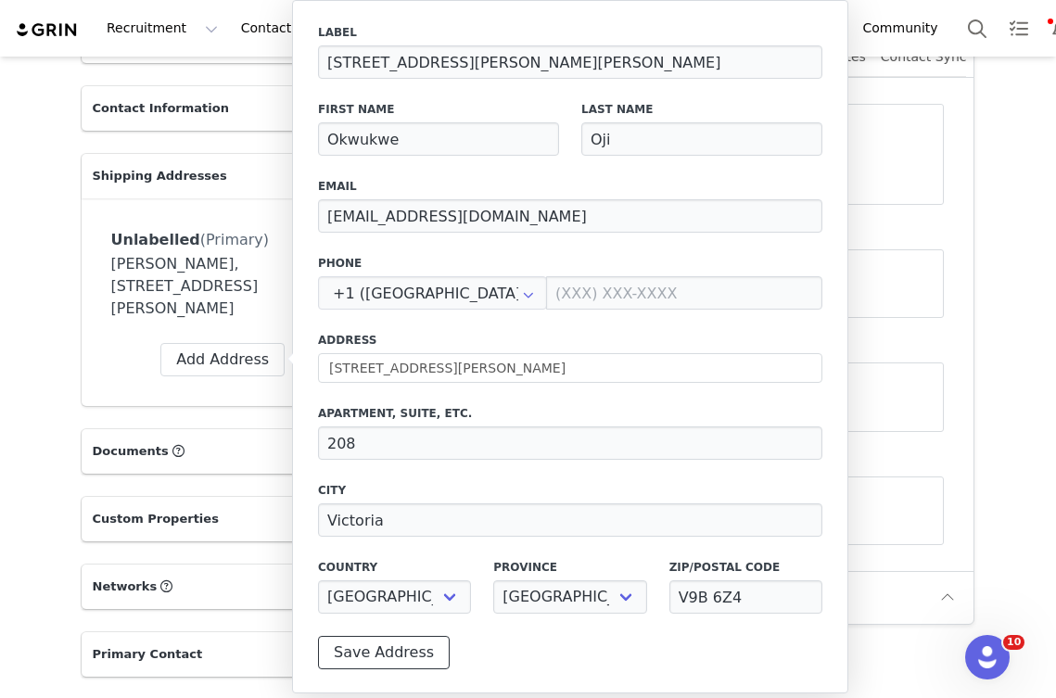
click at [391, 651] on button "Save Address" at bounding box center [384, 652] width 132 height 33
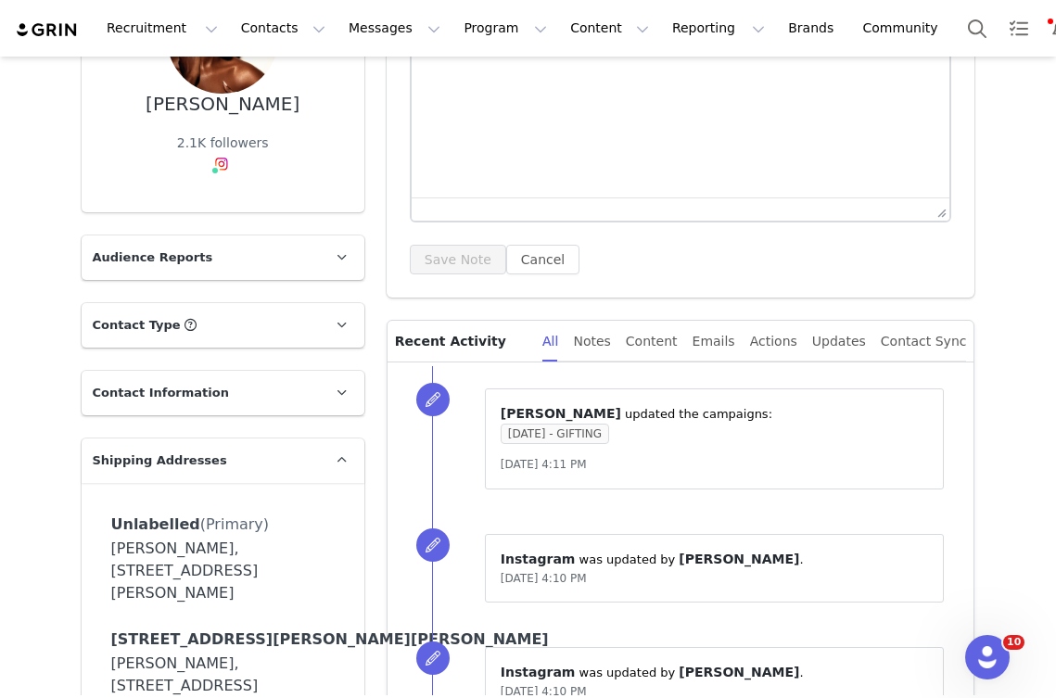
scroll to position [0, 0]
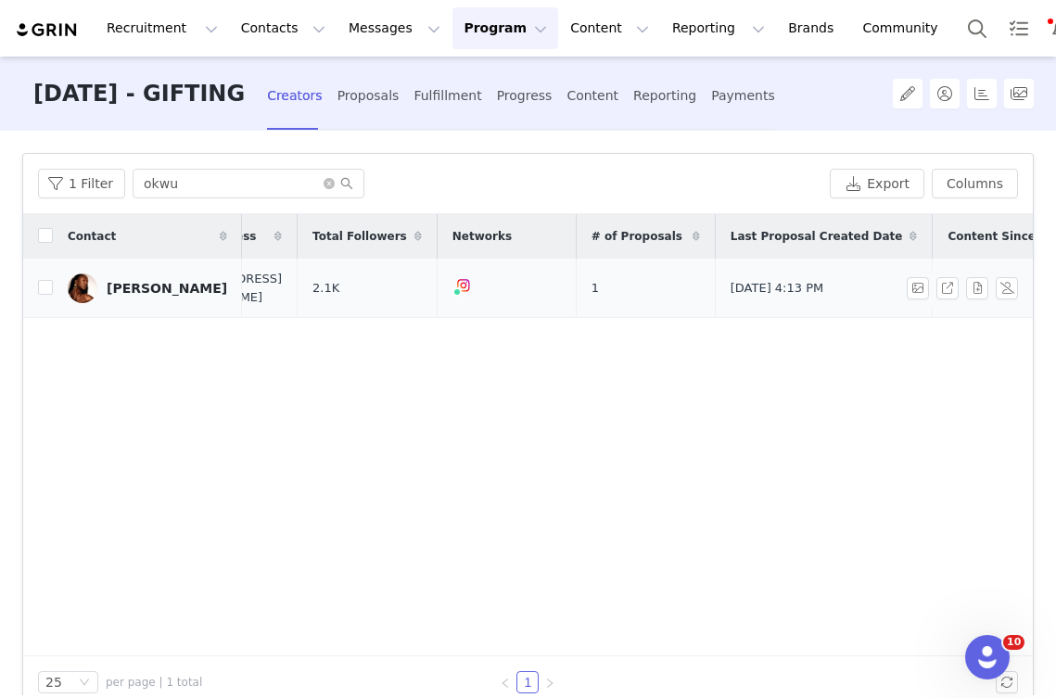
scroll to position [0, 127]
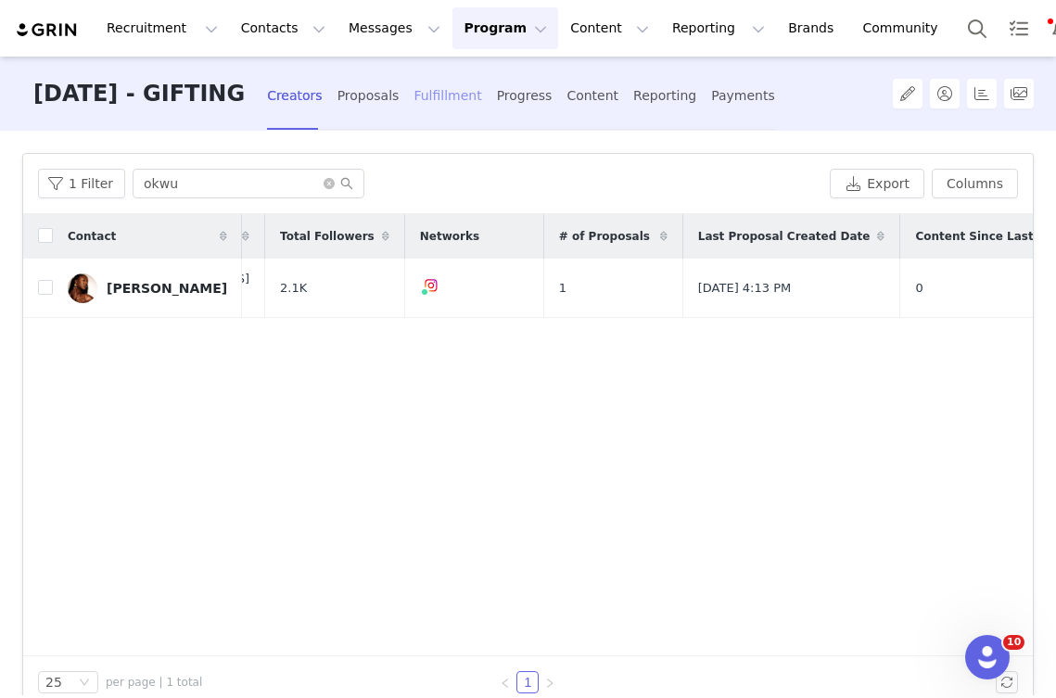
click at [481, 90] on div "Fulfillment" at bounding box center [447, 95] width 68 height 49
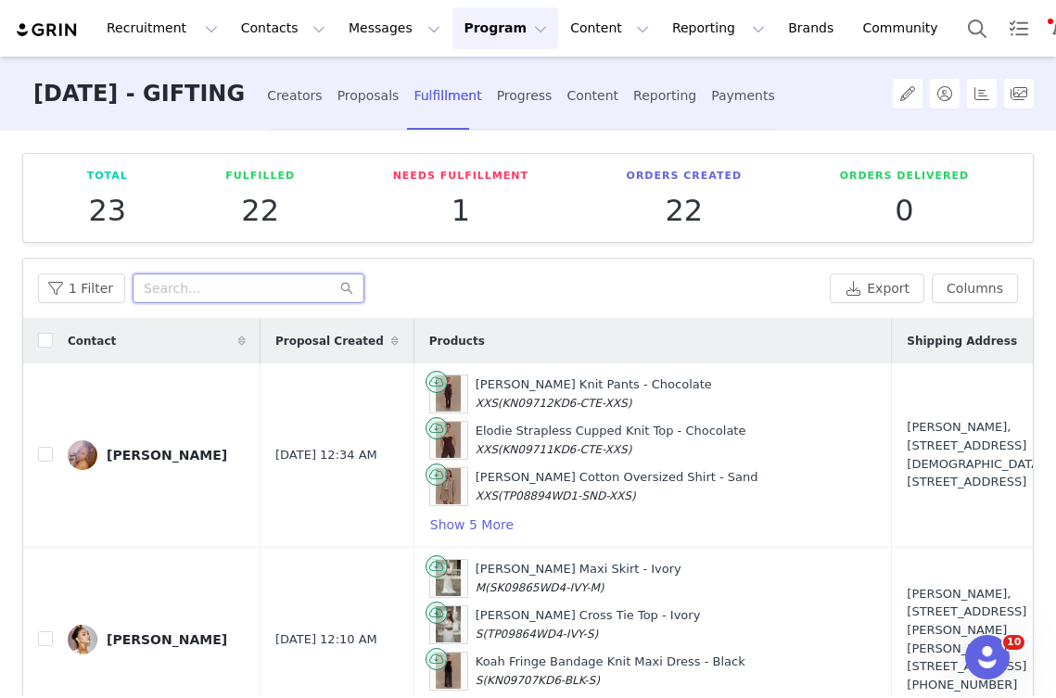
click at [172, 288] on input "text" at bounding box center [249, 288] width 232 height 30
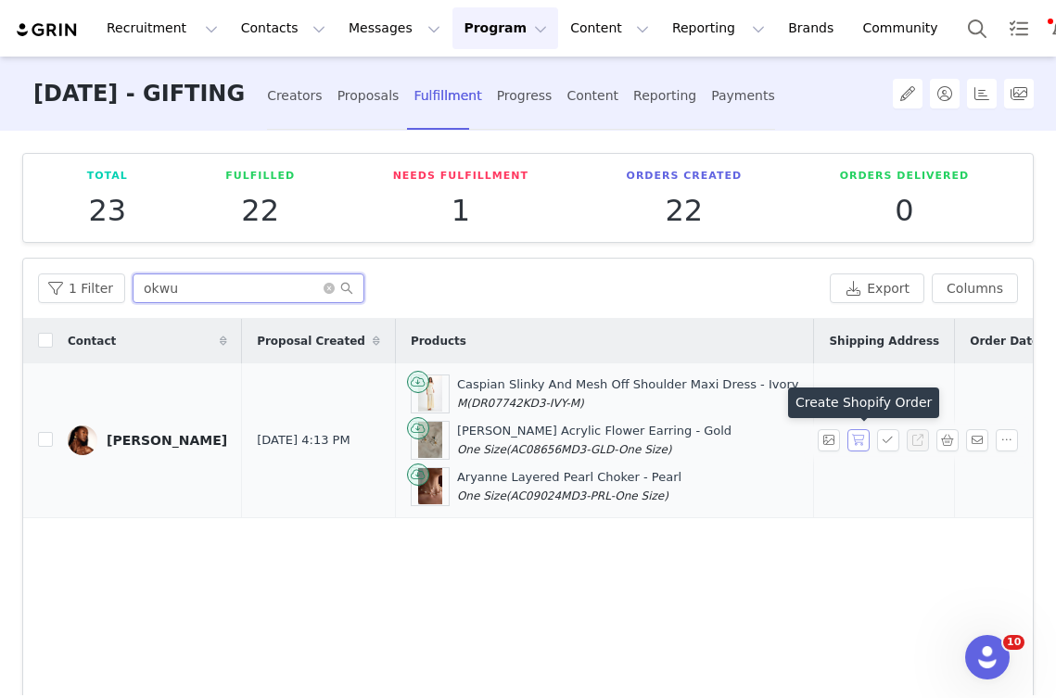
type input "okwu"
click at [851, 430] on button "button" at bounding box center [858, 440] width 22 height 22
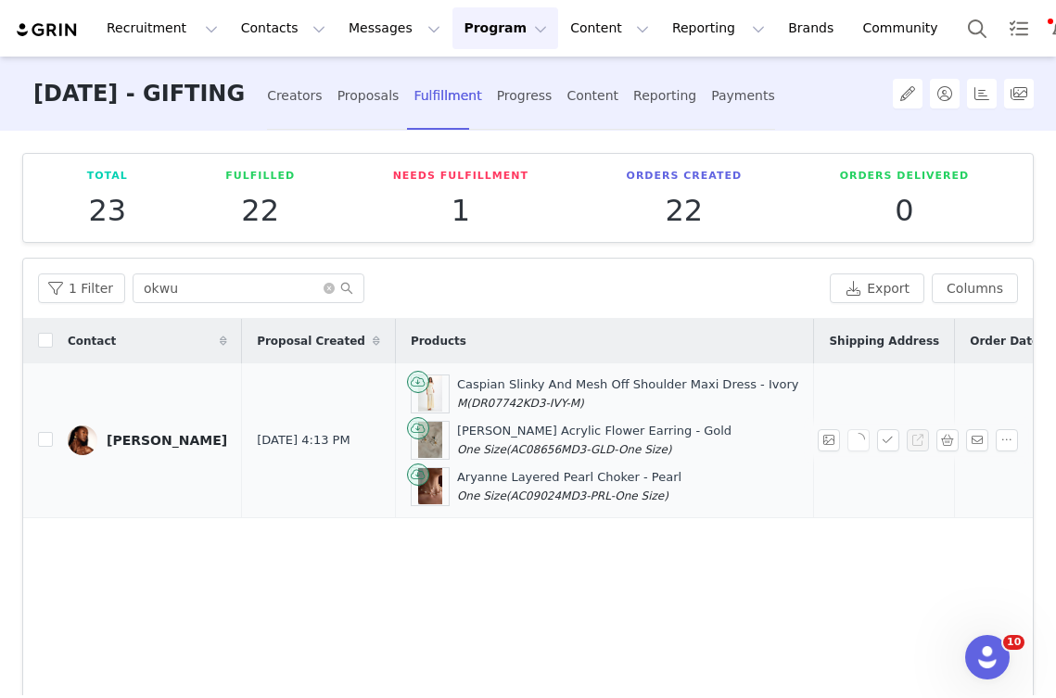
click at [829, 441] on span "N/A" at bounding box center [839, 440] width 21 height 14
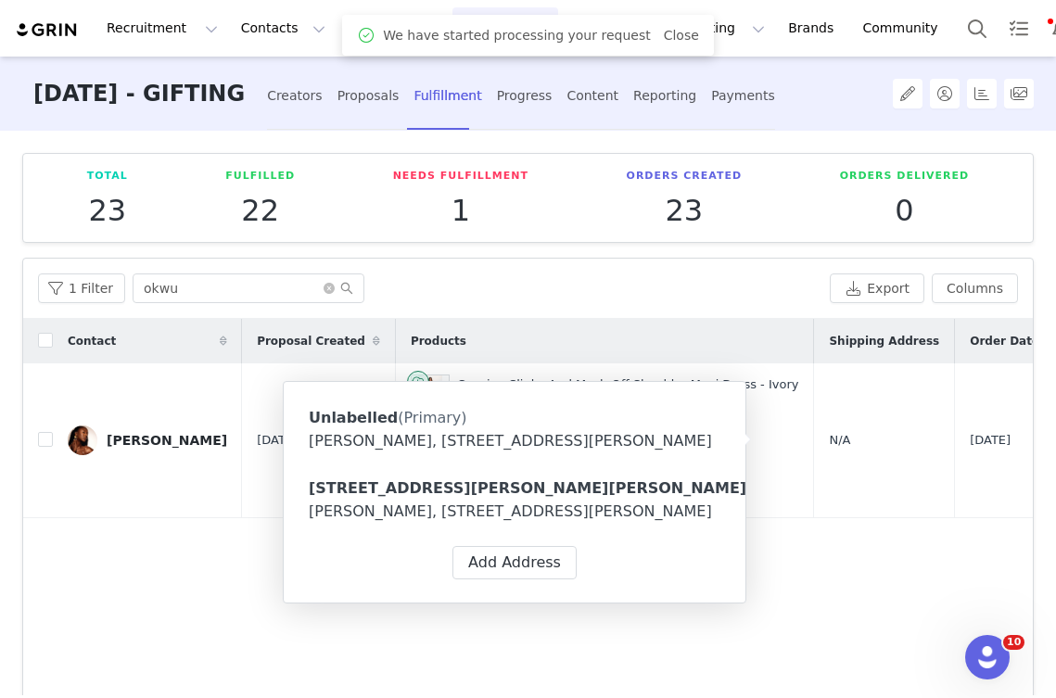
click at [585, 523] on div "Okwukwe Oji, 972 Bray Ave. 208 Victoria, British Columbia V9B 6Z4 Canada" at bounding box center [514, 511] width 411 height 22
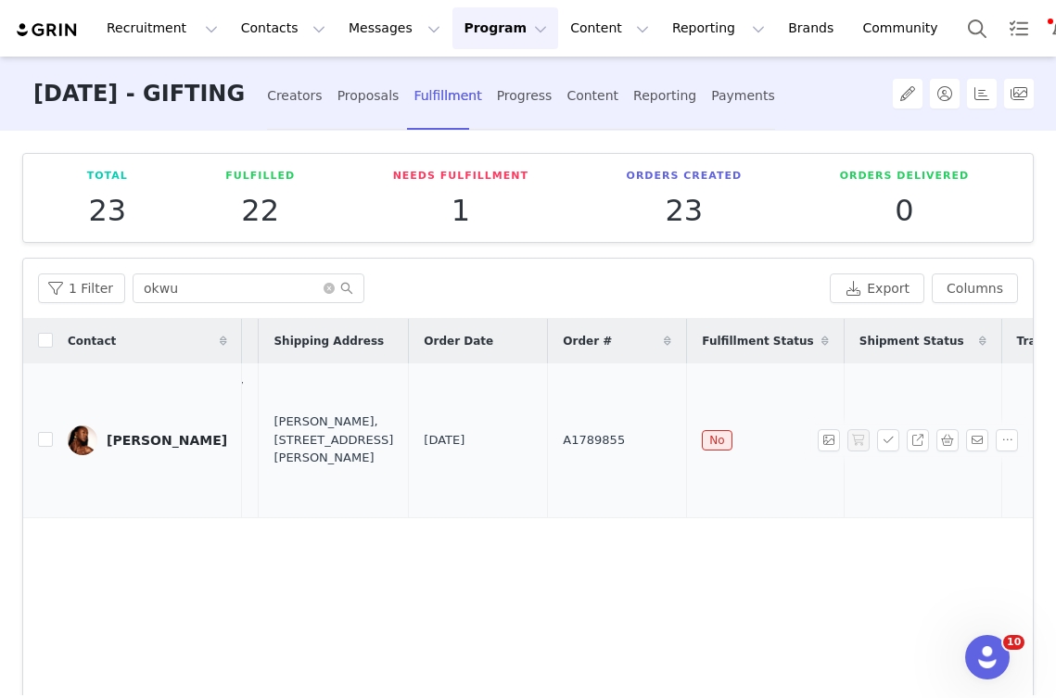
scroll to position [0, 557]
click at [561, 431] on span "A1789855" at bounding box center [592, 440] width 62 height 19
copy span "A1789855"
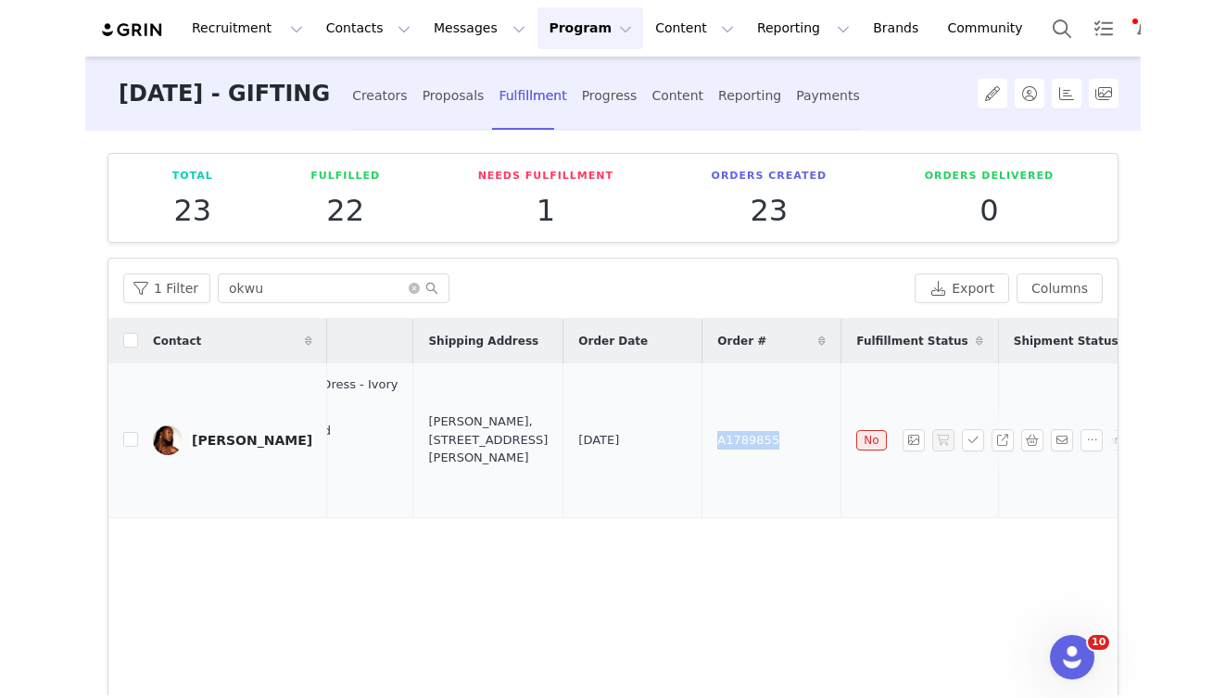
scroll to position [0, 485]
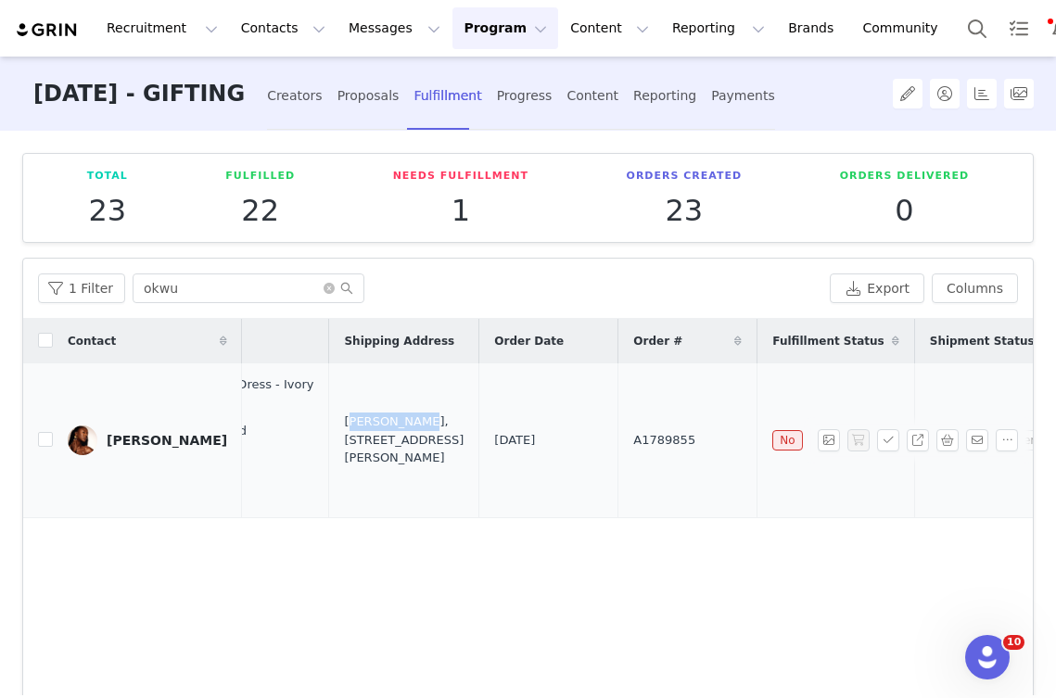
copy div "Okwukwe Oji"
drag, startPoint x: 260, startPoint y: 403, endPoint x: 343, endPoint y: 408, distance: 82.6
click at [343, 408] on td "Okwukwe Oji, 972 Bray Ave. 208 Victoria, British Columbia V9B 6Z4 Canada" at bounding box center [404, 440] width 150 height 155
copy div "972 Bray Ave. 208 Victoria, British Columbia V9B 6Z4 Canada"
drag, startPoint x: 330, startPoint y: 482, endPoint x: 350, endPoint y: 405, distance: 79.6
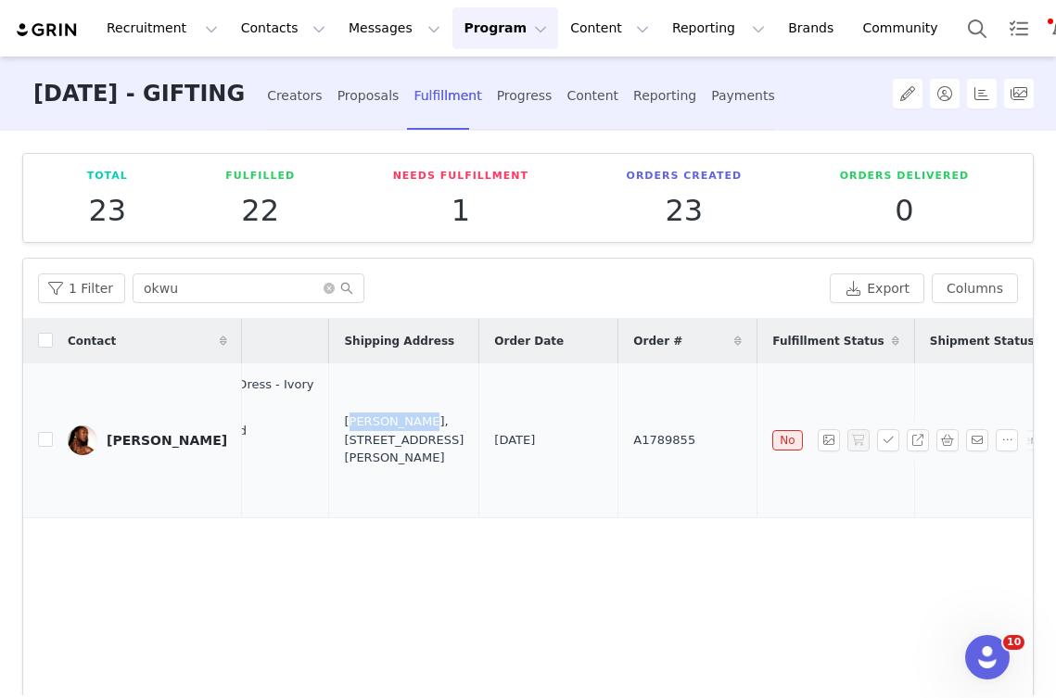
click at [350, 412] on div "Okwukwe Oji, 972 Bray Ave. 208 Victoria, British Columbia V9B 6Z4 Canada" at bounding box center [404, 439] width 120 height 55
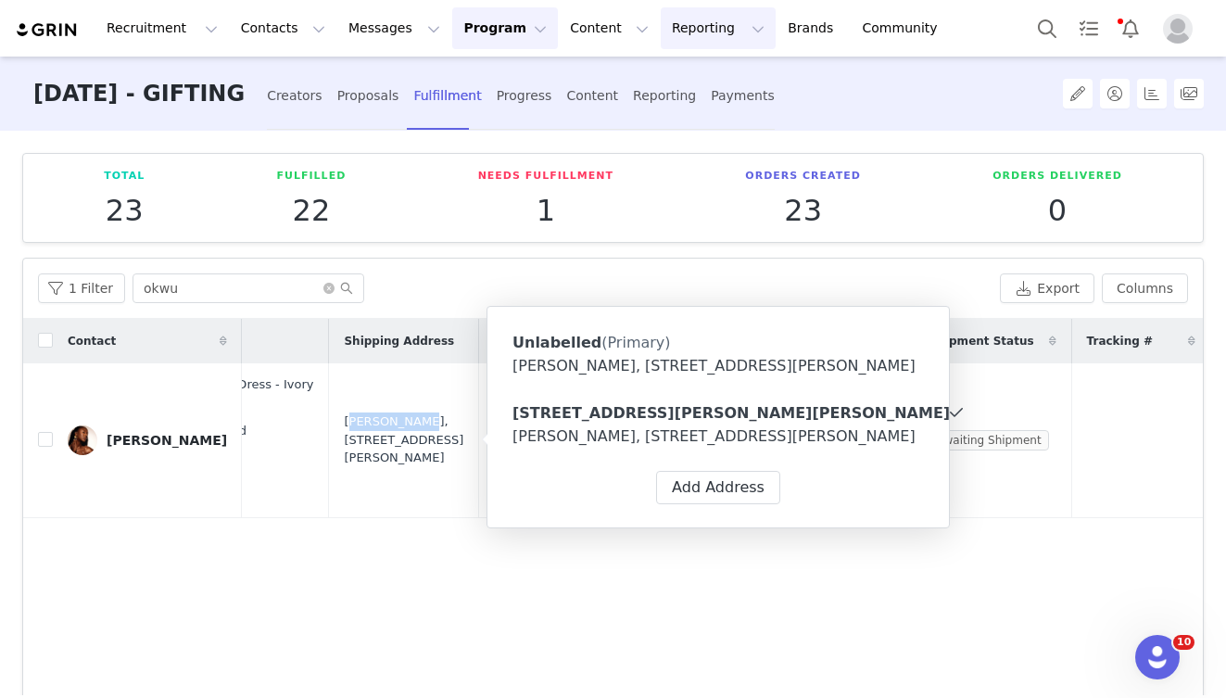
scroll to position [0, 389]
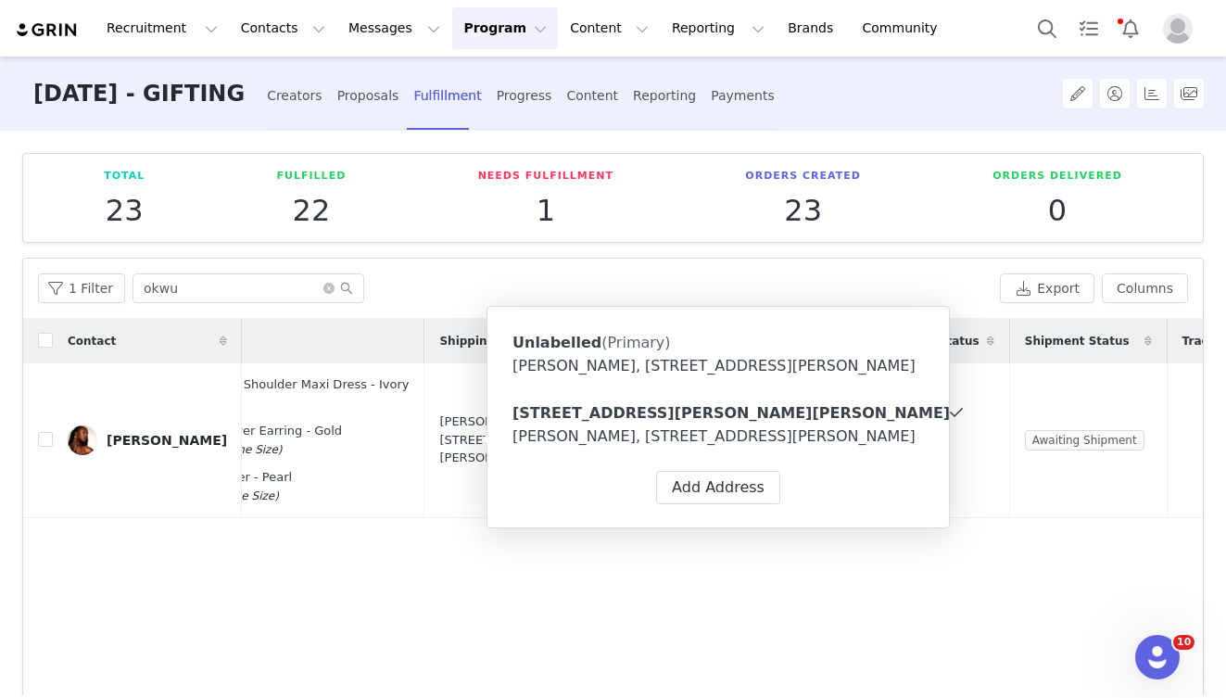
click at [829, 578] on div "Contact Proposal Created Products Shipping Address Order Date Order # Fulfillme…" at bounding box center [613, 540] width 1180 height 442
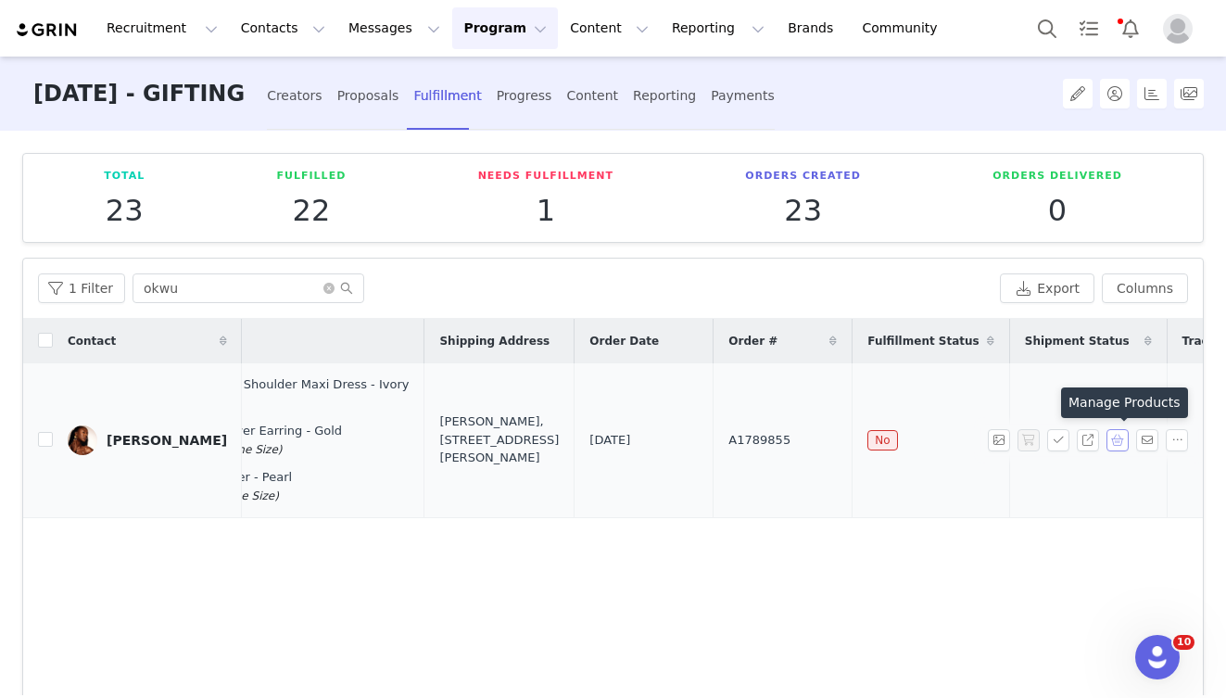
click at [1122, 441] on button "button" at bounding box center [1118, 440] width 22 height 22
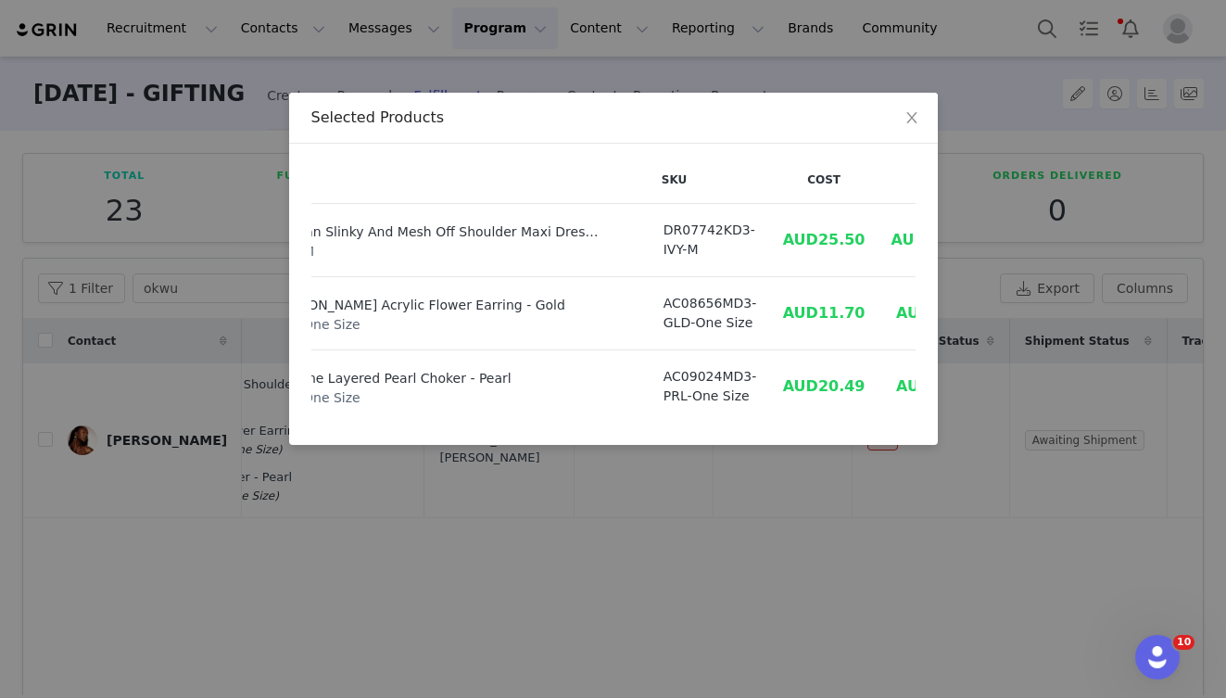
scroll to position [0, 139]
